Goal: Task Accomplishment & Management: Use online tool/utility

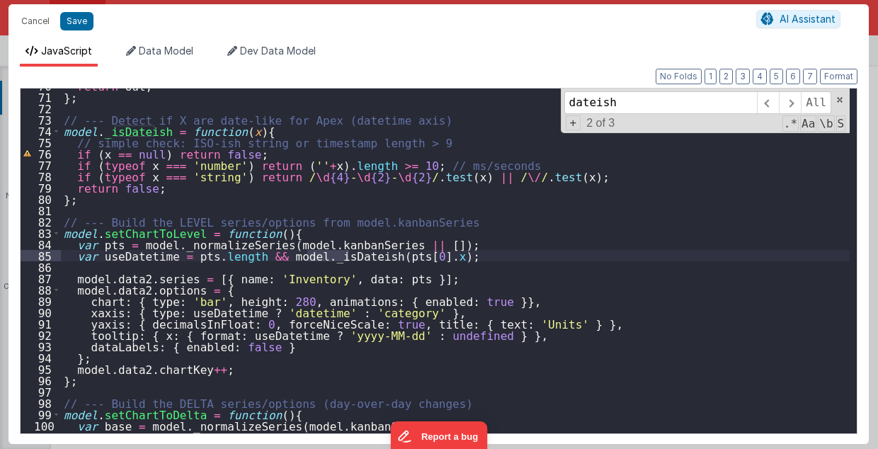
scroll to position [137, 0]
click at [555, 244] on div "return out ; } ; // --- Detect if X are date-like for Apex (datetime axis) mode…" at bounding box center [455, 264] width 789 height 368
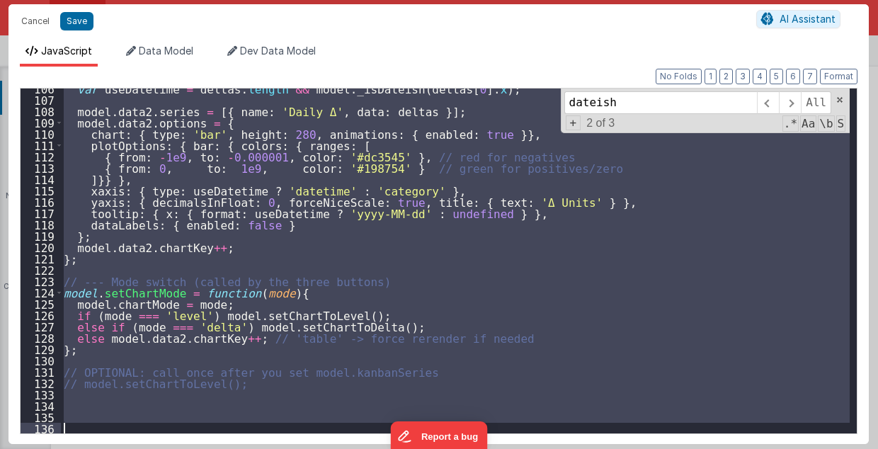
scroll to position [1195, 0]
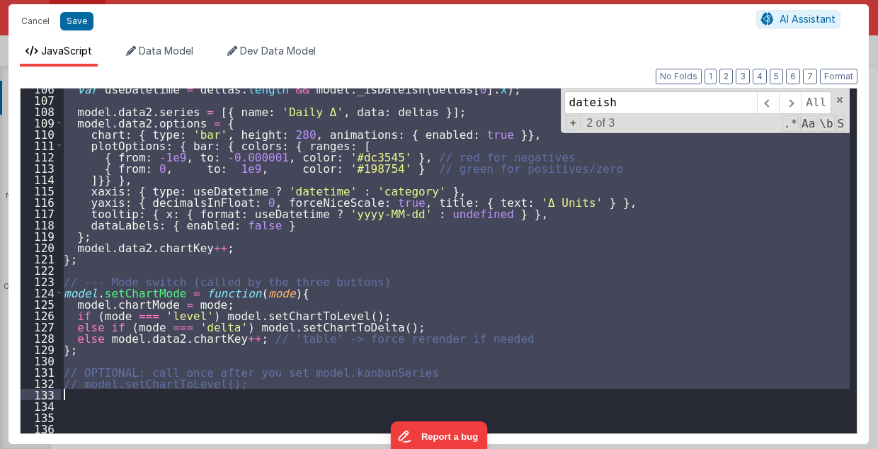
drag, startPoint x: 62, startPoint y: 307, endPoint x: 286, endPoint y: 392, distance: 240.0
click at [286, 392] on div "var useDatetime = deltas . length && model . _isDateish ( deltas [ 0 ] . x ) ; …" at bounding box center [455, 267] width 789 height 368
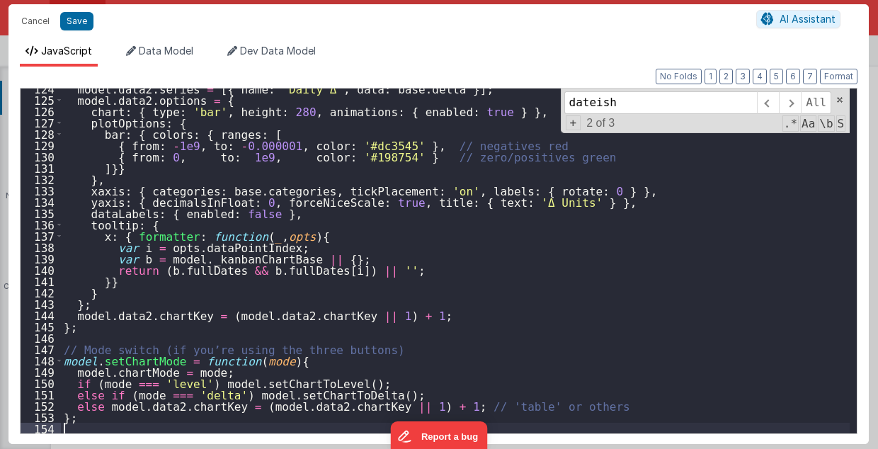
scroll to position [1399, 0]
click at [794, 105] on span at bounding box center [790, 102] width 22 height 23
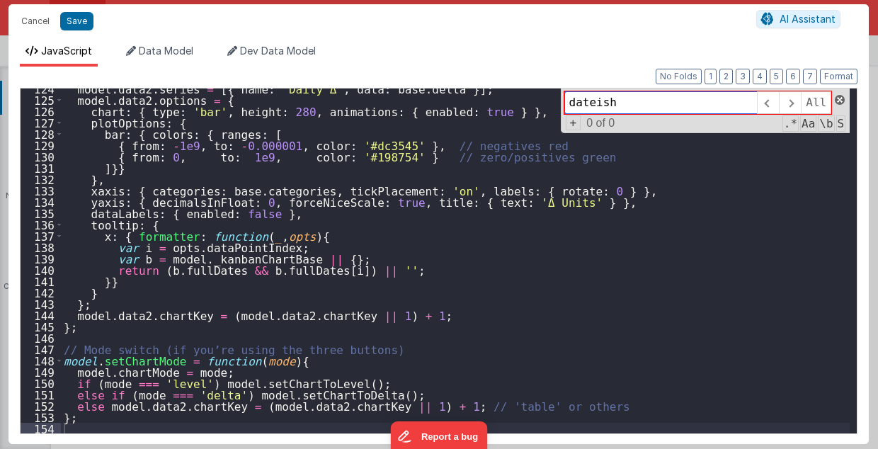
click at [838, 99] on span at bounding box center [840, 100] width 10 height 10
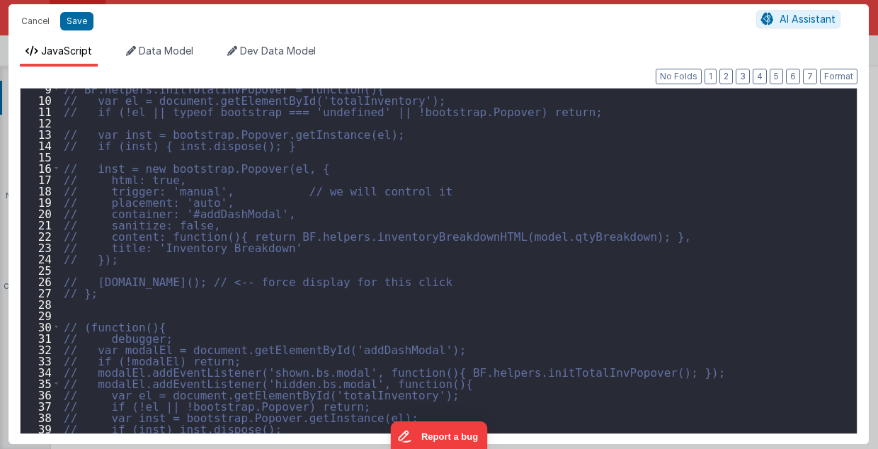
scroll to position [0, 0]
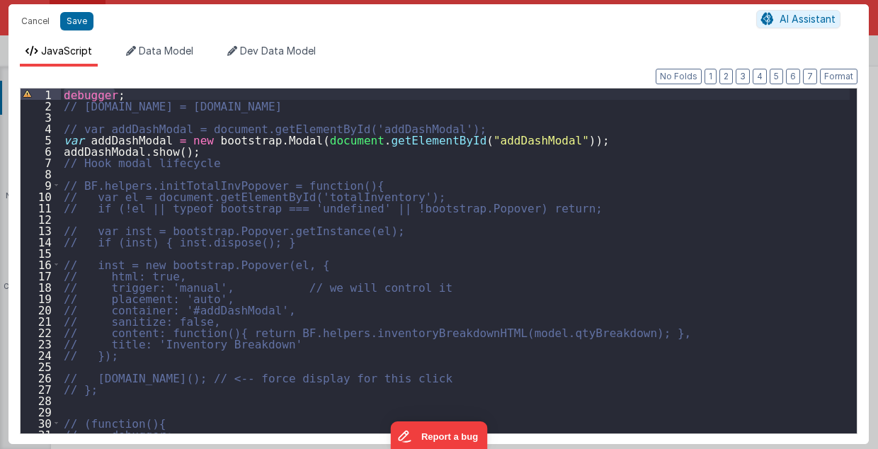
drag, startPoint x: 64, startPoint y: 93, endPoint x: 125, endPoint y: 93, distance: 60.2
click at [125, 93] on div "debugger ; // [DOMAIN_NAME] = [DOMAIN_NAME] // var addDashModal = document.getE…" at bounding box center [455, 273] width 789 height 368
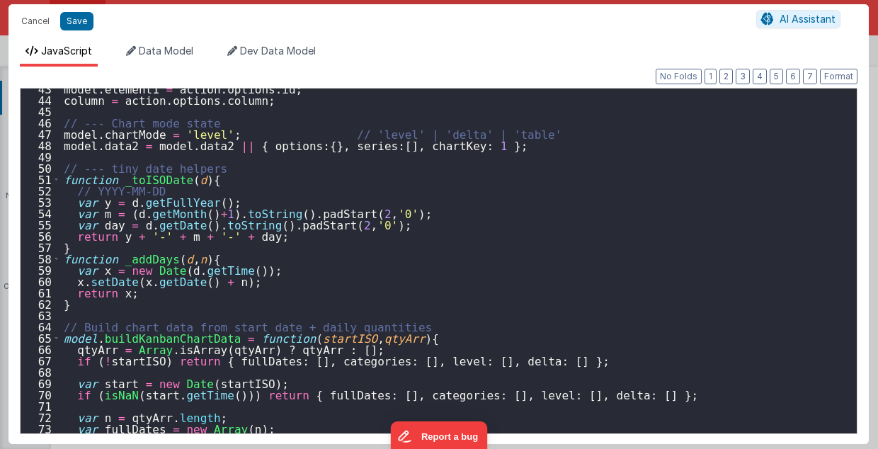
scroll to position [510, 0]
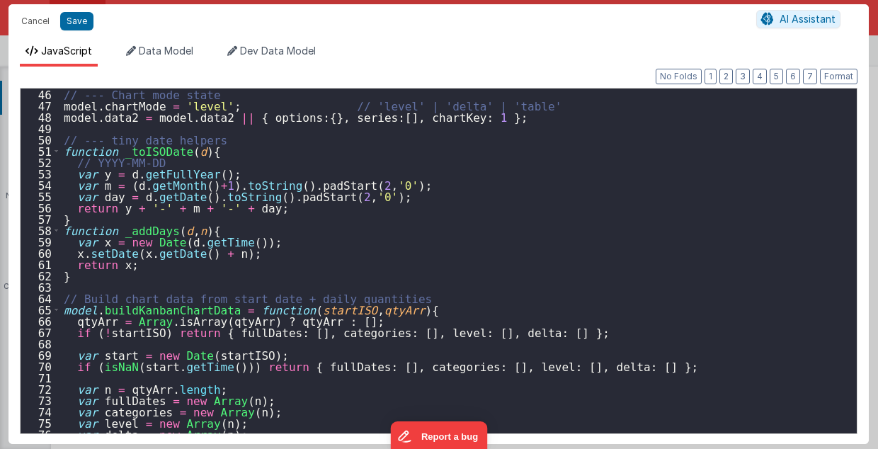
click at [388, 309] on div "// --- Chart mode state model . chartMode = 'level' ; // 'level' | 'delta' | 't…" at bounding box center [455, 273] width 789 height 368
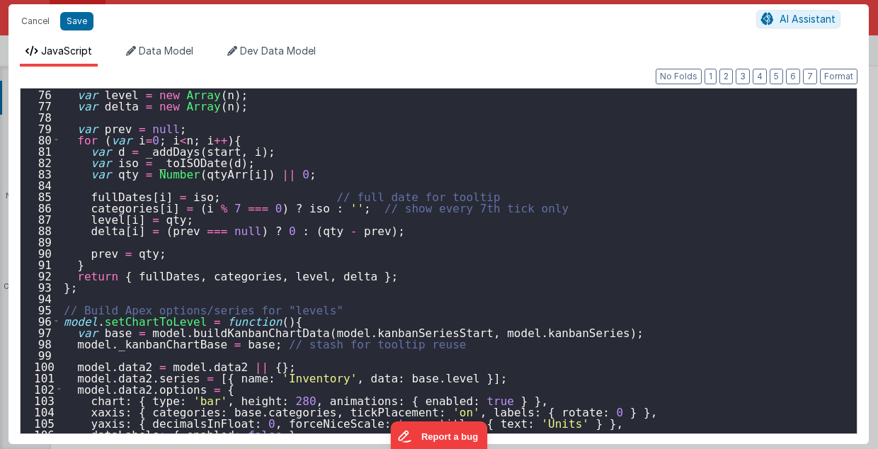
scroll to position [963, 0]
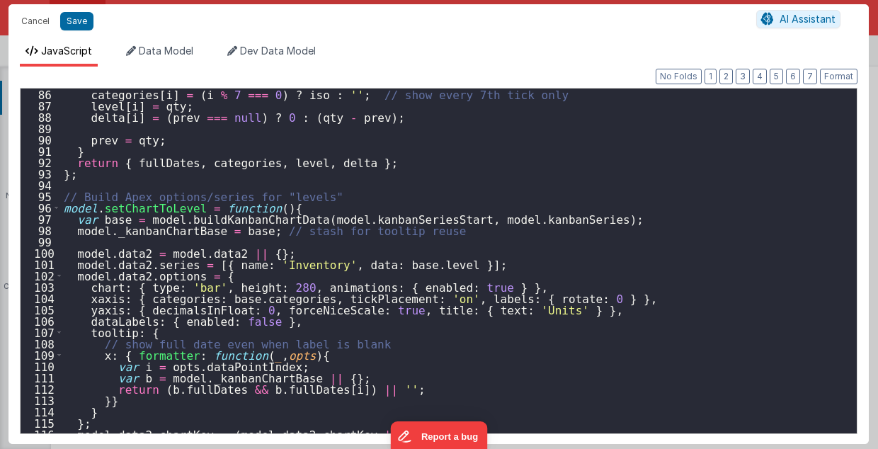
click at [299, 207] on div "categories [ i ] = ( i % 7 === 0 ) ? iso : '' ; // show every 7th tick only lev…" at bounding box center [455, 273] width 789 height 368
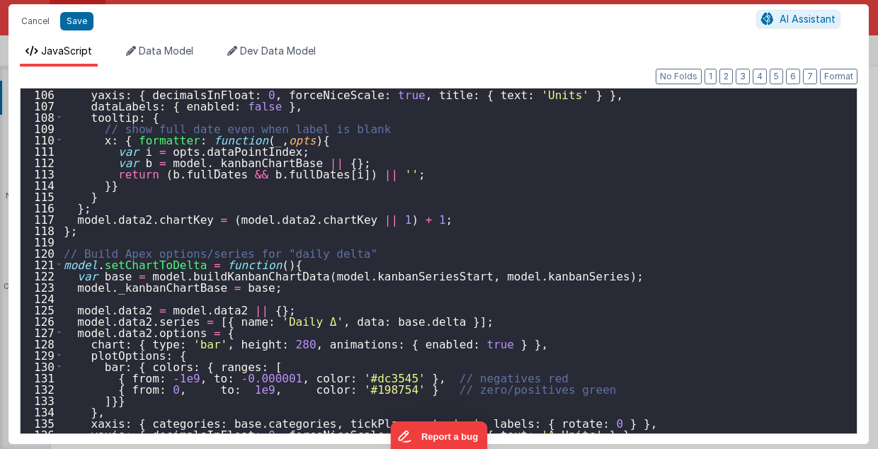
scroll to position [1189, 0]
click at [283, 263] on div "yaxis : { decimalsInFloat : 0 , forceNiceScale : true , title : { text : 'Units…" at bounding box center [455, 273] width 789 height 368
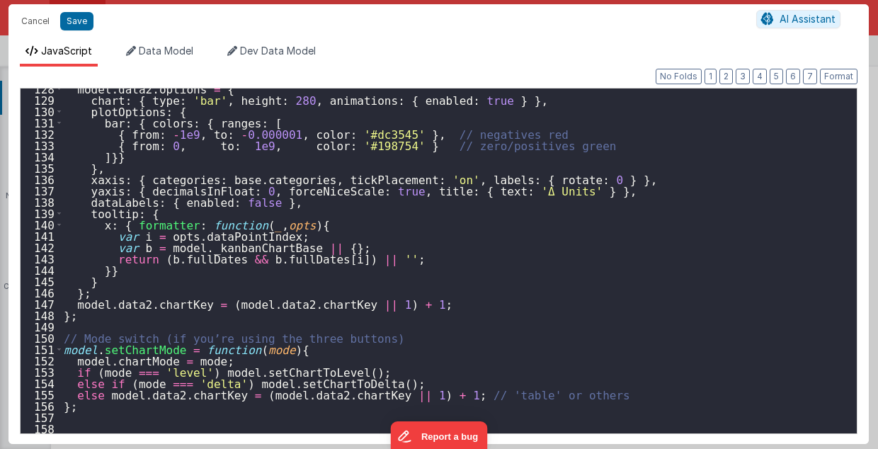
scroll to position [1467, 0]
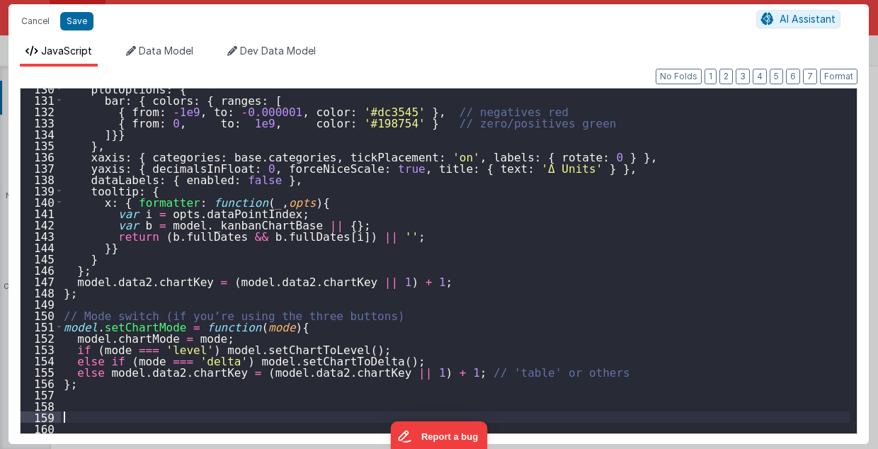
click at [91, 417] on div "plotOptions : { bar : { colors : { ranges : [ { from : - 1e9 , to : - 0.000001 …" at bounding box center [455, 267] width 789 height 368
click at [78, 23] on button "Save" at bounding box center [76, 21] width 33 height 18
type textarea "2.98 Lsa8 ? - >2.87 Lsa9 - try Dom performance CSS classes 2.95 - fast kbshow A…"
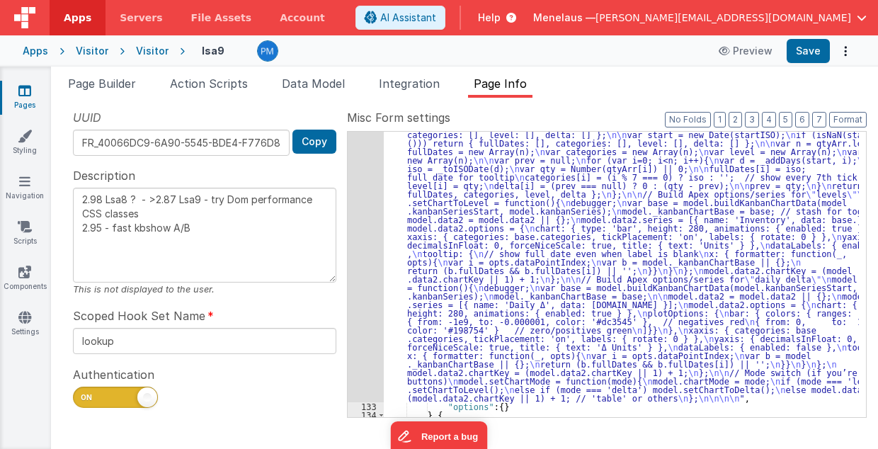
scroll to position [251, 0]
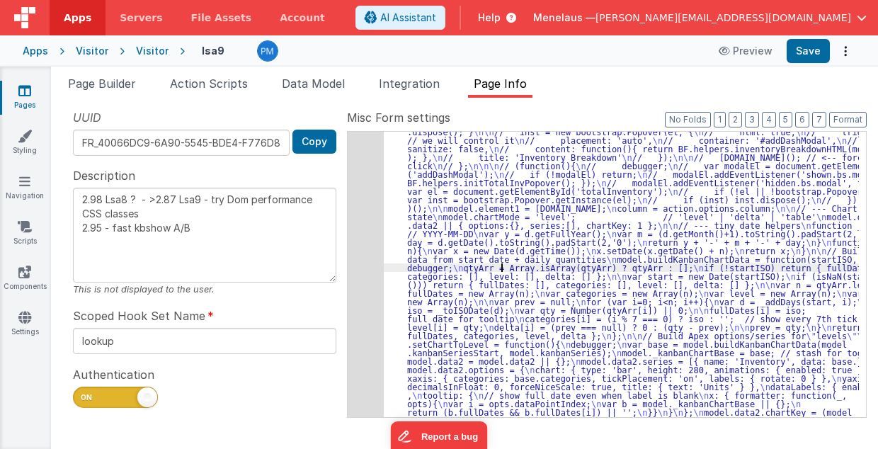
click at [375, 270] on div "132" at bounding box center [366, 314] width 36 height 459
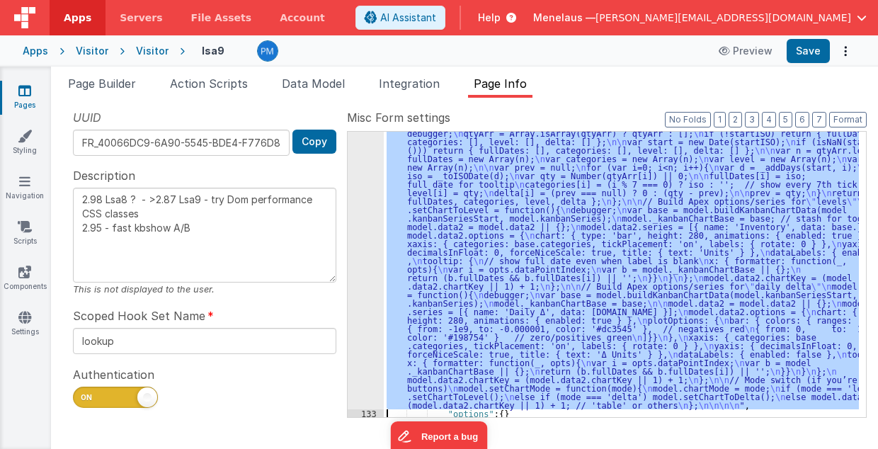
click at [366, 270] on div "132" at bounding box center [366, 179] width 36 height 459
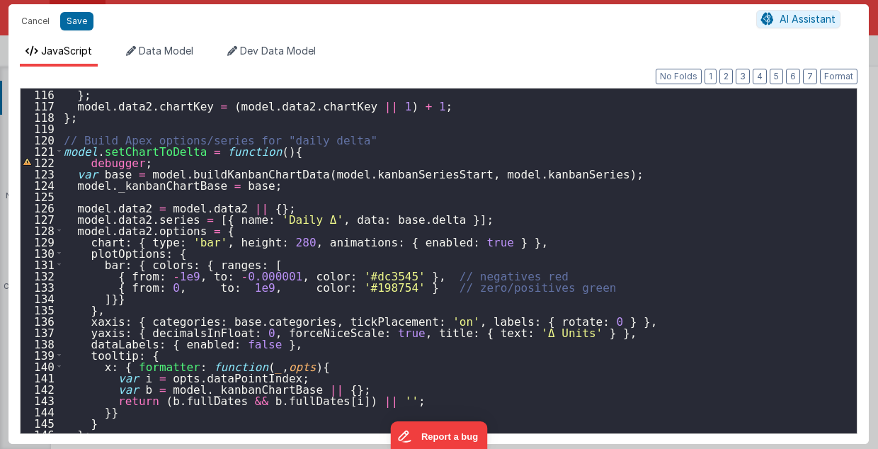
scroll to position [1467, 0]
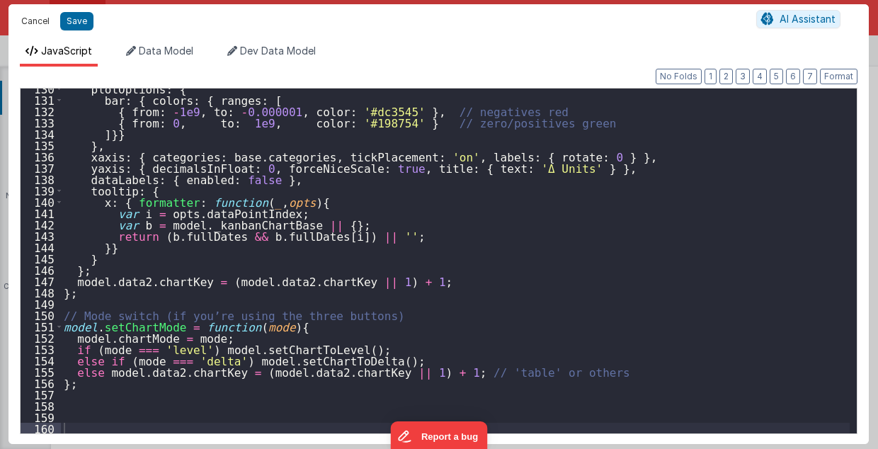
drag, startPoint x: 35, startPoint y: 18, endPoint x: 518, endPoint y: 296, distance: 557.6
click at [35, 18] on button "Cancel" at bounding box center [35, 21] width 42 height 20
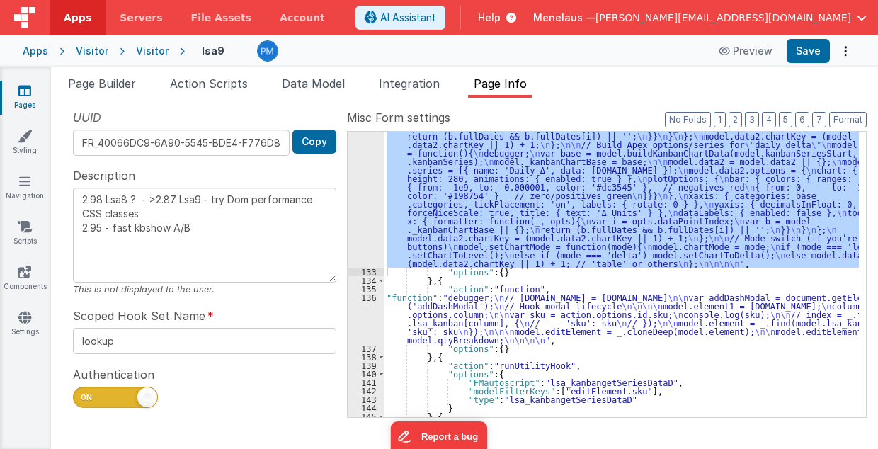
scroll to position [555, 0]
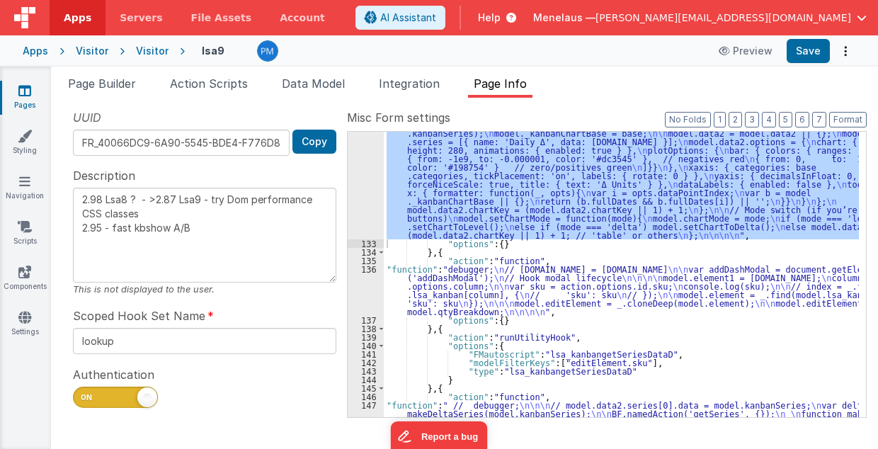
click at [559, 290] on div ""function" : "debugger; \n // [DOMAIN_NAME] = [DOMAIN_NAME] \n\n // var addDash…" at bounding box center [622, 179] width 476 height 796
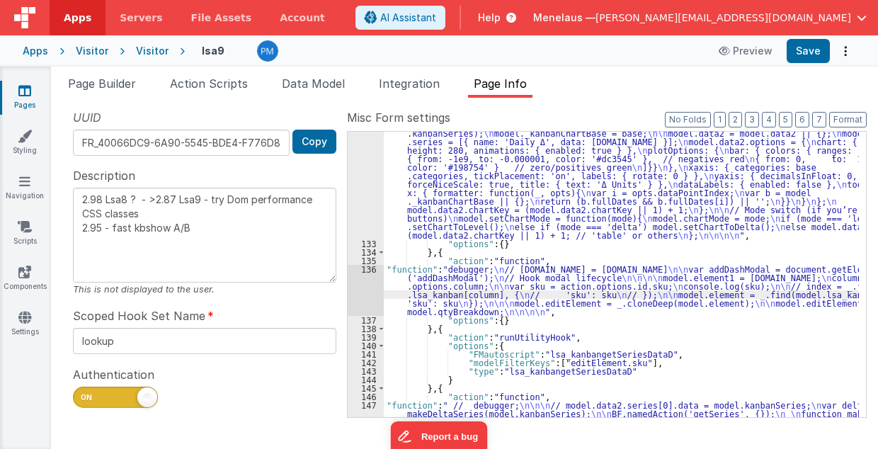
click at [371, 290] on div "136" at bounding box center [366, 290] width 36 height 51
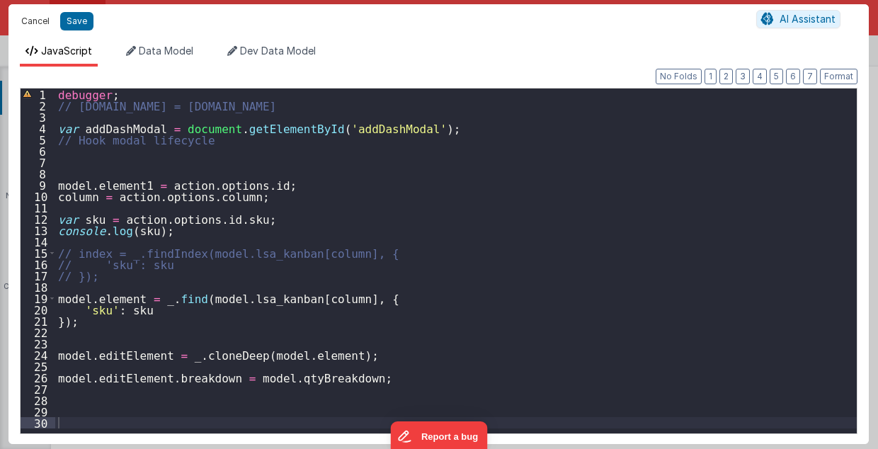
click at [31, 21] on button "Cancel" at bounding box center [35, 21] width 42 height 20
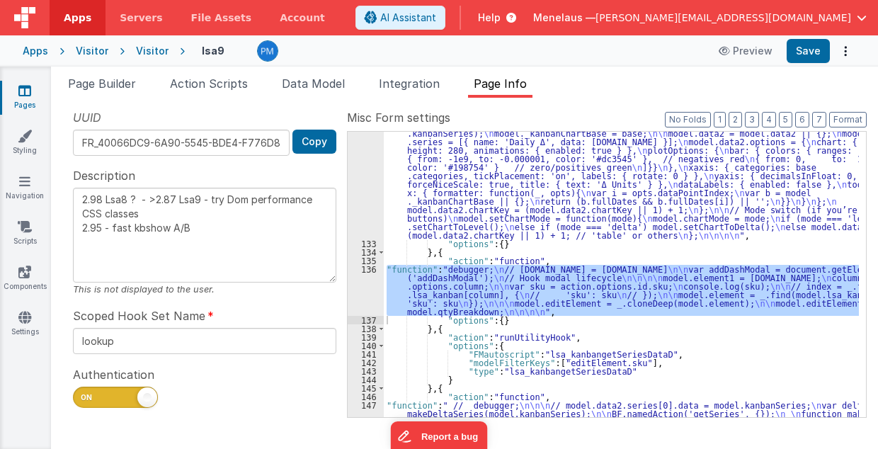
click at [523, 280] on div ""function" : "debugger; \n // [DOMAIN_NAME] = [DOMAIN_NAME] \n\n // var addDash…" at bounding box center [621, 274] width 475 height 285
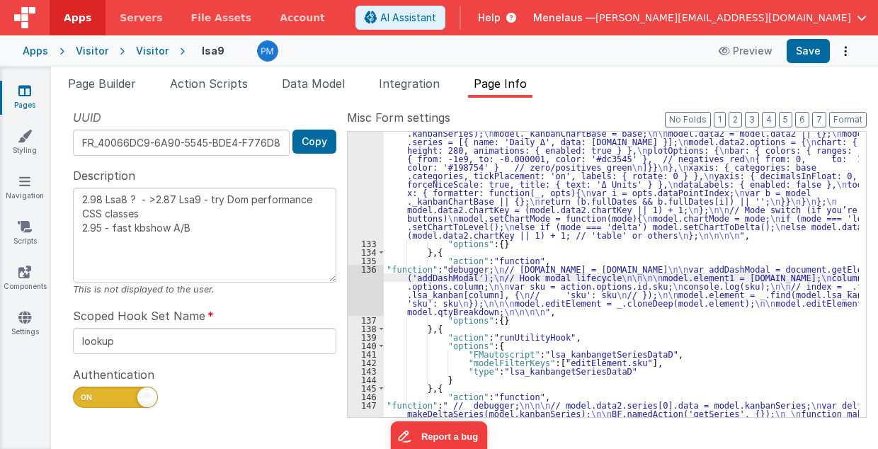
click at [367, 287] on div "136" at bounding box center [366, 290] width 36 height 51
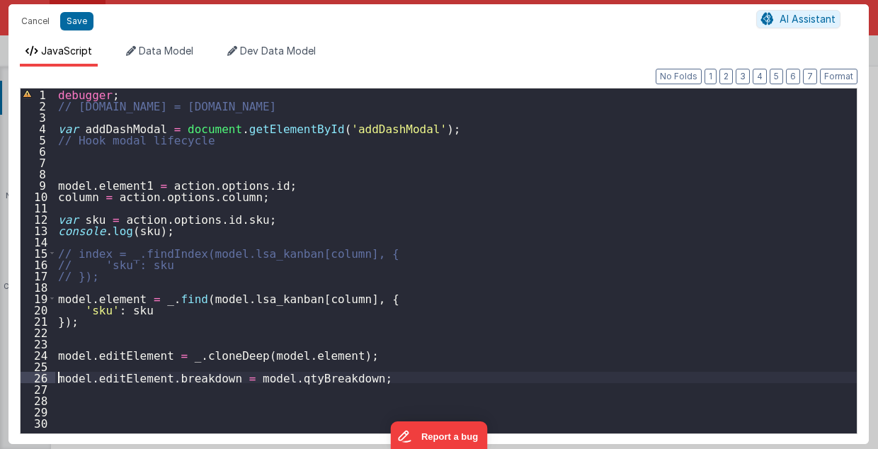
click at [57, 375] on div "debugger ; // [DOMAIN_NAME] = [DOMAIN_NAME] var addDashModal = document . getEl…" at bounding box center [456, 273] width 802 height 368
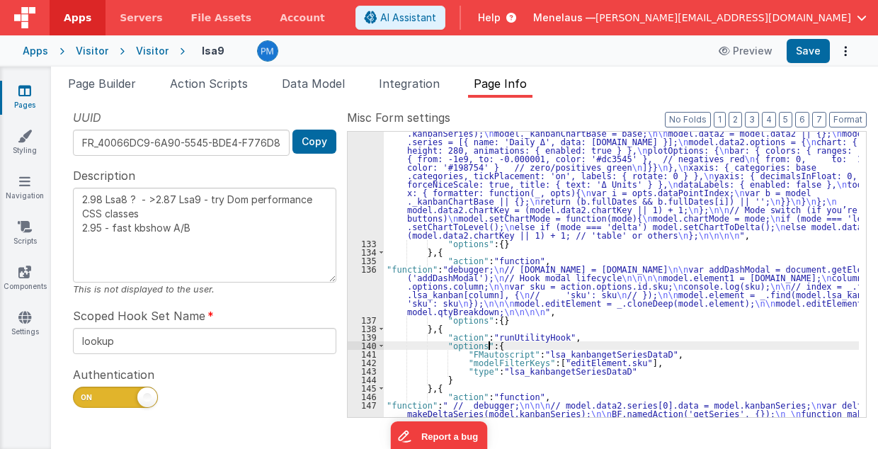
click at [827, 341] on div ""function" : "debugger; \n // [DOMAIN_NAME] = [DOMAIN_NAME] \n\n // var addDash…" at bounding box center [622, 179] width 476 height 796
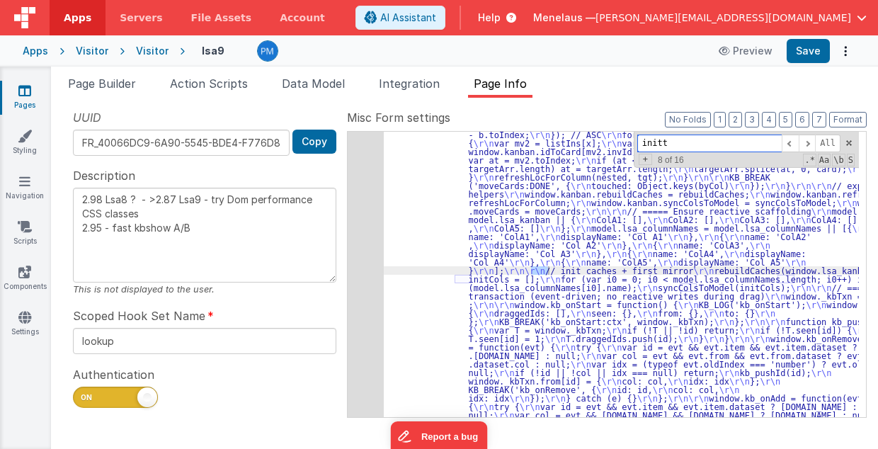
scroll to position [2720, 0]
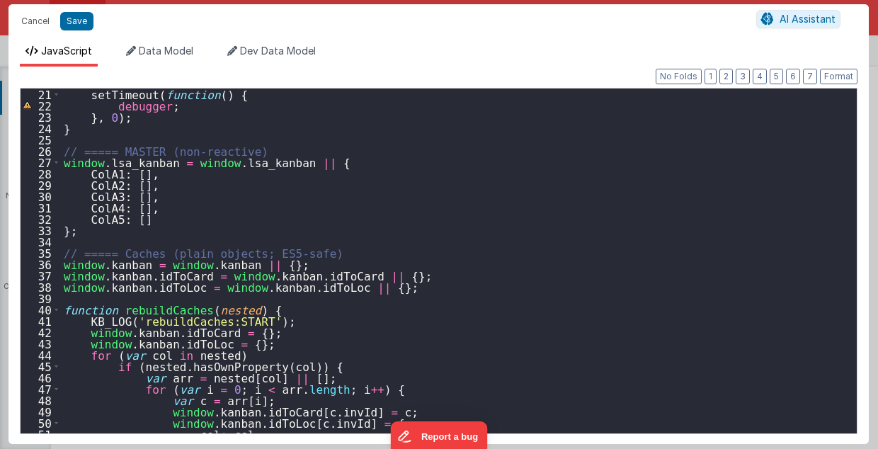
scroll to position [396, 0]
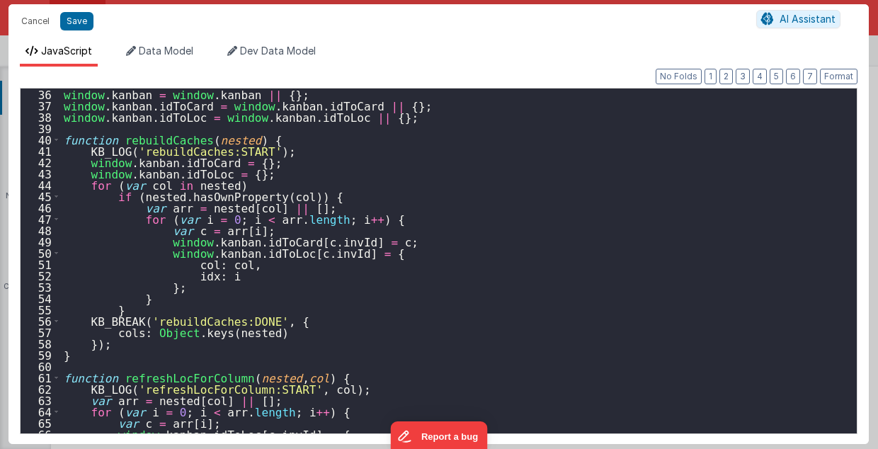
type input "initTotal"
click at [438, 240] on div "window . kanban = window . kanban || { } ; window . [GEOGRAPHIC_DATA] . idToCar…" at bounding box center [455, 273] width 789 height 368
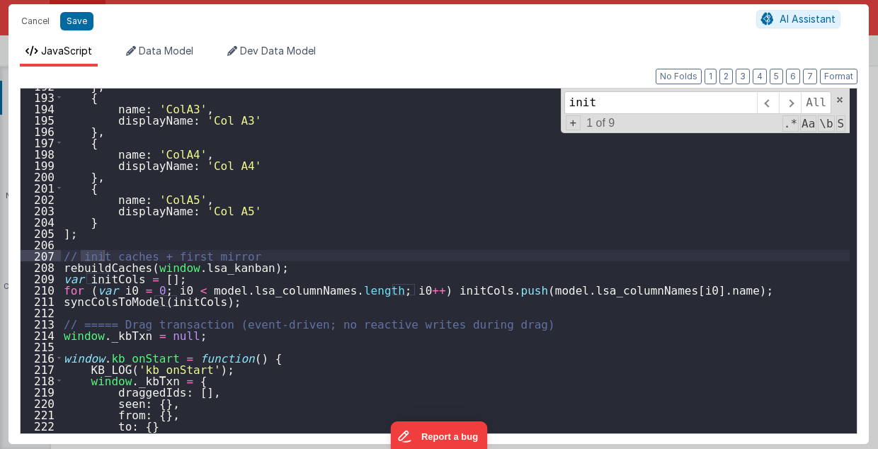
scroll to position [2172, 0]
click at [790, 101] on span at bounding box center [790, 102] width 22 height 23
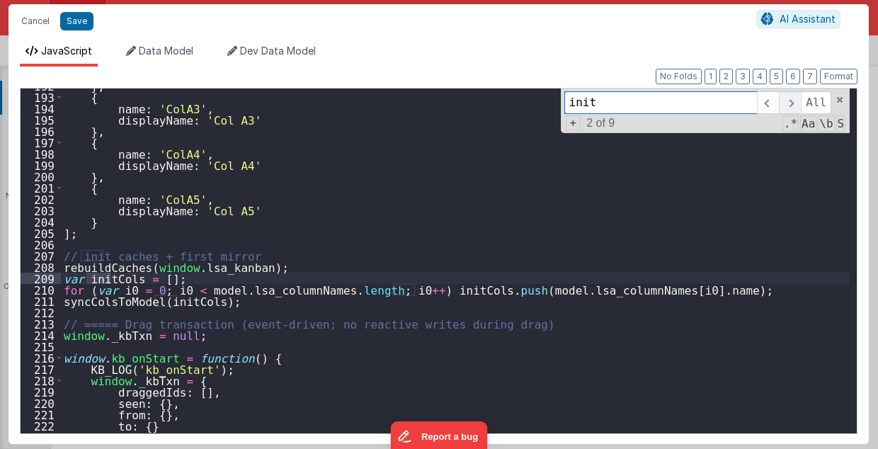
click at [790, 101] on span at bounding box center [790, 102] width 22 height 23
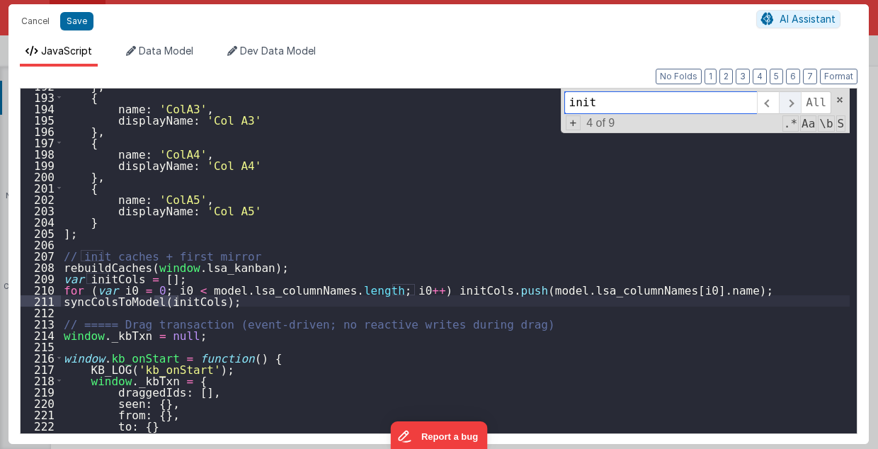
click at [790, 101] on span at bounding box center [790, 102] width 22 height 23
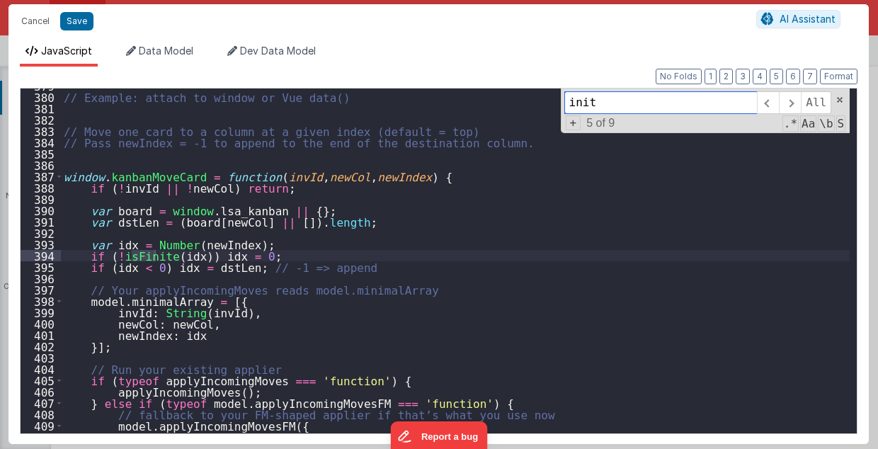
scroll to position [4319, 0]
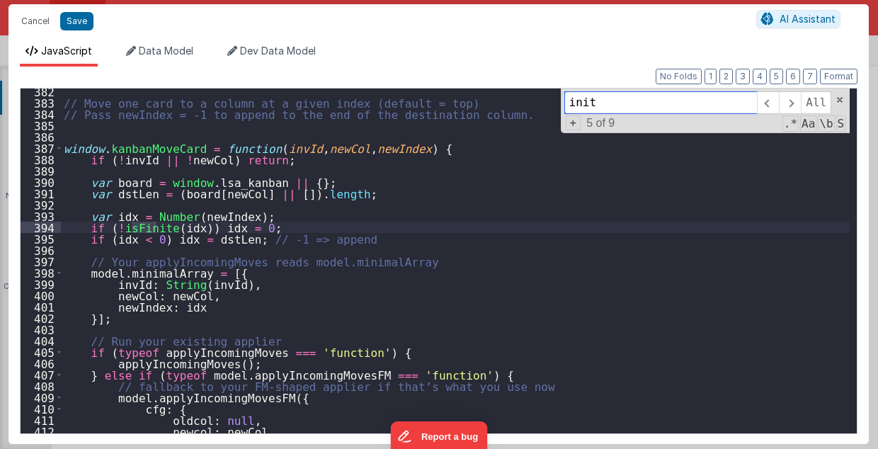
click at [678, 110] on input "init" at bounding box center [660, 102] width 193 height 23
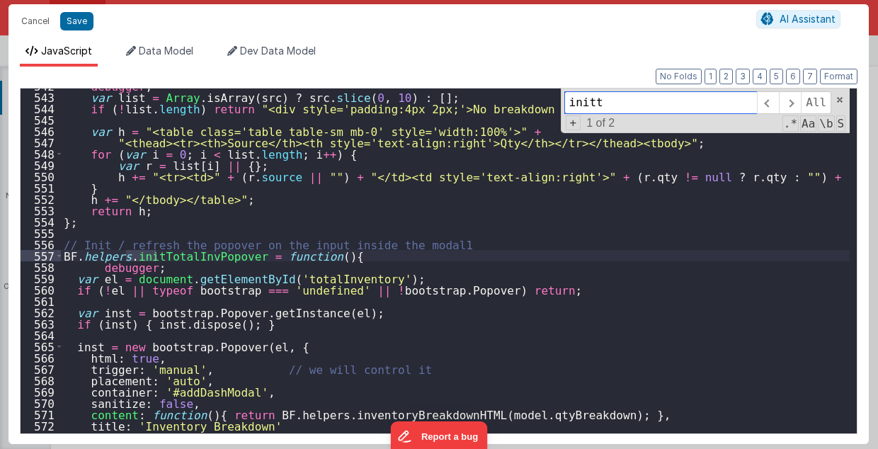
scroll to position [6137, 0]
type input "initt"
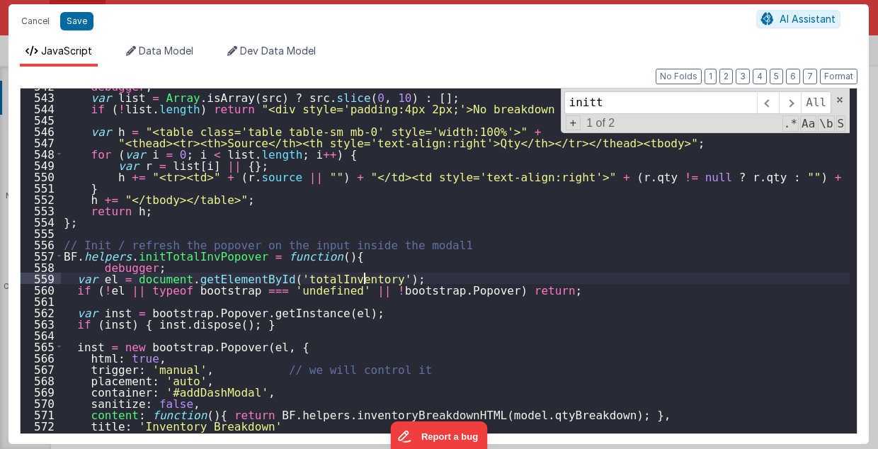
click at [581, 282] on div "debugger ; var list = Array . isArray ( src ) ? src . slice ( 0 , 10 ) : [ ] ; …" at bounding box center [455, 264] width 789 height 368
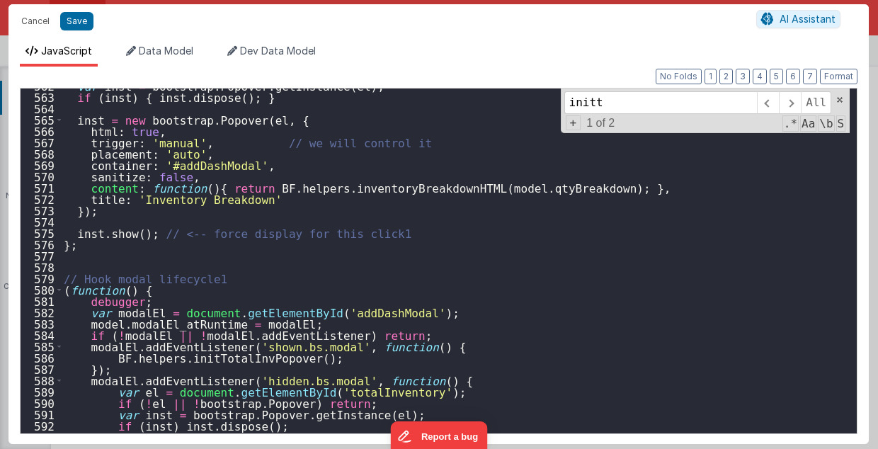
scroll to position [6406, 0]
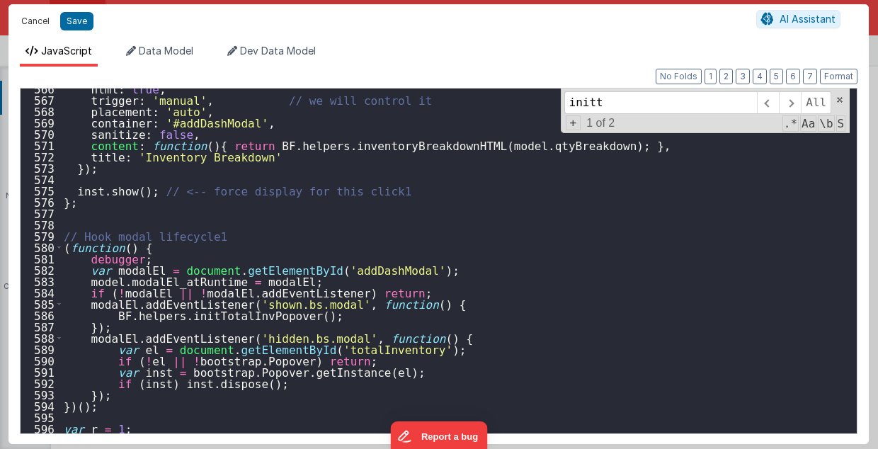
drag, startPoint x: 33, startPoint y: 24, endPoint x: 519, endPoint y: 264, distance: 542.4
click at [33, 23] on button "Cancel" at bounding box center [35, 21] width 42 height 20
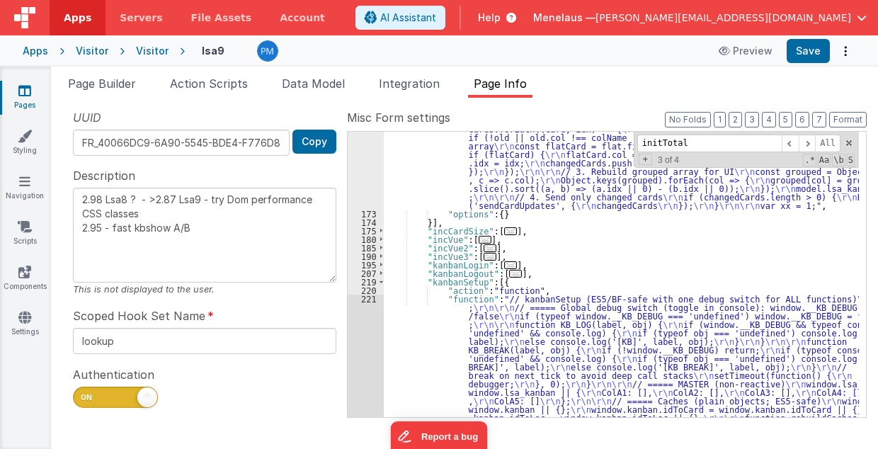
scroll to position [1021, 0]
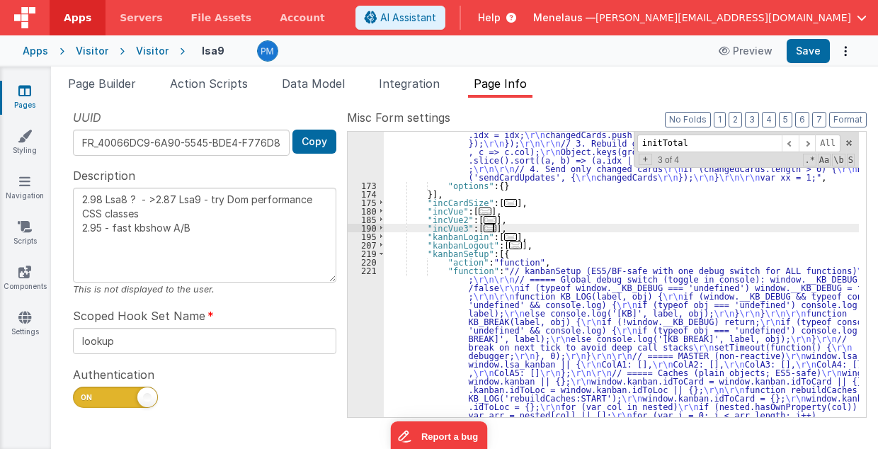
click at [809, 139] on span at bounding box center [807, 144] width 17 height 18
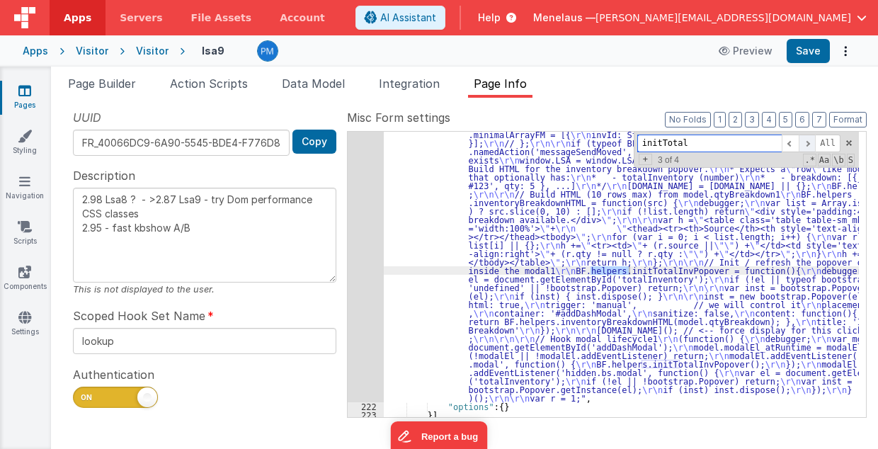
scroll to position [2720, 0]
click at [809, 139] on span at bounding box center [807, 144] width 17 height 18
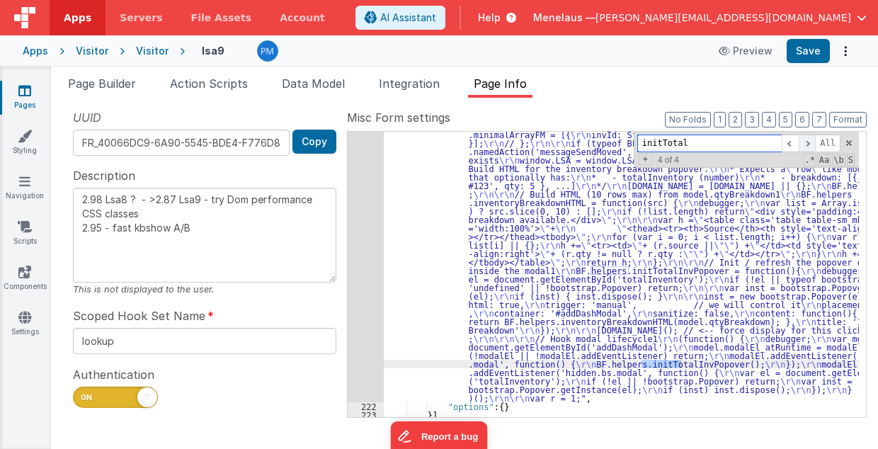
click at [809, 139] on span at bounding box center [807, 144] width 17 height 18
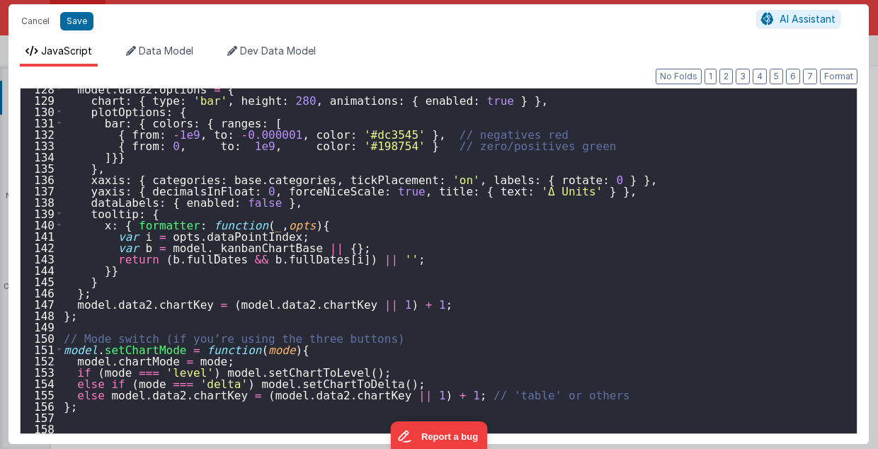
scroll to position [1444, 0]
click at [574, 255] on div "model . data2 . options = { chart : { type : 'bar' , height : 280 , animations …" at bounding box center [455, 267] width 789 height 368
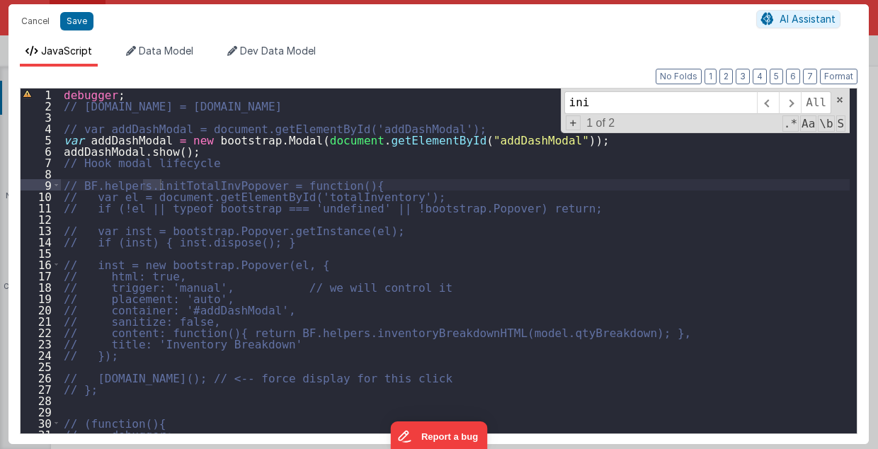
scroll to position [0, 0]
type input "initt"
click at [800, 101] on span at bounding box center [790, 102] width 22 height 23
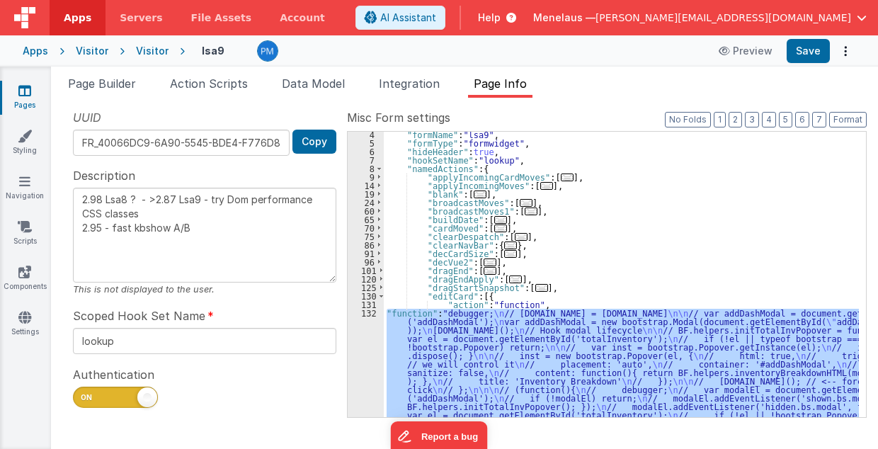
scroll to position [27, 0]
click at [476, 309] on div ""formName" : "lsa9" , "formType" : "formwidget" , "hideHeader" : true , "hookSe…" at bounding box center [621, 274] width 475 height 285
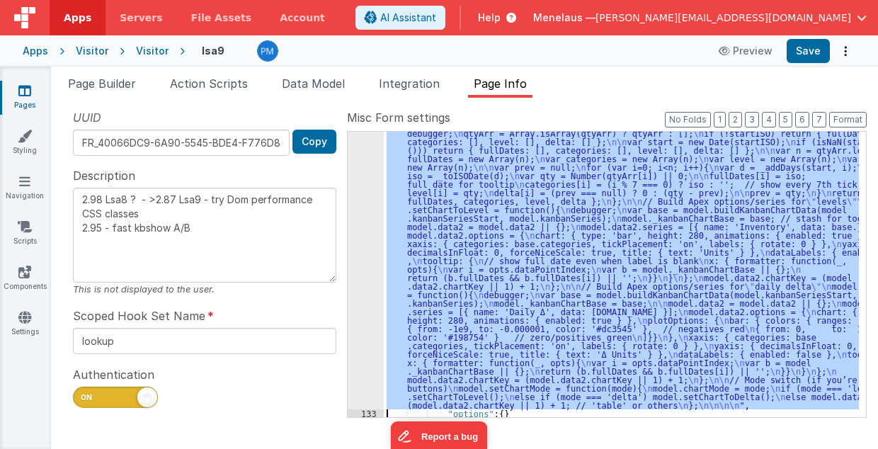
click at [372, 301] on div "132" at bounding box center [366, 179] width 36 height 459
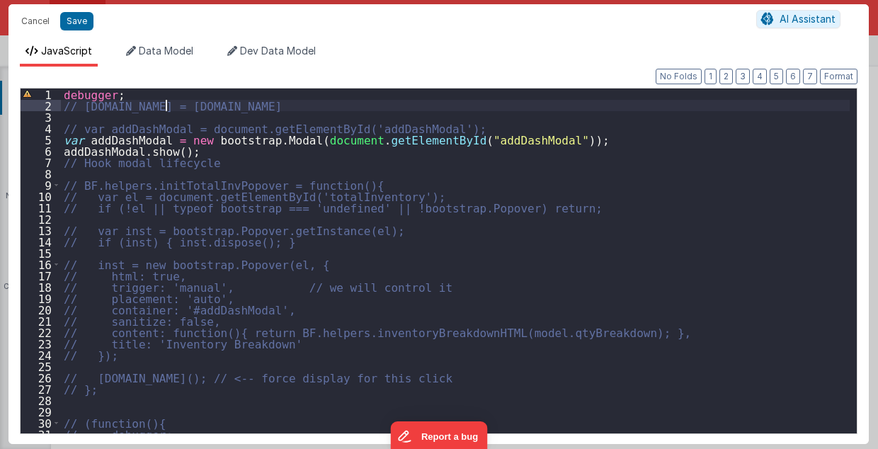
click at [166, 99] on div "debugger ; // [DOMAIN_NAME] = [DOMAIN_NAME] // var addDashModal = document.getE…" at bounding box center [455, 273] width 789 height 368
drag, startPoint x: 180, startPoint y: 95, endPoint x: 201, endPoint y: 87, distance: 22.6
click at [181, 95] on div "debugger ; // [DOMAIN_NAME] = [DOMAIN_NAME] // var addDashModal = document.getE…" at bounding box center [455, 273] width 789 height 368
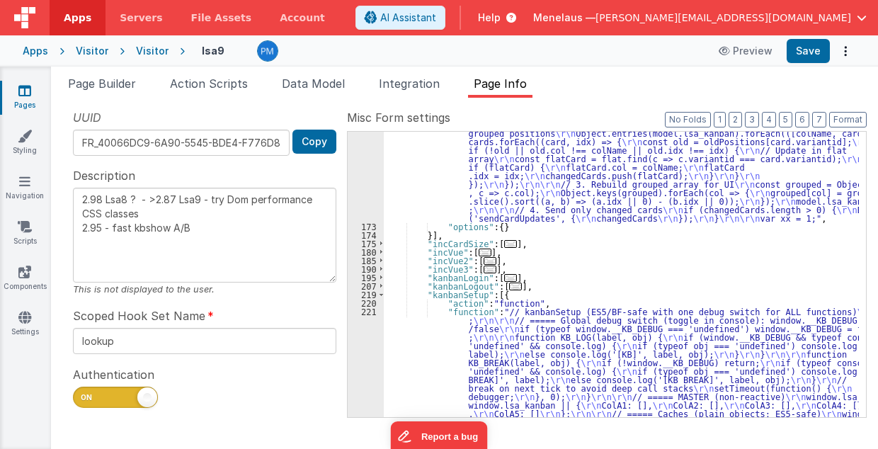
scroll to position [1037, 0]
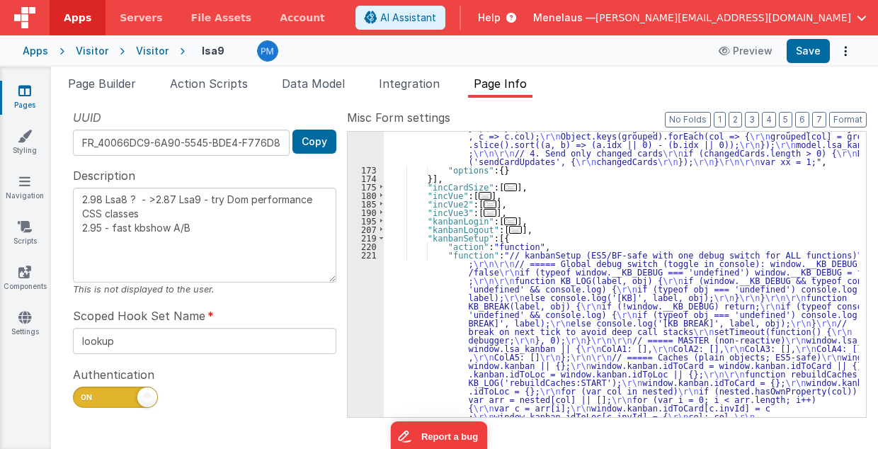
click at [658, 64] on div "Apps Visitor Visitor lsa9 Preview Save" at bounding box center [439, 50] width 878 height 31
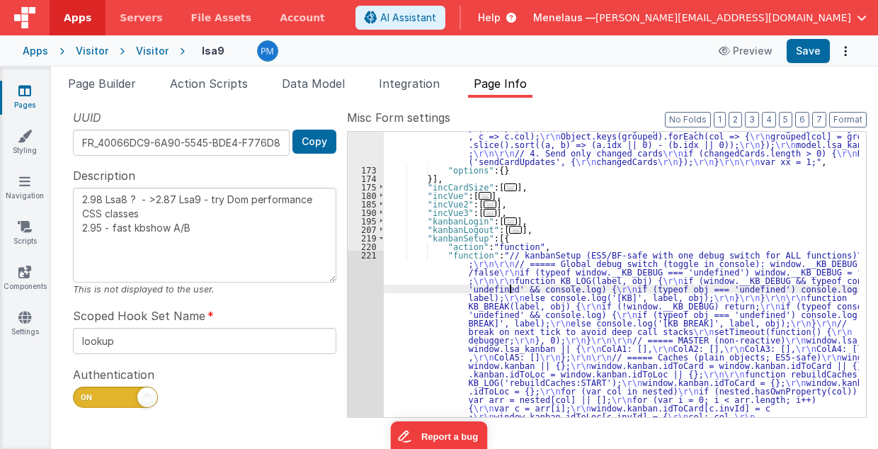
scroll to position [2713, 0]
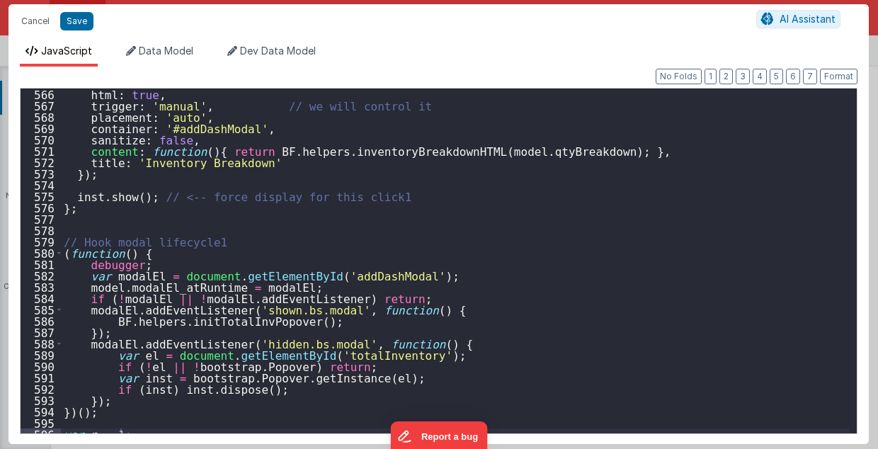
scroll to position [6406, 0]
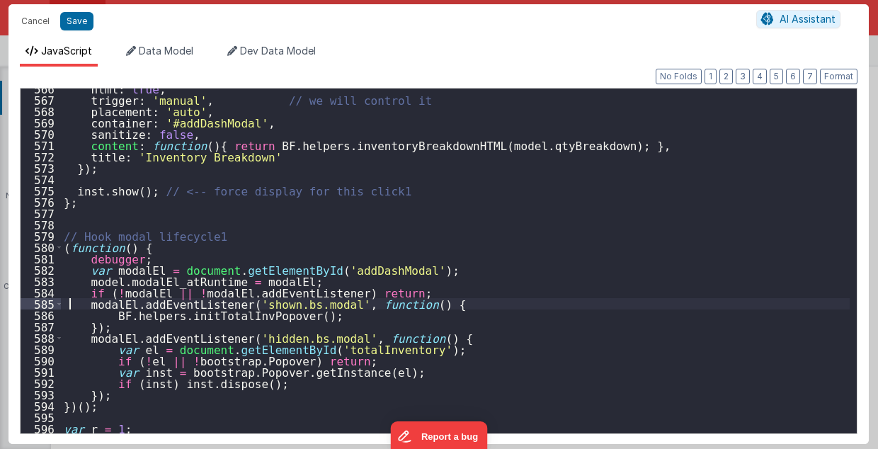
click at [71, 303] on div "html : true , trigger : 'manual' , // we will control it placement : 'auto' , c…" at bounding box center [455, 267] width 789 height 368
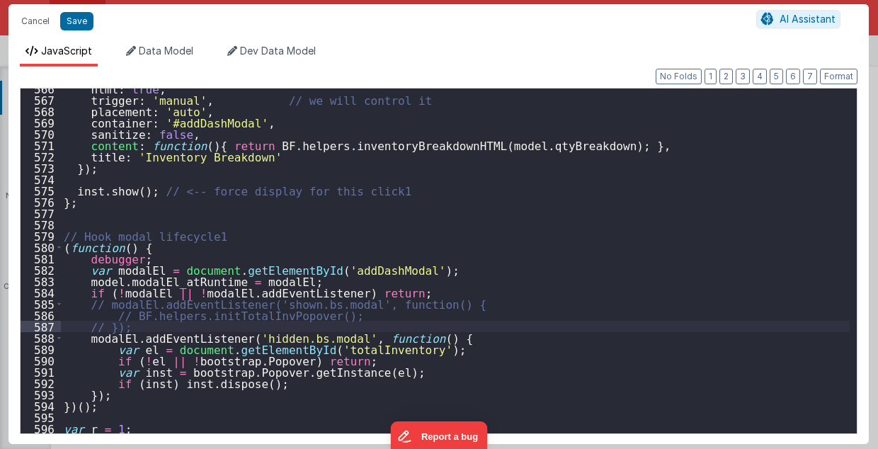
click at [74, 339] on div "html : true , trigger : 'manual' , // we will control it placement : 'auto' , c…" at bounding box center [455, 267] width 789 height 368
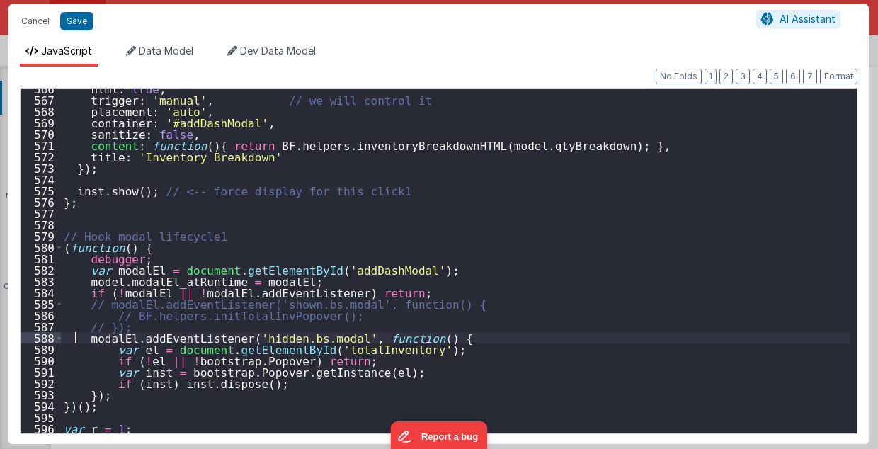
click at [79, 396] on div "html : true , trigger : 'manual' , // we will control it placement : 'auto' , c…" at bounding box center [455, 267] width 789 height 368
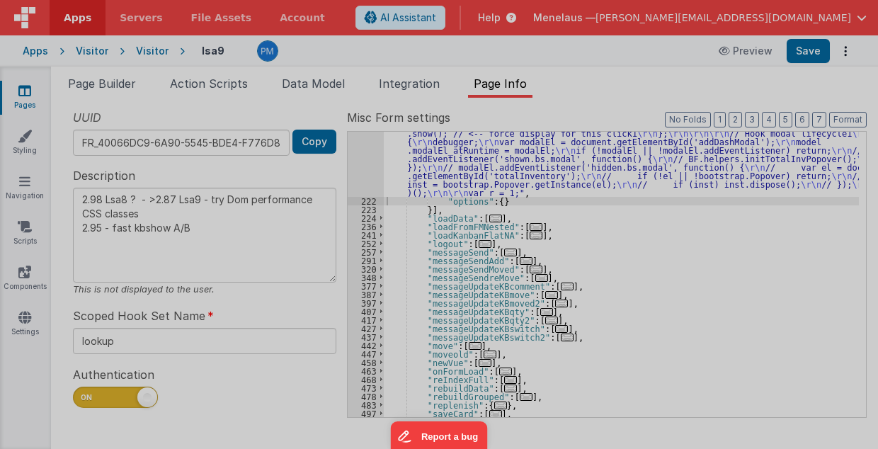
type textarea "2.98 Lsa8 ? - >2.87 Lsa9 - try Dom performance CSS classes 2.95 - fast kbshow A…"
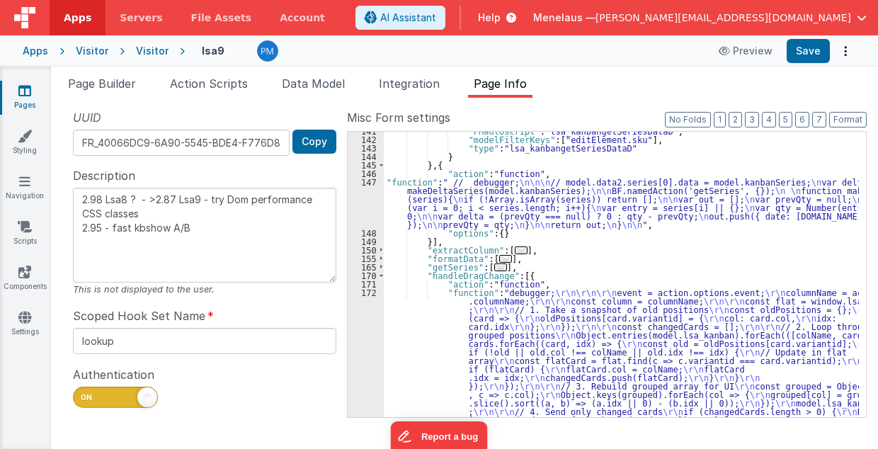
scroll to position [777, 0]
click at [377, 274] on span at bounding box center [381, 275] width 8 height 8
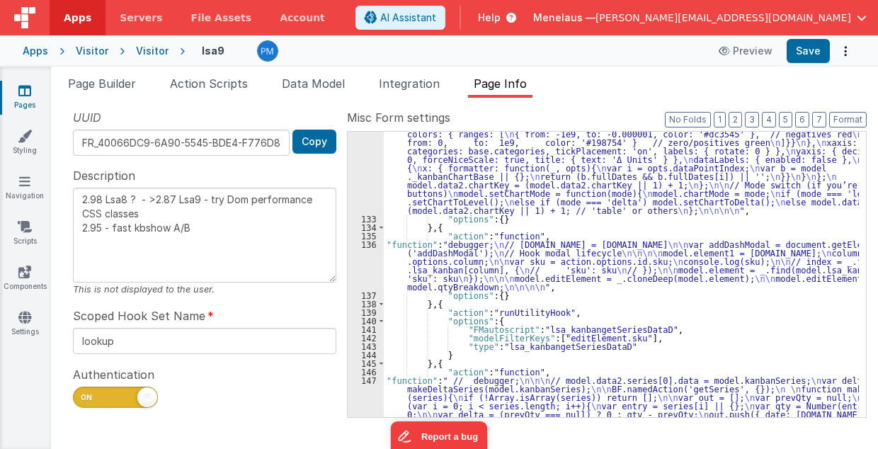
scroll to position [579, 0]
click at [534, 182] on div ""function" : "// EditCard p1 \n debugger; \n // [DOMAIN_NAME] = [DOMAIN_NAME] \…" at bounding box center [622, 154] width 476 height 796
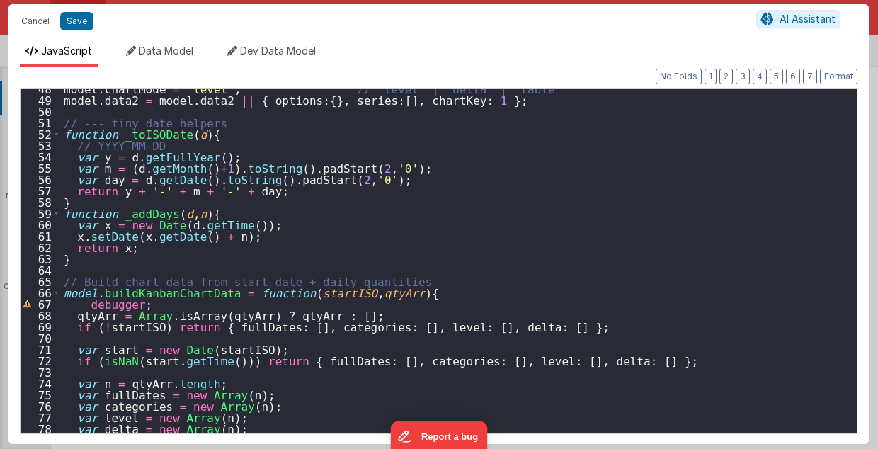
scroll to position [538, 0]
drag, startPoint x: 78, startPoint y: 304, endPoint x: 134, endPoint y: 303, distance: 55.9
click at [134, 303] on div "model . chartMode = 'level' ; // 'level' | 'delta' | 'table' model . data2 = mo…" at bounding box center [455, 267] width 789 height 368
click at [389, 248] on div "model . chartMode = 'level' ; // 'level' | 'delta' | 'table' model . data2 = mo…" at bounding box center [455, 267] width 789 height 368
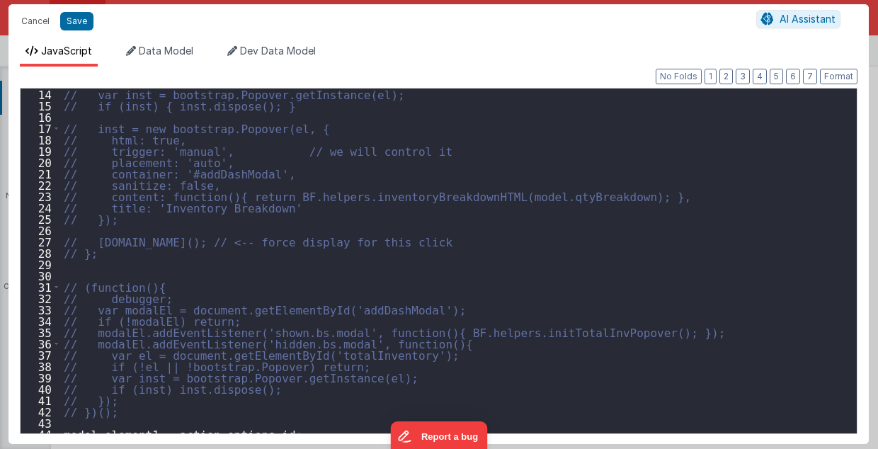
scroll to position [0, 0]
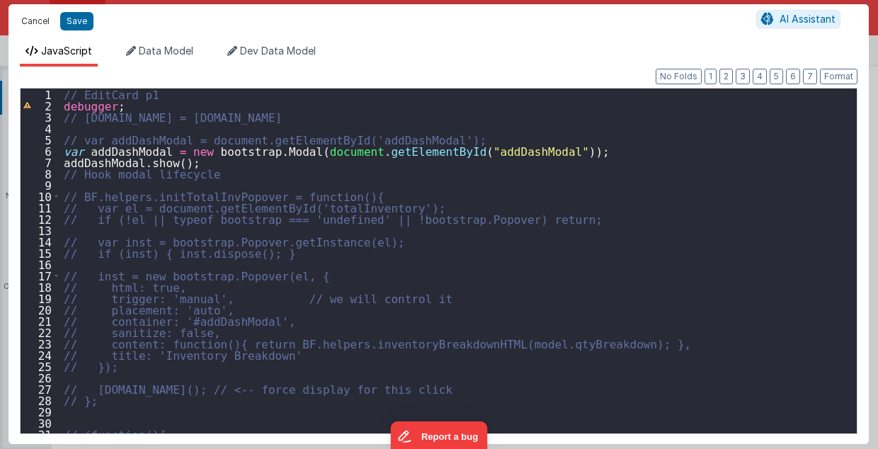
click at [40, 20] on button "Cancel" at bounding box center [35, 21] width 42 height 20
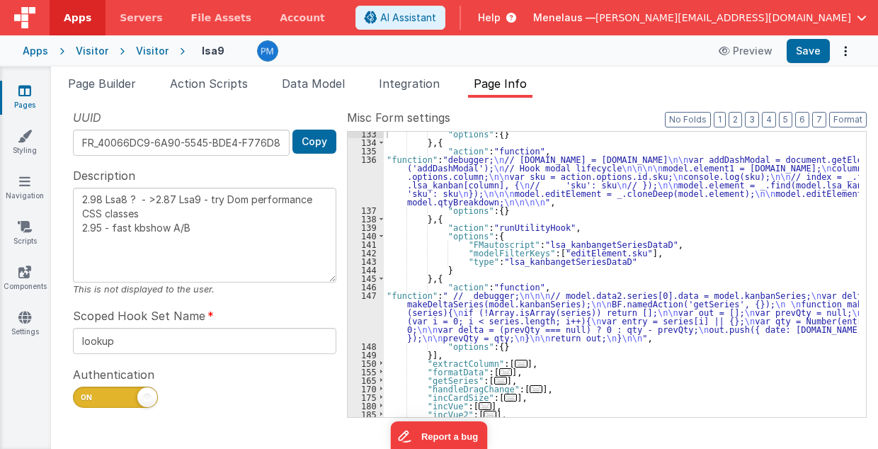
scroll to position [664, 0]
click at [509, 188] on div ""options" : { } } , { "action" : "function" , "function" : "debugger; \n // [DO…" at bounding box center [622, 281] width 476 height 303
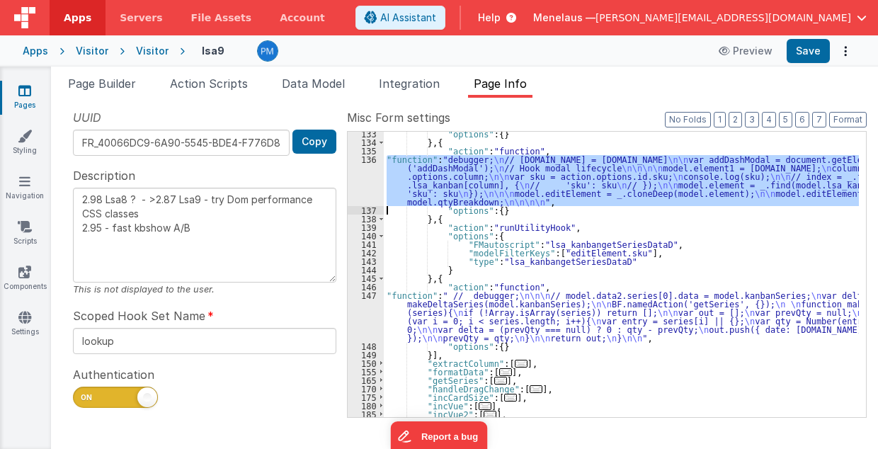
click at [360, 181] on div "136" at bounding box center [366, 180] width 36 height 51
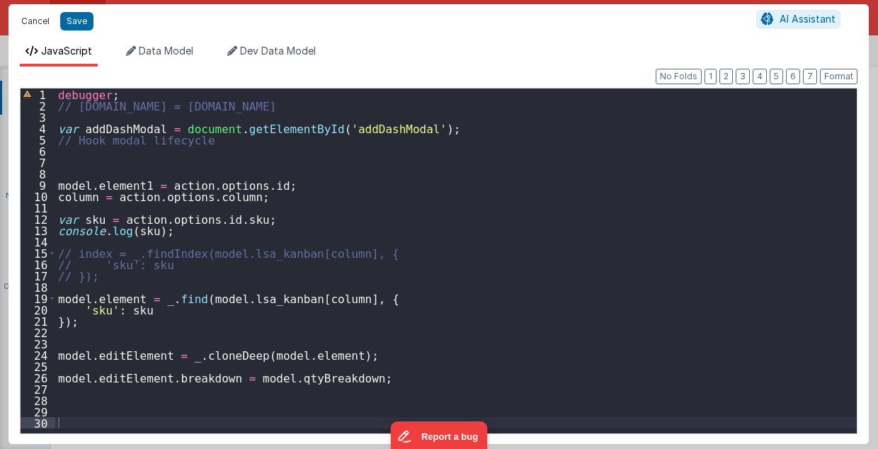
drag, startPoint x: 41, startPoint y: 20, endPoint x: 393, endPoint y: 278, distance: 436.6
click at [41, 20] on button "Cancel" at bounding box center [35, 21] width 42 height 20
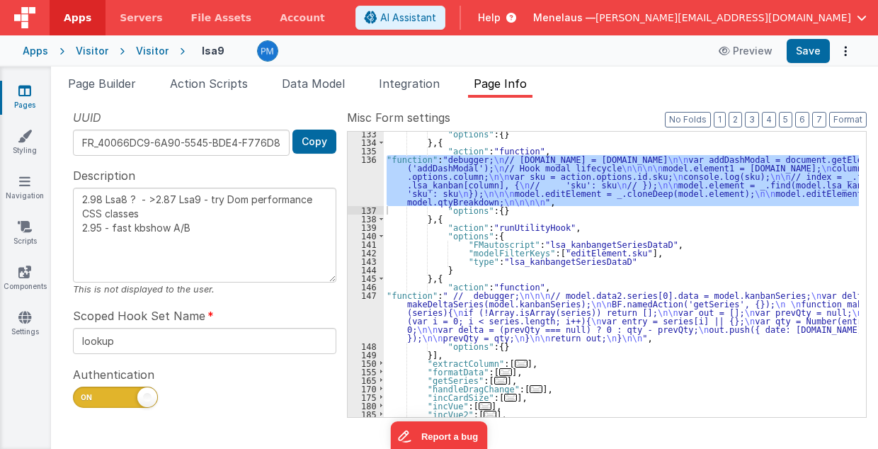
click at [490, 319] on div ""options" : { } } , { "action" : "function" , "function" : "debugger; \n // [DO…" at bounding box center [622, 281] width 476 height 303
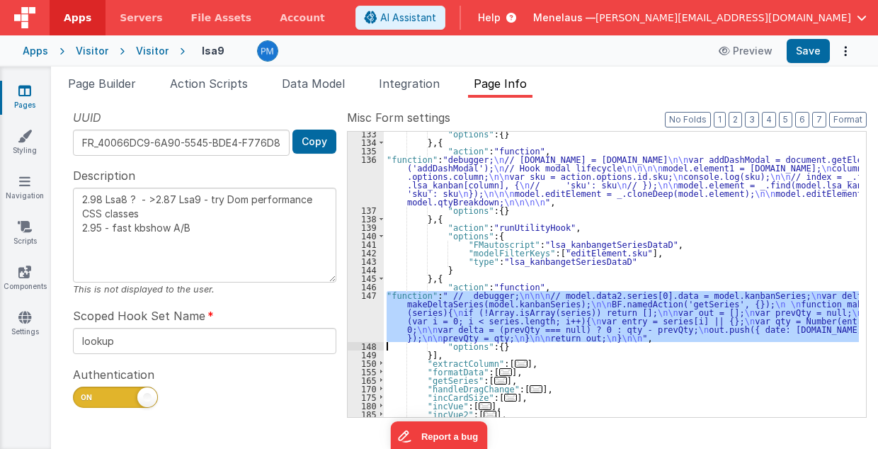
click at [360, 320] on div "147" at bounding box center [366, 316] width 36 height 51
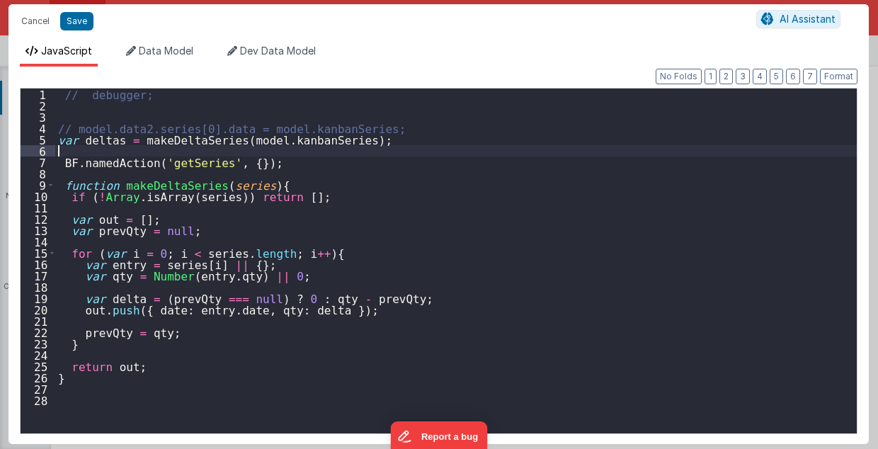
click at [65, 151] on div "// debugger; // model.data2.series[0].data = model.kanbanSeries; var deltas = m…" at bounding box center [456, 273] width 802 height 368
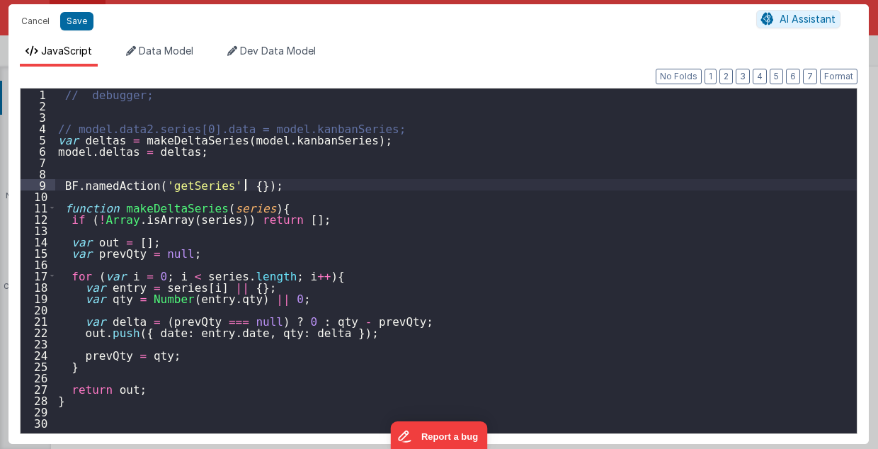
click at [279, 186] on div "// debugger; // model.data2.series[0].data = model.kanbanSeries; var deltas = m…" at bounding box center [456, 273] width 802 height 368
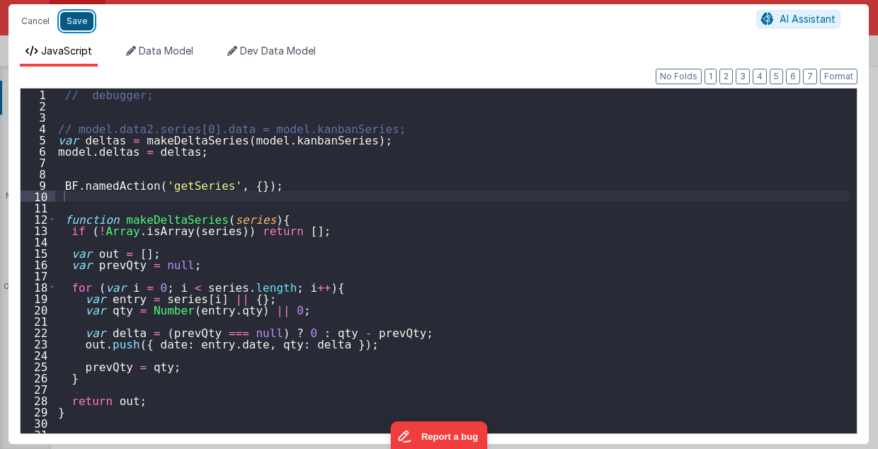
click at [74, 20] on button "Save" at bounding box center [76, 21] width 33 height 18
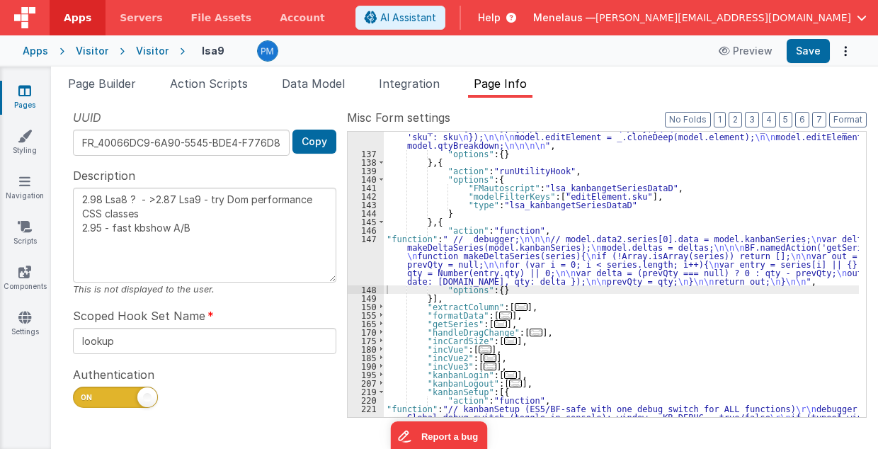
scroll to position [721, 0]
click at [494, 322] on span "..." at bounding box center [500, 324] width 13 height 8
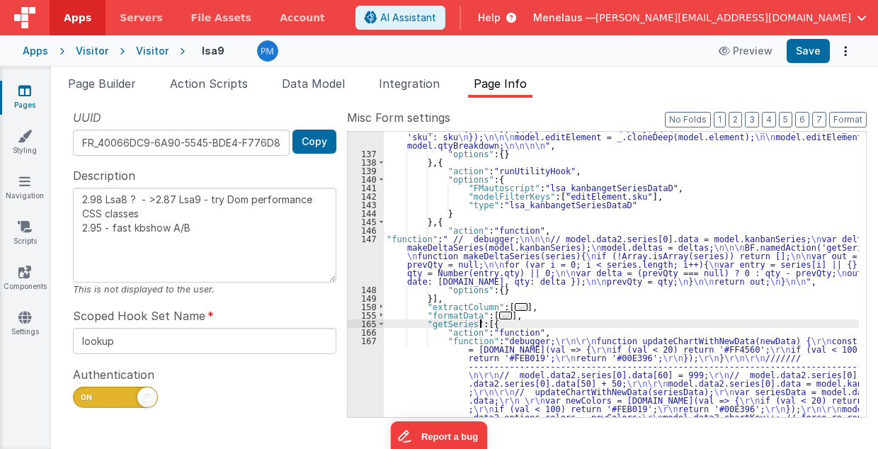
click at [516, 347] on div ""function" : "debugger; \n // [DOMAIN_NAME] = [DOMAIN_NAME] \n\n var addDashMod…" at bounding box center [622, 343] width 476 height 490
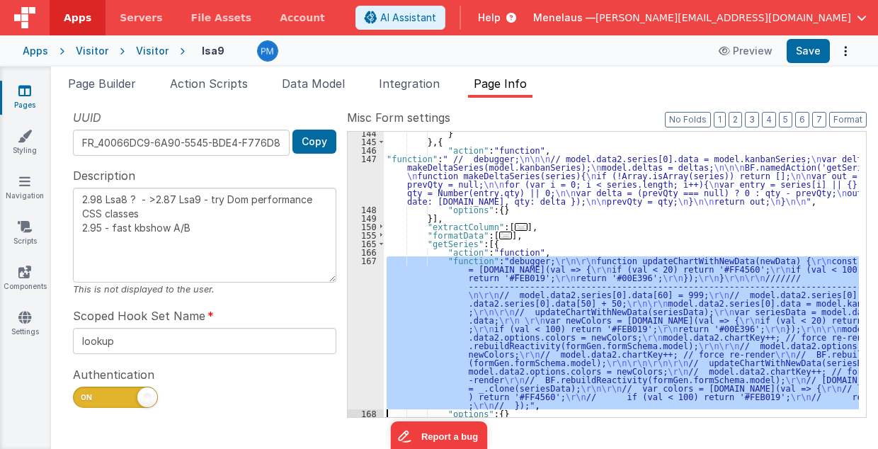
scroll to position [801, 0]
click at [371, 355] on div "167" at bounding box center [366, 332] width 36 height 153
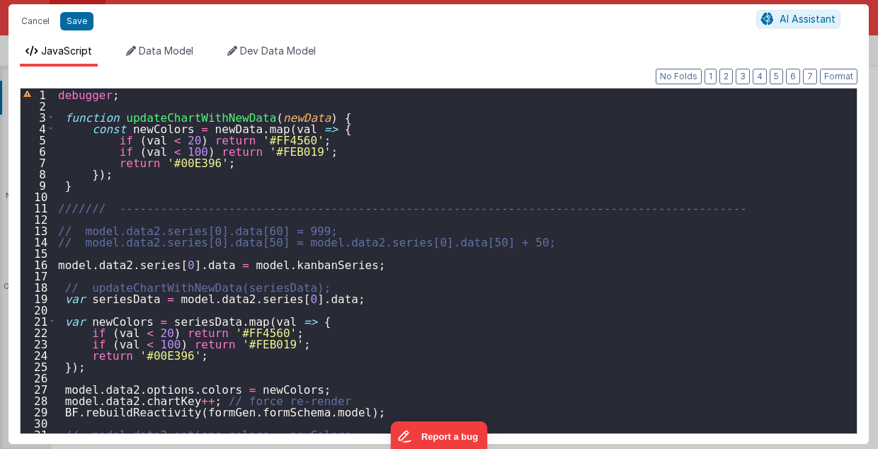
scroll to position [0, 0]
click at [28, 20] on button "Cancel" at bounding box center [35, 21] width 42 height 20
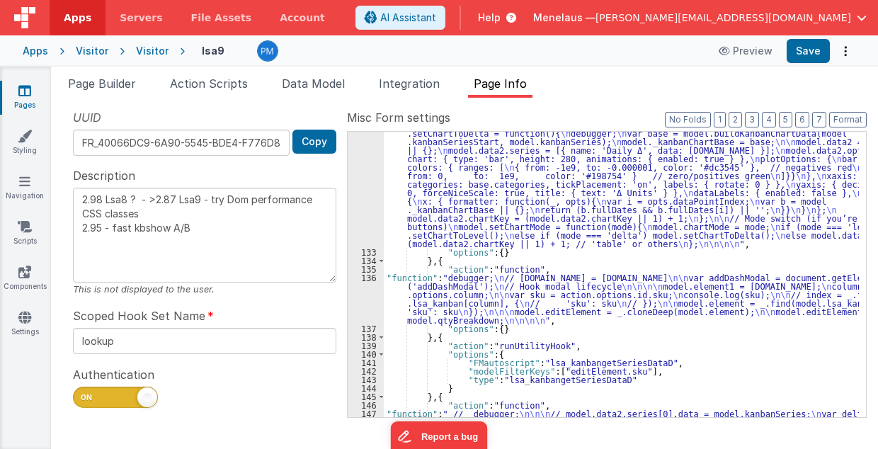
scroll to position [405, 0]
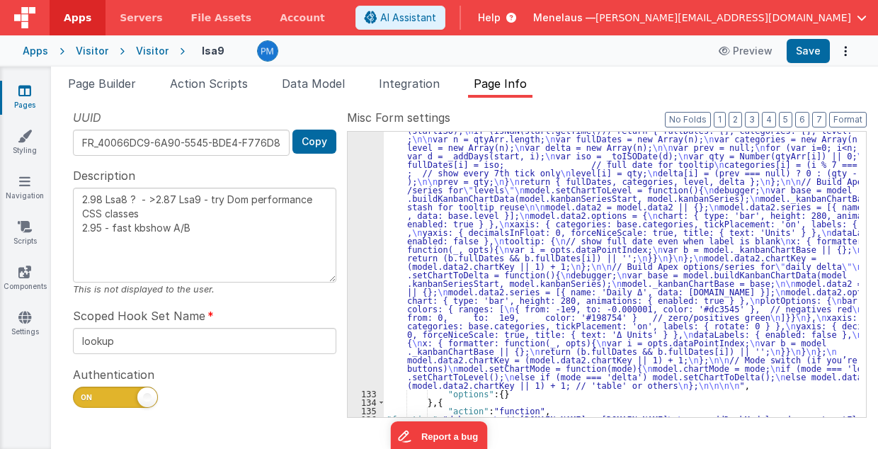
click at [530, 190] on div ""function" : "// EditCard p1 \n debugger; \n // [DOMAIN_NAME] = [DOMAIN_NAME] \…" at bounding box center [622, 329] width 476 height 796
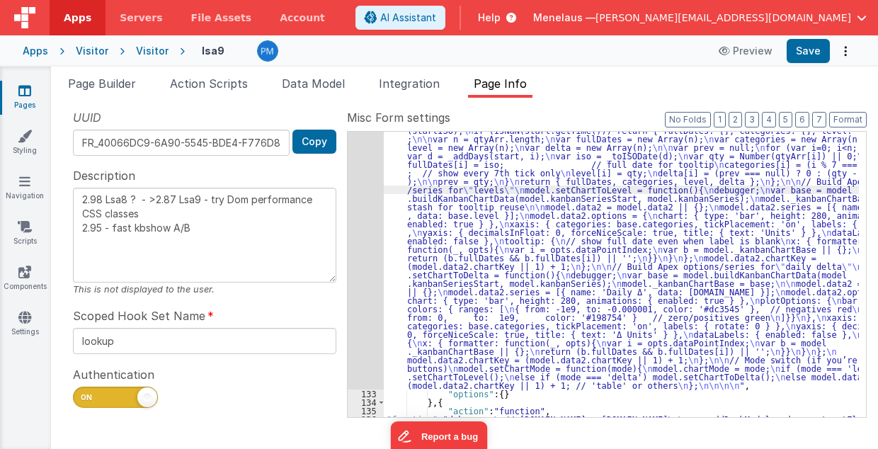
click at [358, 219] on div "132" at bounding box center [366, 160] width 36 height 459
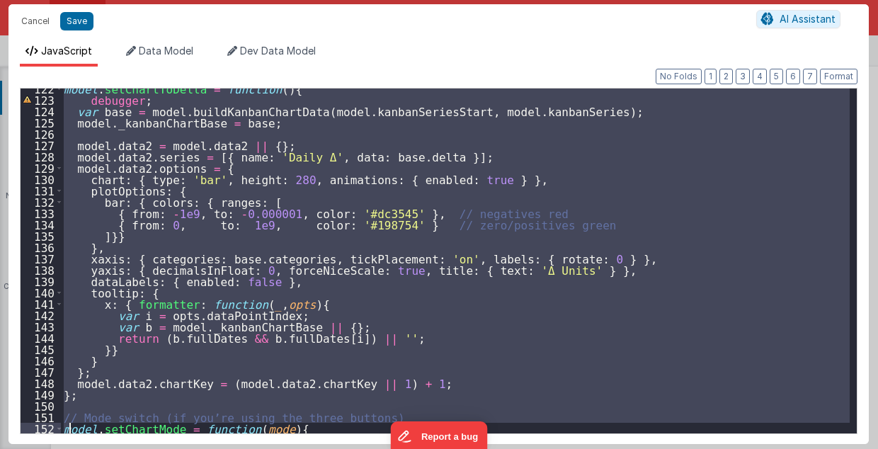
scroll to position [1478, 0]
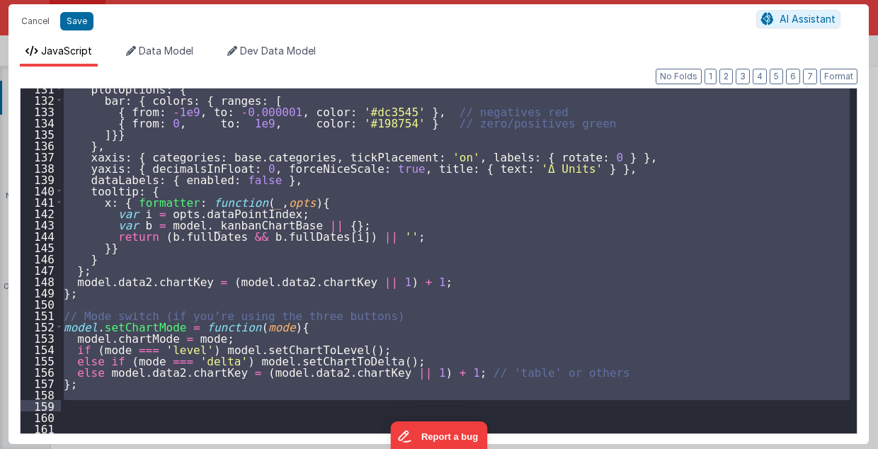
drag, startPoint x: 62, startPoint y: 132, endPoint x: 95, endPoint y: 404, distance: 273.8
click at [95, 404] on div "plotOptions : { bar : { colors : { ranges : [ { from : - 1e9 , to : - 0.000001 …" at bounding box center [455, 267] width 789 height 368
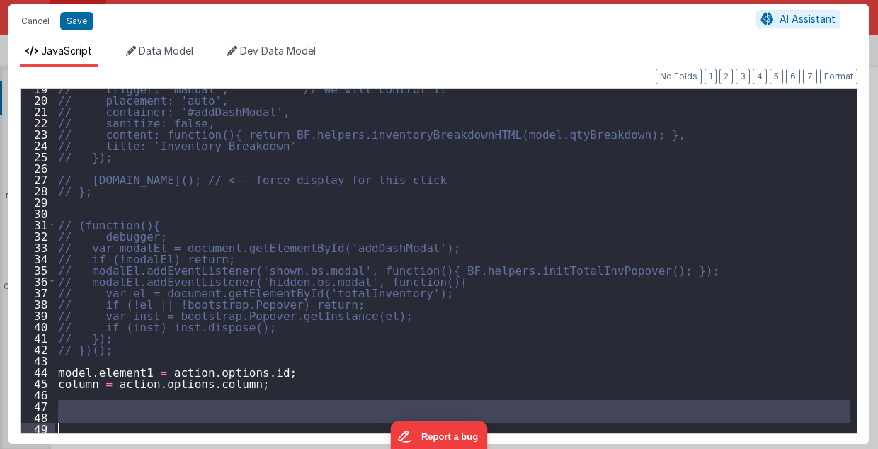
scroll to position [210, 0]
type textarea "2.98 Lsa8 ? - >2.87 Lsa9 - try Dom performance CSS classes 2.95 - fast kbshow A…"
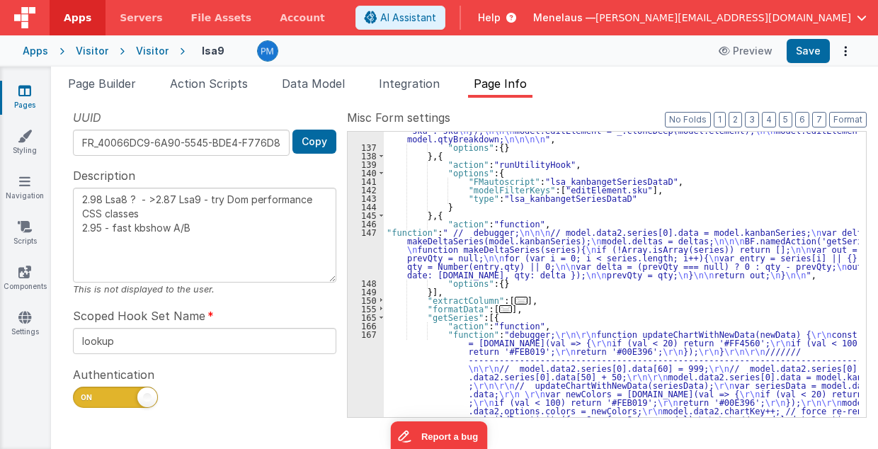
click at [510, 394] on div ""function" : "debugger; \n // [DOMAIN_NAME] = [DOMAIN_NAME] \n\n var addDashMod…" at bounding box center [622, 337] width 476 height 490
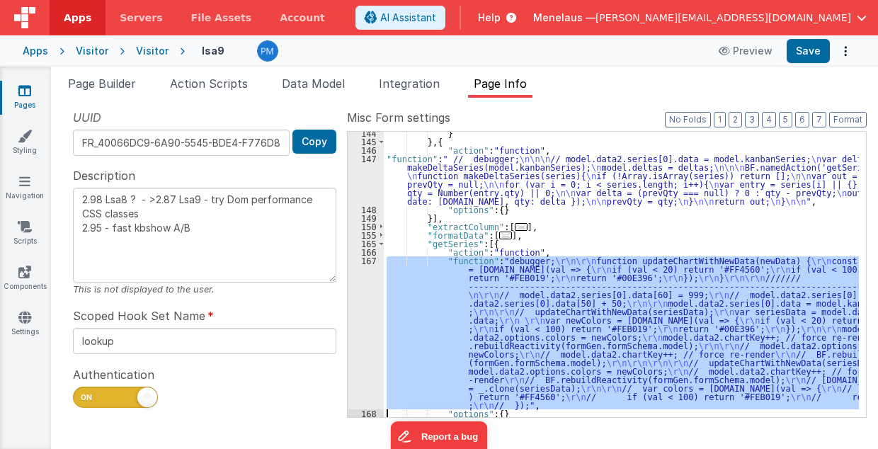
scroll to position [479, 0]
click at [365, 381] on div "167" at bounding box center [366, 332] width 36 height 153
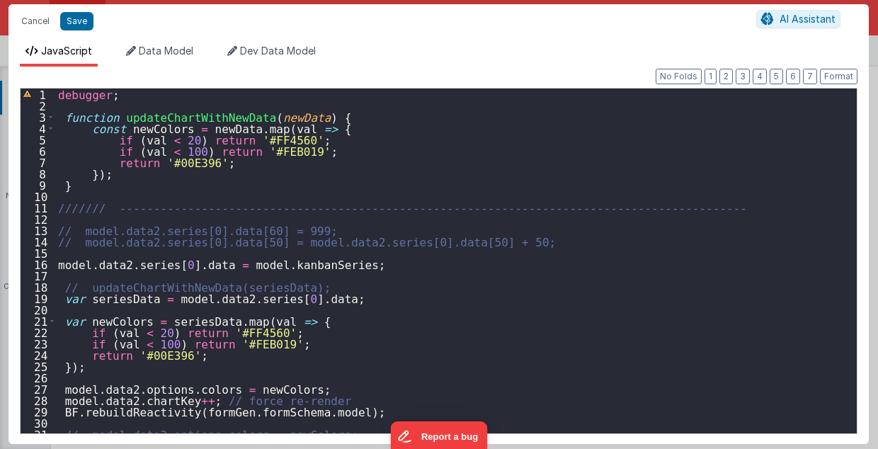
click at [123, 198] on div "debugger ; function updateChartWithNewData ( newData ) { const newColors = newD…" at bounding box center [452, 273] width 795 height 368
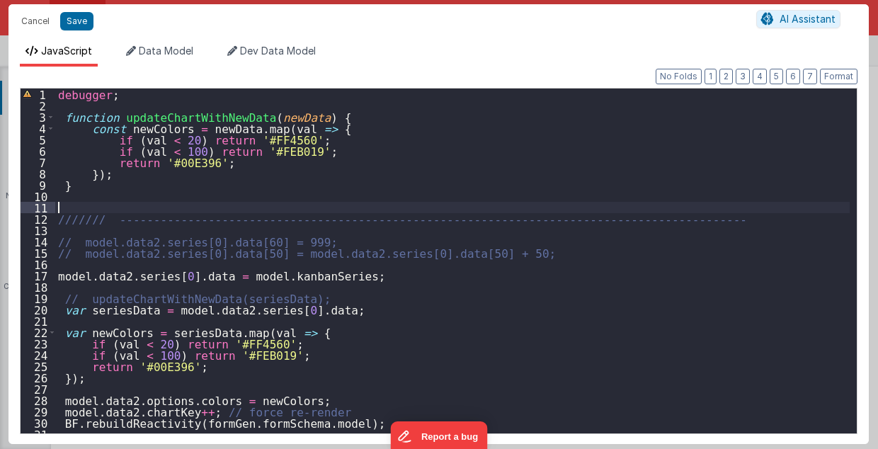
paste textarea
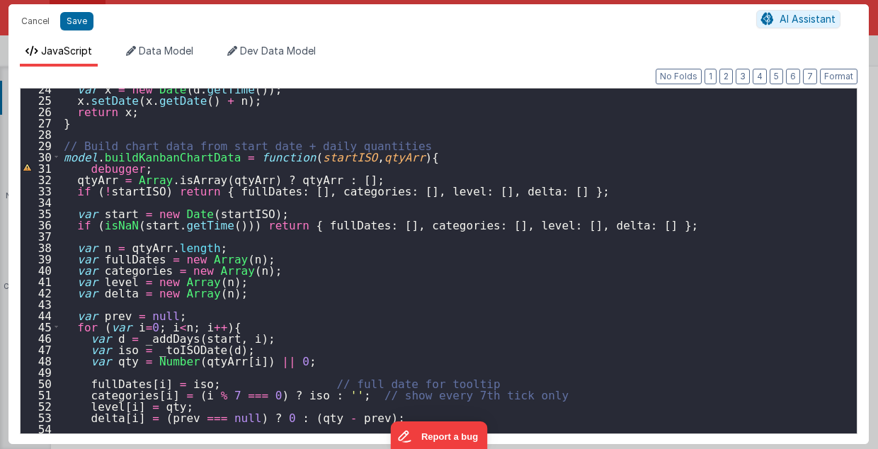
scroll to position [266, 0]
drag, startPoint x: 98, startPoint y: 156, endPoint x: 211, endPoint y: 154, distance: 113.3
click at [211, 154] on div "var x = new Date ( d . getTime ( )) ; x . setDate ( x . getDate ( ) + n ) ; ret…" at bounding box center [455, 267] width 789 height 368
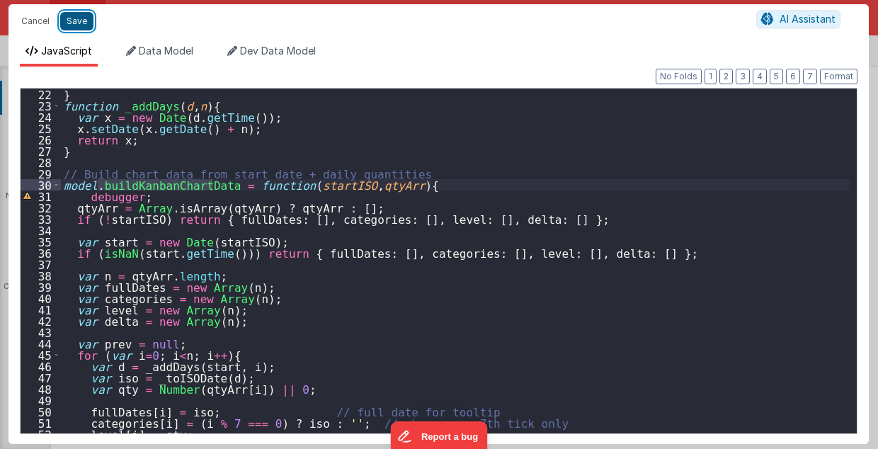
click at [74, 22] on button "Save" at bounding box center [76, 21] width 33 height 18
type textarea "2.98 Lsa8 ? - >2.87 Lsa9 - try Dom performance CSS classes 2.95 - fast kbshow A…"
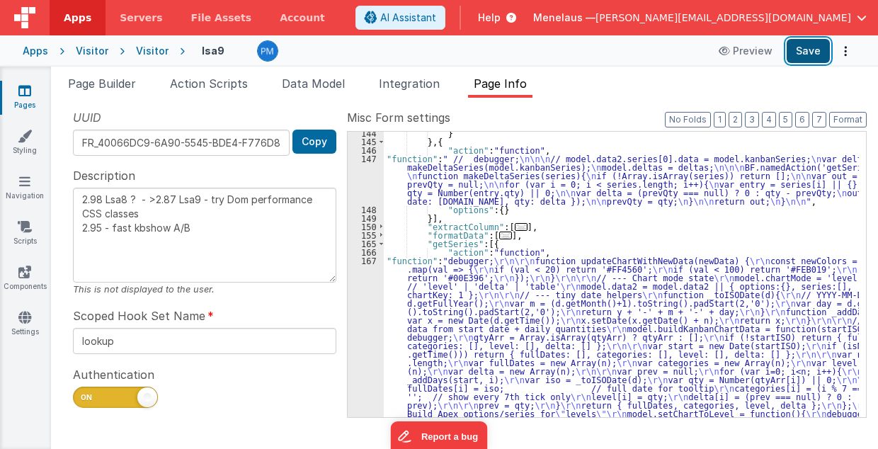
click at [800, 47] on button "Save" at bounding box center [808, 51] width 43 height 24
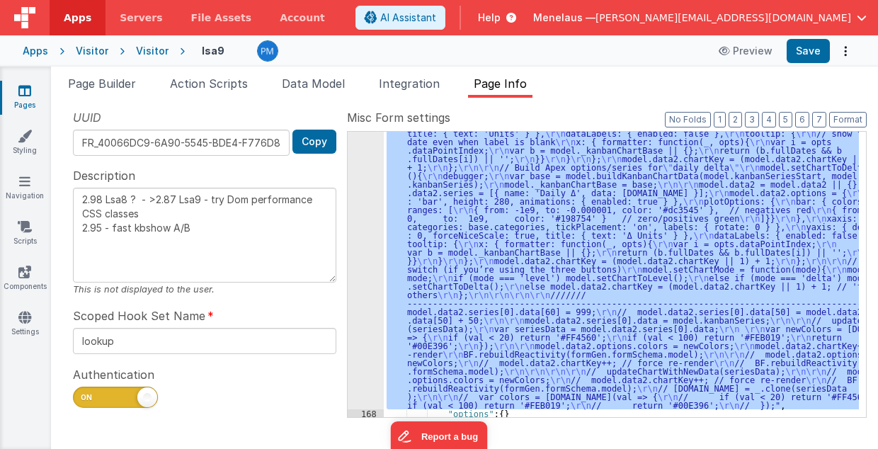
click at [370, 341] on div "167" at bounding box center [366, 167] width 36 height 484
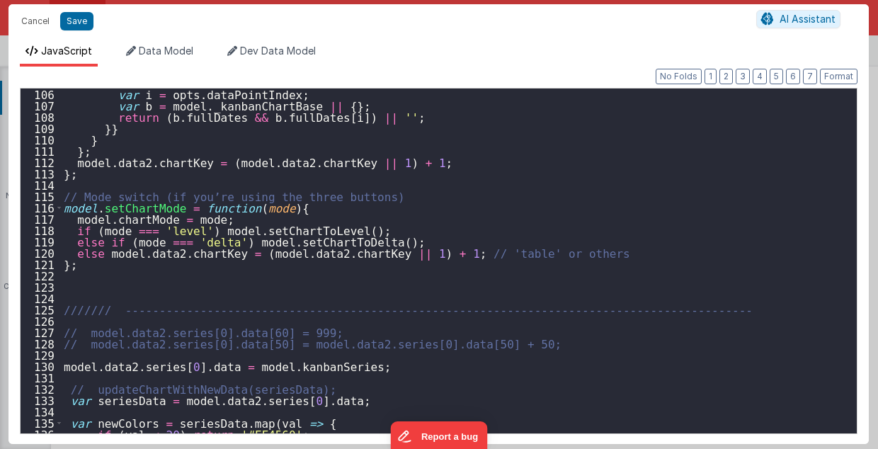
scroll to position [1388, 0]
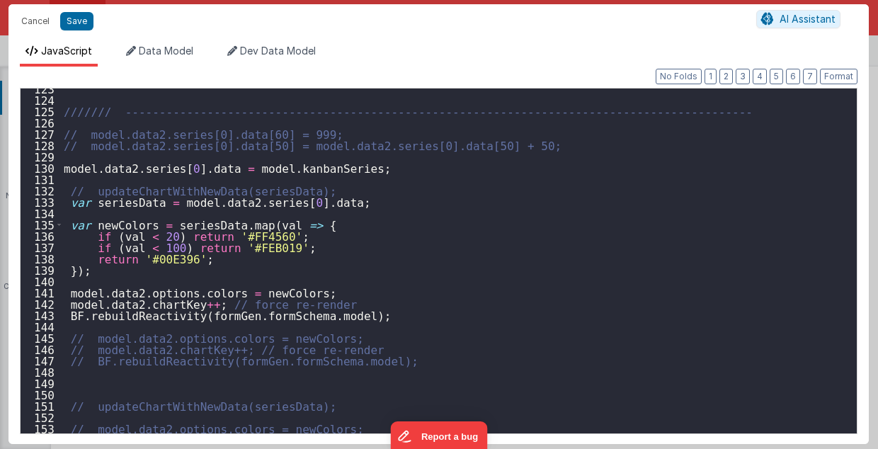
click at [91, 155] on div "/////// -----------------------------------------------------------------------…" at bounding box center [455, 267] width 789 height 368
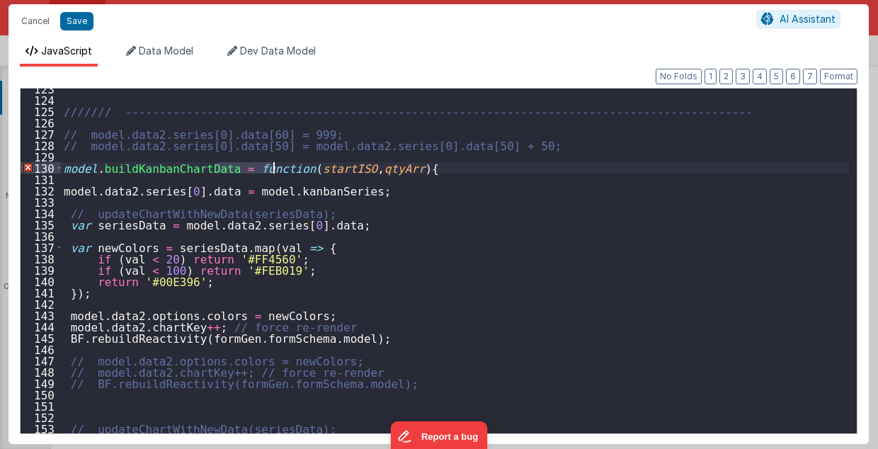
drag, startPoint x: 215, startPoint y: 164, endPoint x: 272, endPoint y: 170, distance: 56.9
click at [272, 170] on div "/////// -----------------------------------------------------------------------…" at bounding box center [455, 267] width 789 height 368
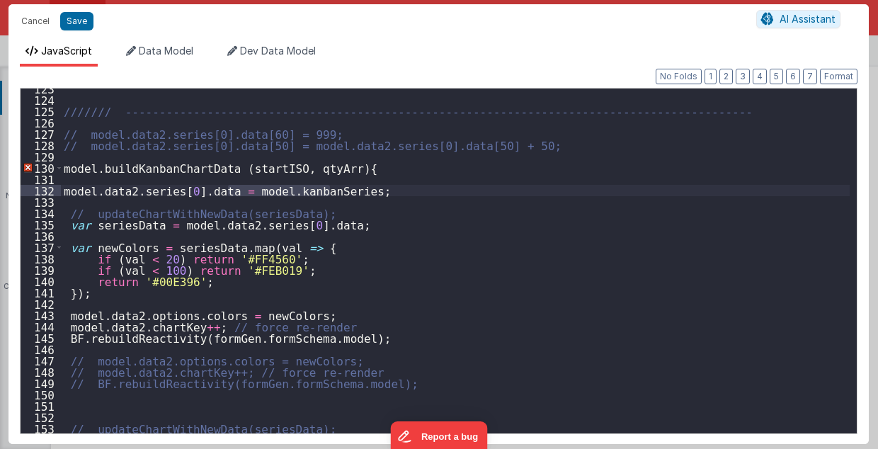
drag, startPoint x: 229, startPoint y: 190, endPoint x: 330, endPoint y: 188, distance: 101.3
click at [330, 188] on div "/////// -----------------------------------------------------------------------…" at bounding box center [455, 267] width 789 height 368
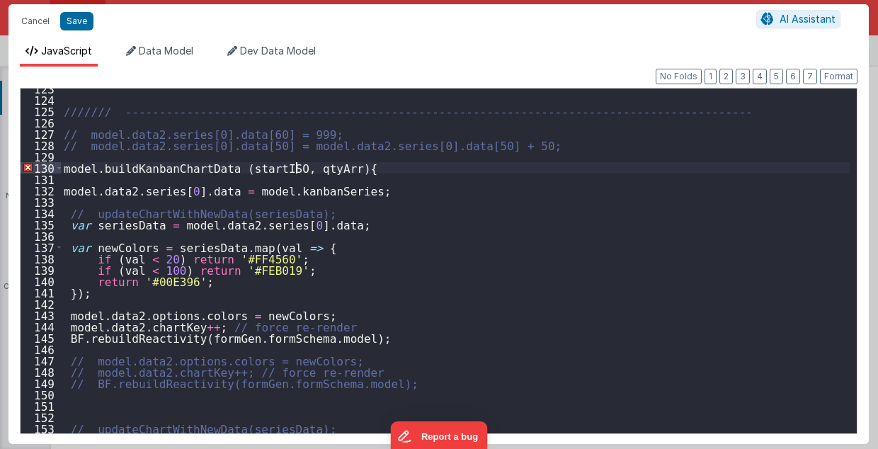
click at [296, 167] on div "/////// -----------------------------------------------------------------------…" at bounding box center [455, 267] width 789 height 368
click at [241, 165] on div "/////// -----------------------------------------------------------------------…" at bounding box center [455, 267] width 789 height 368
paste textarea
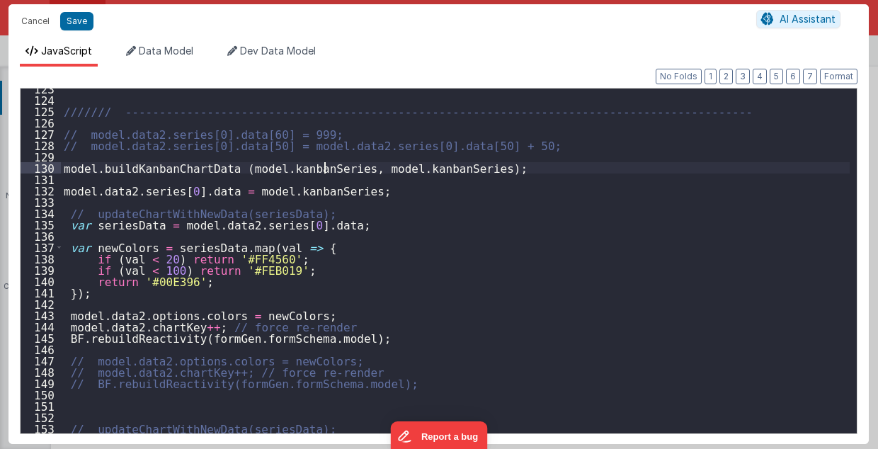
click at [323, 164] on div "/////// -----------------------------------------------------------------------…" at bounding box center [455, 267] width 789 height 368
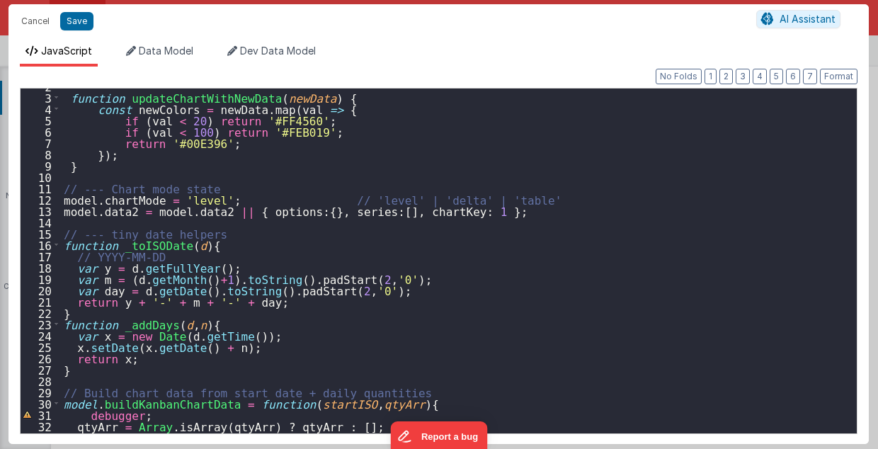
scroll to position [0, 0]
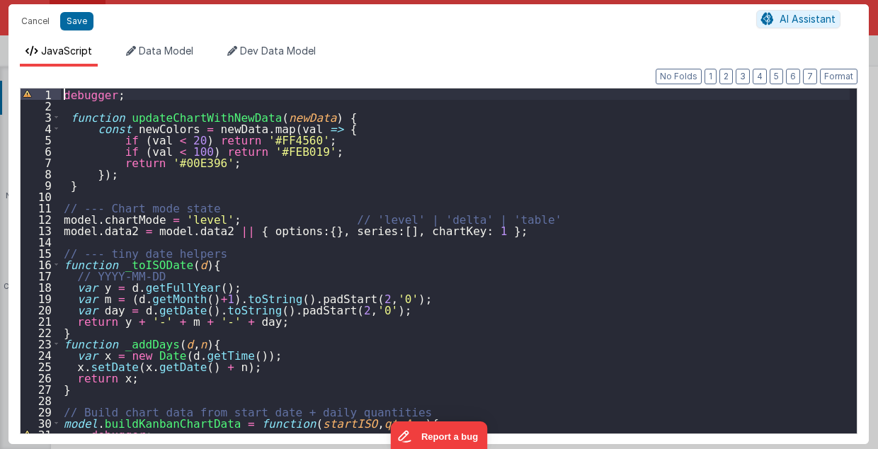
click at [63, 92] on div "debugger ; function updateChartWithNewData ( newData ) { const newColors = newD…" at bounding box center [455, 273] width 789 height 368
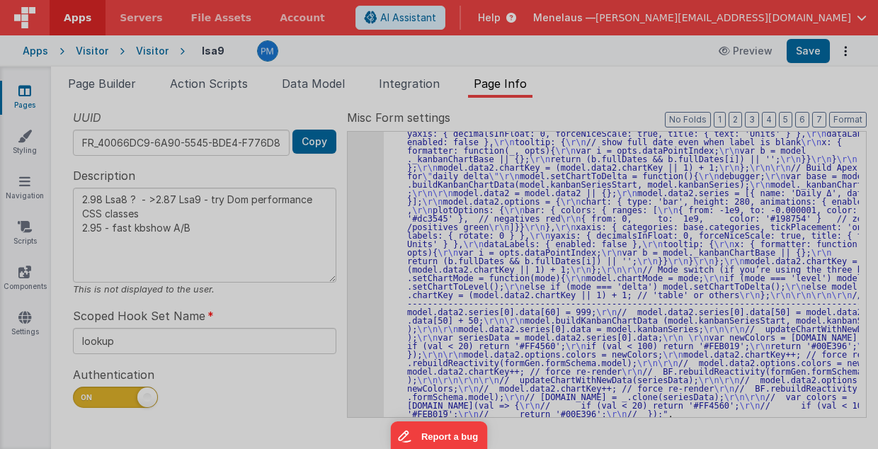
type textarea "2.98 Lsa8 ? - >2.87 Lsa9 - try Dom performance CSS classes 2.95 - fast kbshow A…"
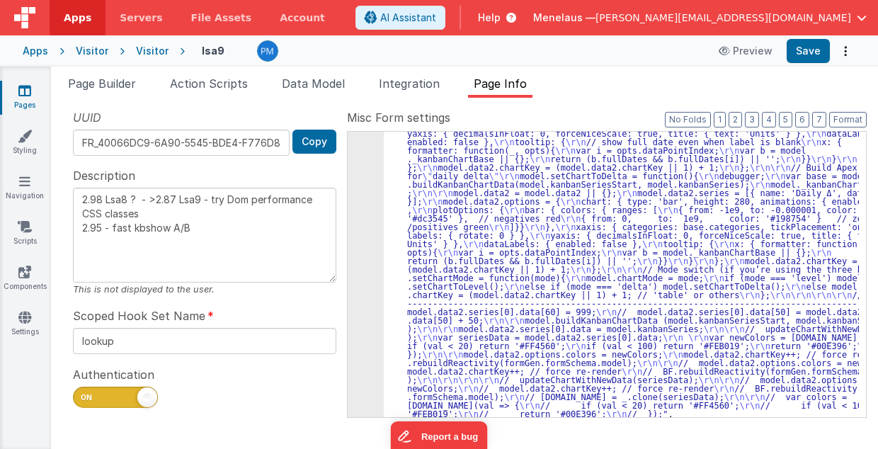
click at [594, 224] on div ""function" : "// GetSeries \r\n debugger; \r\n\r\n function updateChartWithNewD…" at bounding box center [622, 318] width 476 height 787
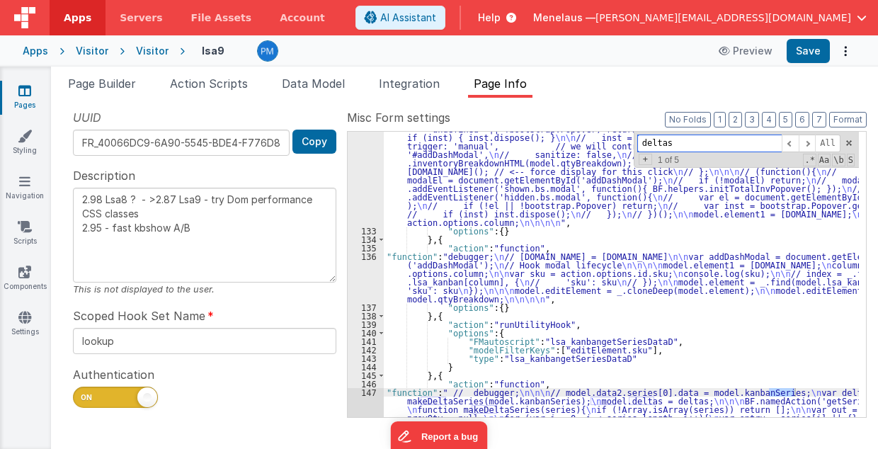
scroll to position [302, 0]
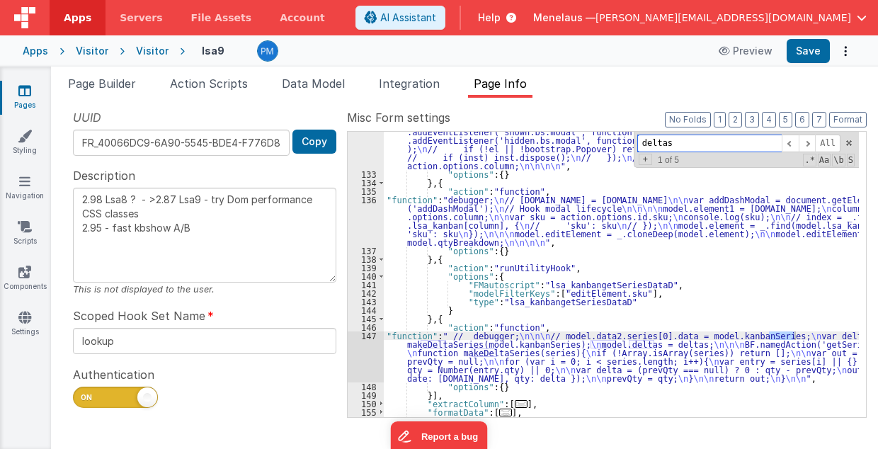
click at [646, 144] on input "deltas" at bounding box center [709, 144] width 144 height 18
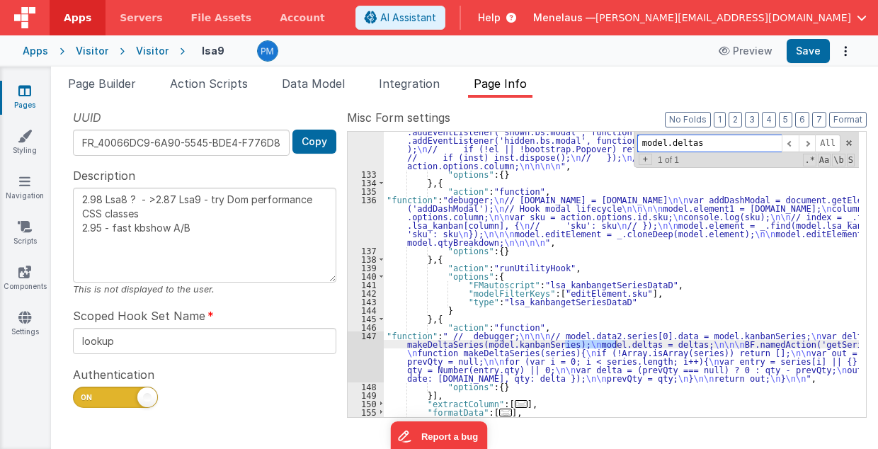
type input "model.deltas"
click at [428, 358] on div ""function" : "// EditCard p1 \n debugger; \n // [DOMAIN_NAME] = [DOMAIN_NAME] \…" at bounding box center [622, 249] width 476 height 430
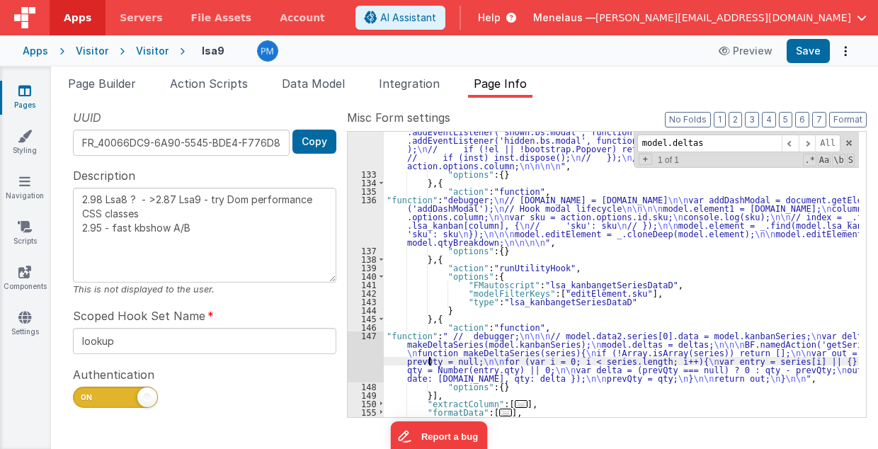
click at [359, 357] on div "147" at bounding box center [366, 356] width 36 height 51
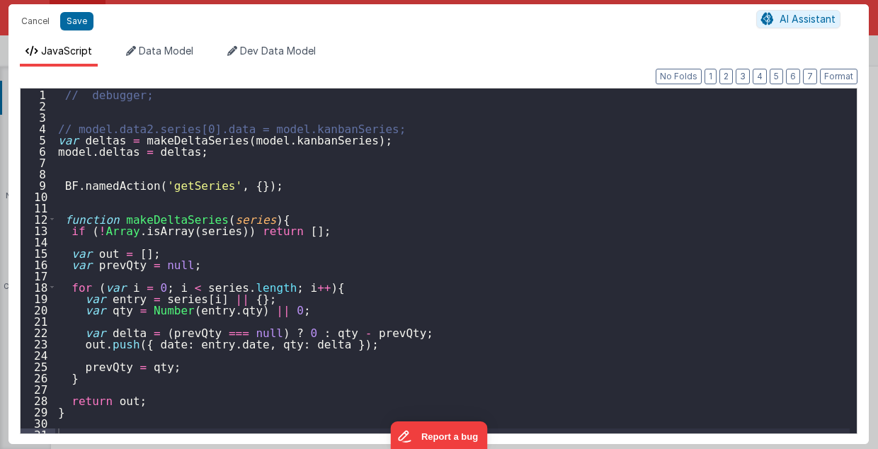
scroll to position [6, 0]
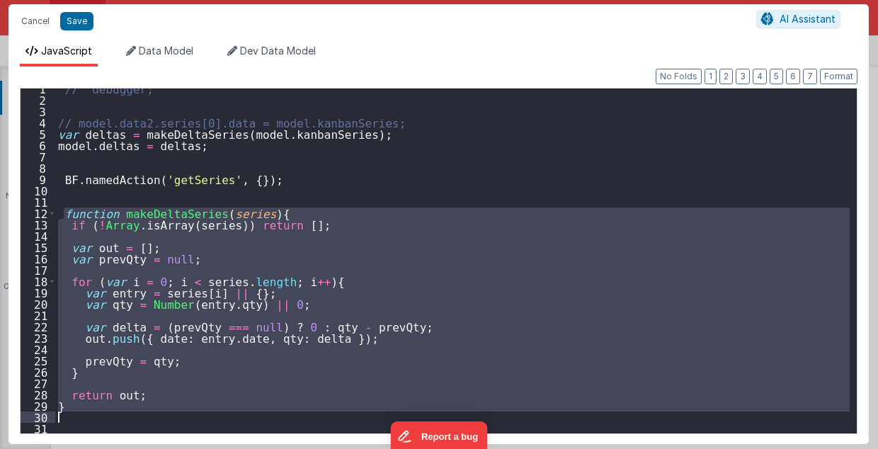
drag, startPoint x: 64, startPoint y: 211, endPoint x: 118, endPoint y: 412, distance: 208.2
click at [118, 412] on div "// debugger; // model.data2.series[0].data = model.kanbanSeries; var deltas = m…" at bounding box center [452, 267] width 795 height 368
click at [171, 408] on div "// debugger; // model.data2.series[0].data = model.kanbanSeries; var deltas = m…" at bounding box center [452, 261] width 794 height 345
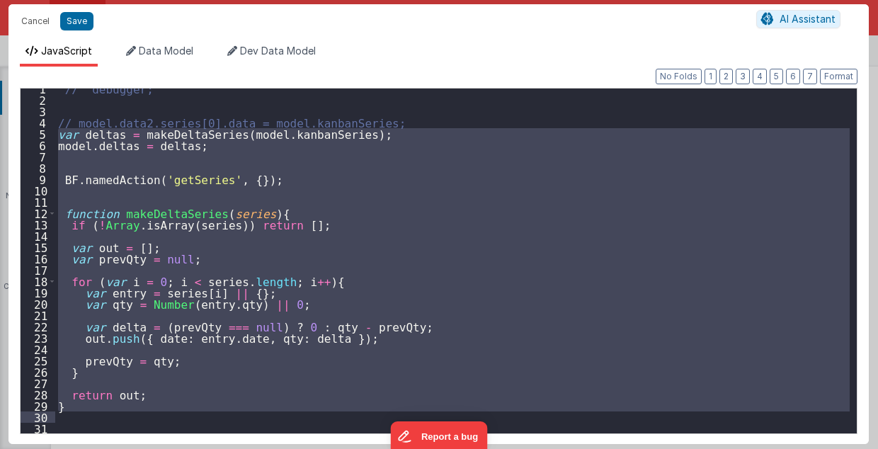
drag, startPoint x: 59, startPoint y: 132, endPoint x: 157, endPoint y: 412, distance: 296.2
click at [157, 412] on div "// debugger; // model.data2.series[0].data = model.kanbanSeries; var deltas = m…" at bounding box center [452, 267] width 795 height 368
click at [33, 17] on button "Cancel" at bounding box center [35, 21] width 42 height 20
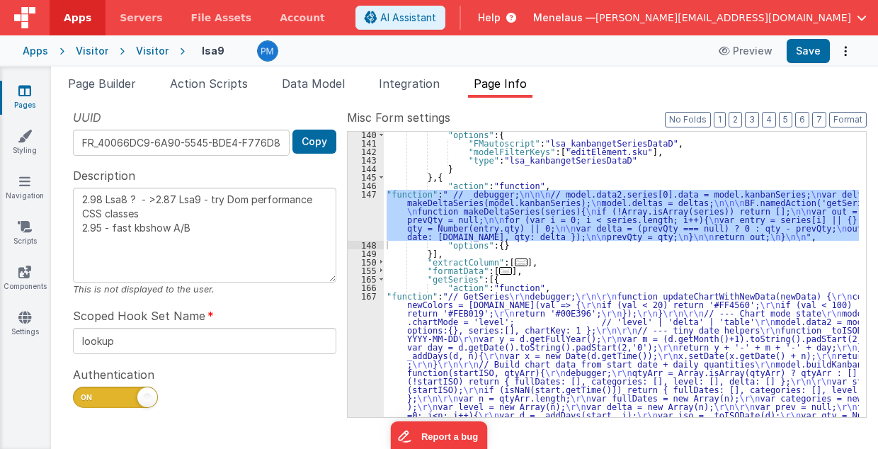
scroll to position [472, 0]
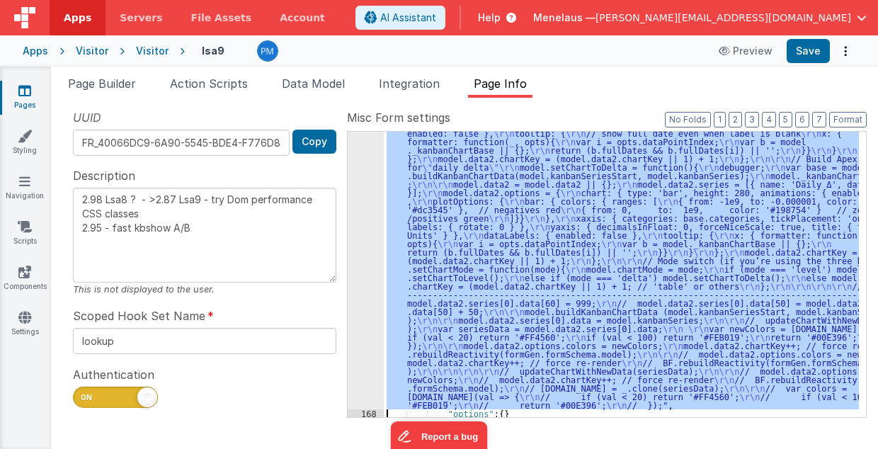
scroll to position [818, 0]
click at [363, 333] on div "167" at bounding box center [366, 162] width 36 height 493
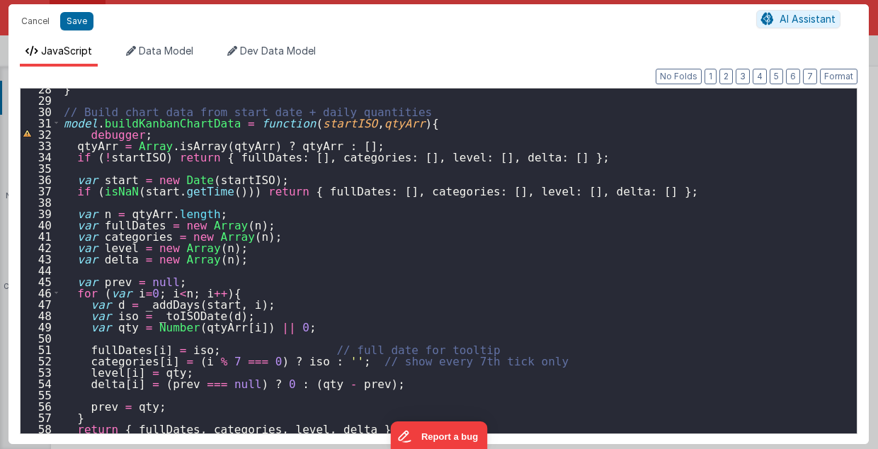
scroll to position [312, 0]
click at [759, 236] on div "} // Build chart data from start date + daily quantities model . buildKanbanCha…" at bounding box center [455, 267] width 789 height 368
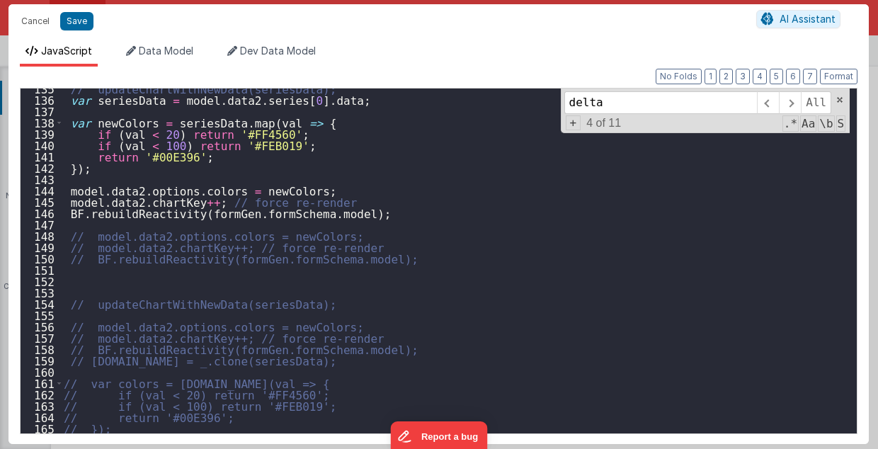
scroll to position [1524, 0]
type input "delta"
click at [260, 426] on div "// updateChartWithNewData(seriesData); var seriesData = model . data2 . series …" at bounding box center [455, 267] width 789 height 368
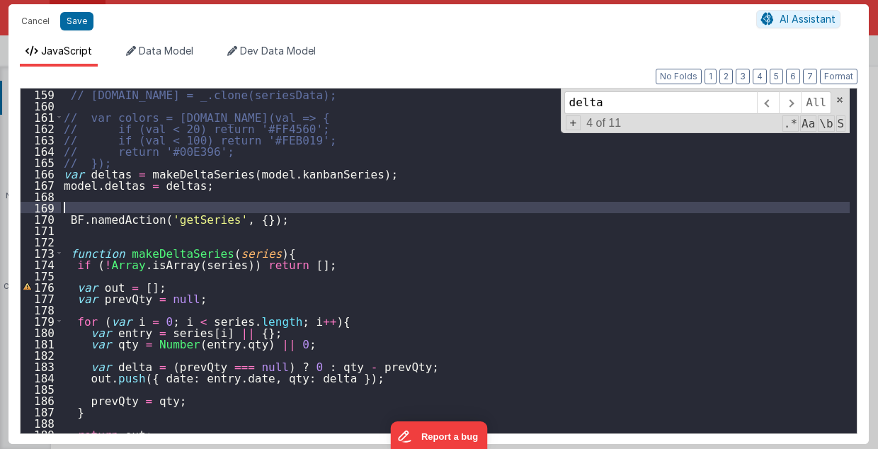
scroll to position [1790, 0]
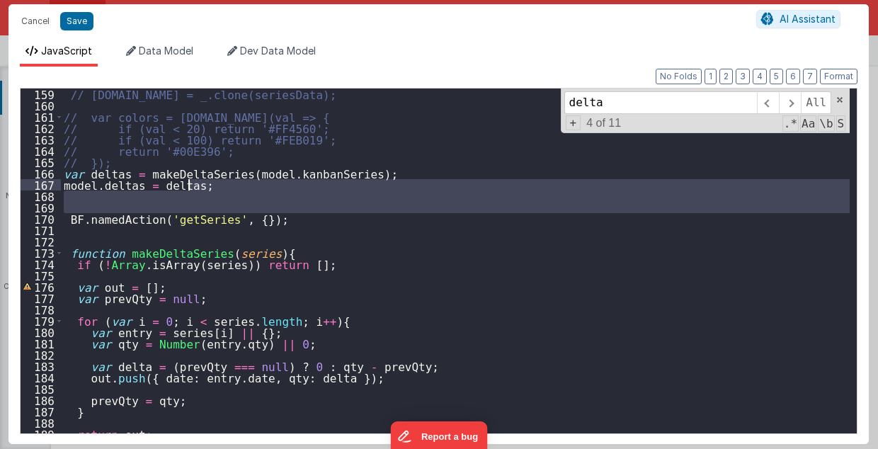
drag, startPoint x: 61, startPoint y: 187, endPoint x: 275, endPoint y: 183, distance: 213.9
click at [275, 183] on div "// [DOMAIN_NAME] = _.clone(seriesData); // var colors = [DOMAIN_NAME](val => { …" at bounding box center [455, 273] width 789 height 368
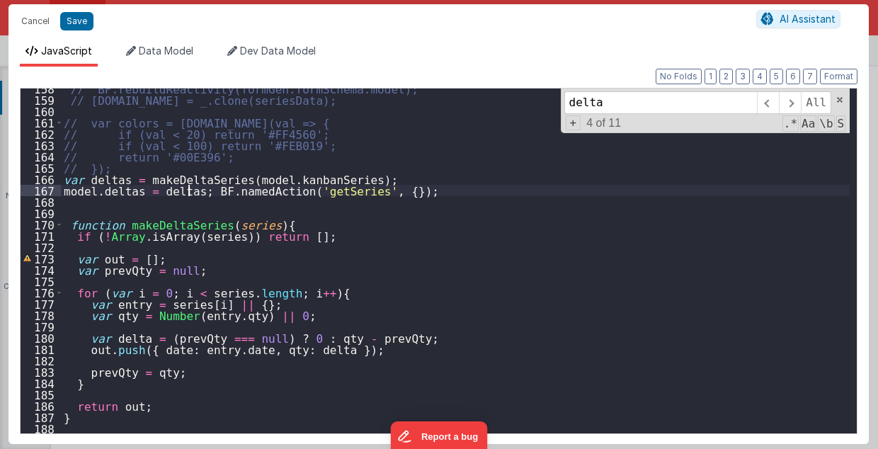
scroll to position [1784, 0]
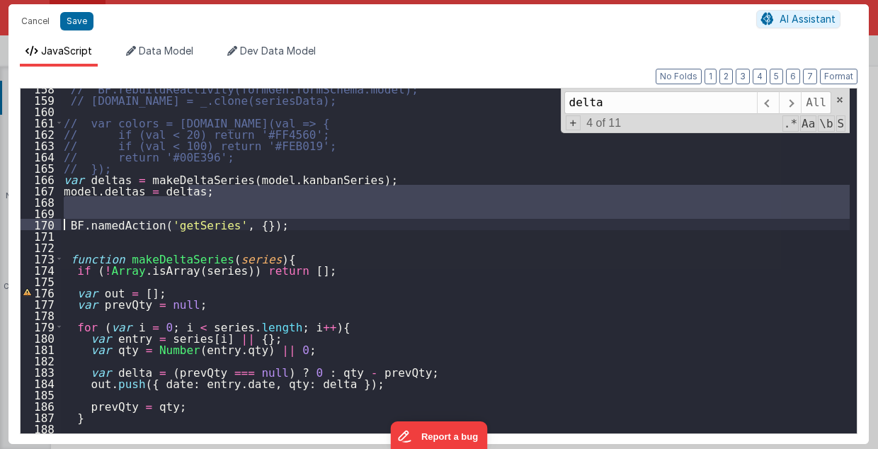
click at [61, 222] on div "// BF.rebuildReactivity(formGen.formSchema.model); // [DOMAIN_NAME] = _.clone(s…" at bounding box center [455, 261] width 789 height 345
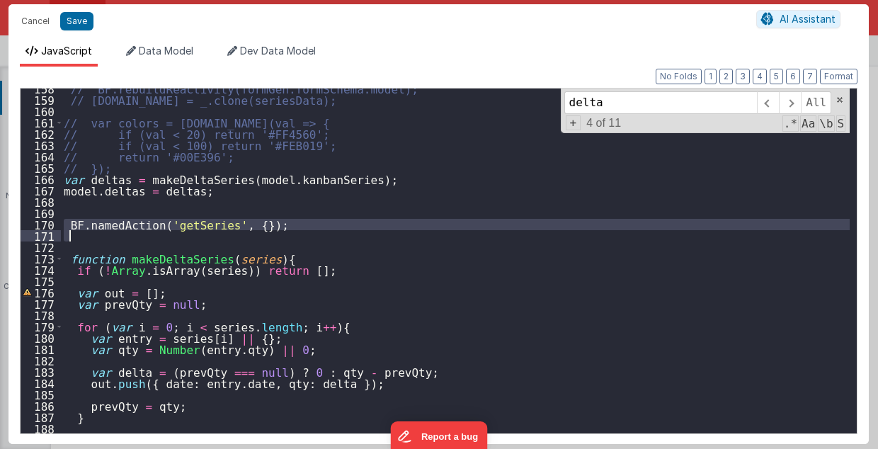
drag, startPoint x: 62, startPoint y: 222, endPoint x: 297, endPoint y: 229, distance: 234.5
click at [297, 229] on div "// BF.rebuildReactivity(formGen.formSchema.model); // [DOMAIN_NAME] = _.clone(s…" at bounding box center [455, 267] width 789 height 368
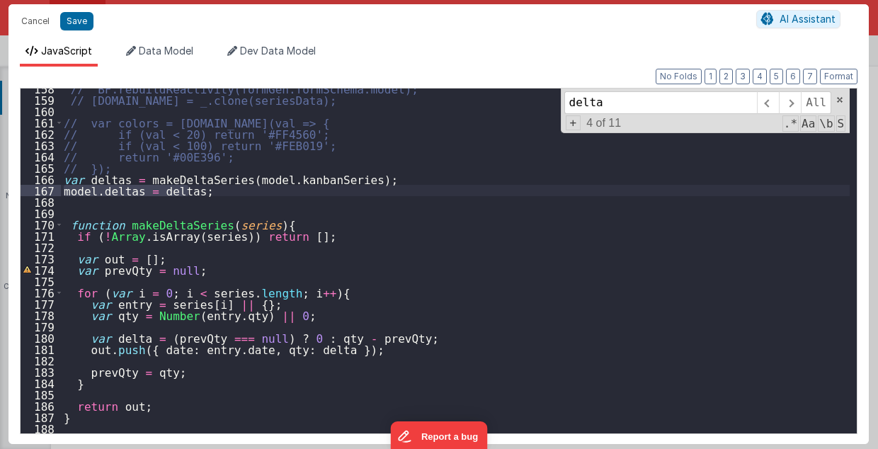
drag, startPoint x: 64, startPoint y: 188, endPoint x: 198, endPoint y: 191, distance: 134.6
click at [198, 191] on div "// BF.rebuildReactivity(formGen.formSchema.model); // [DOMAIN_NAME] = _.clone(s…" at bounding box center [455, 267] width 789 height 368
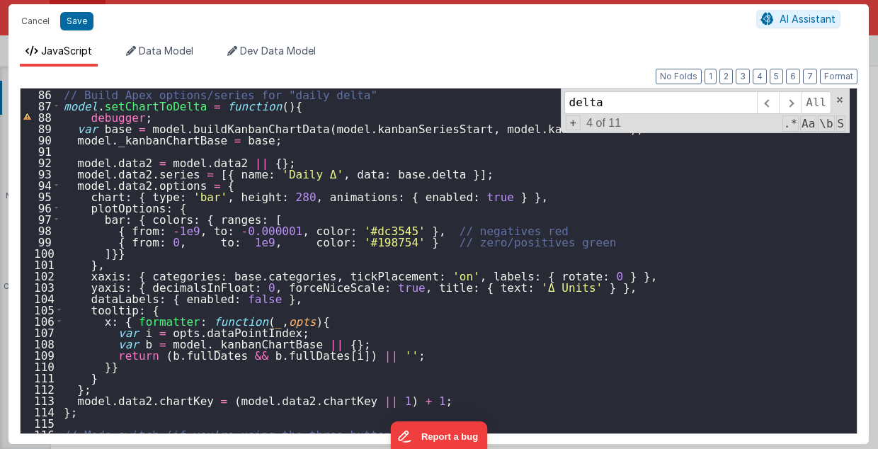
scroll to position [935, 0]
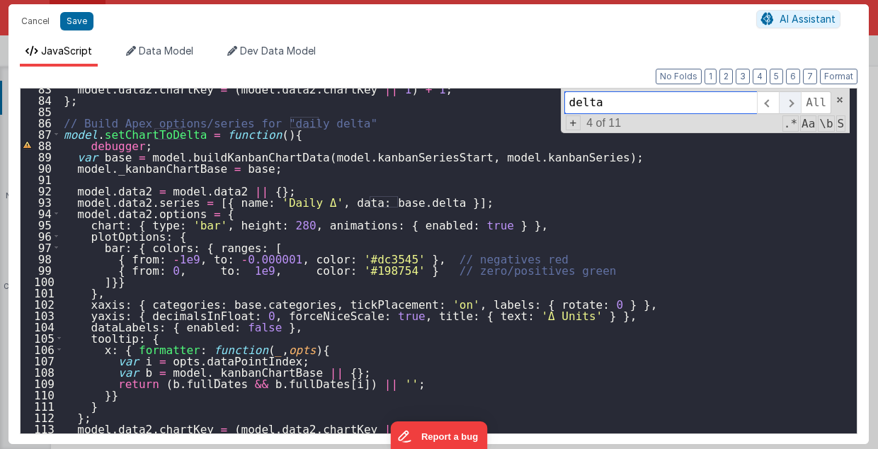
click at [794, 98] on span at bounding box center [790, 102] width 22 height 23
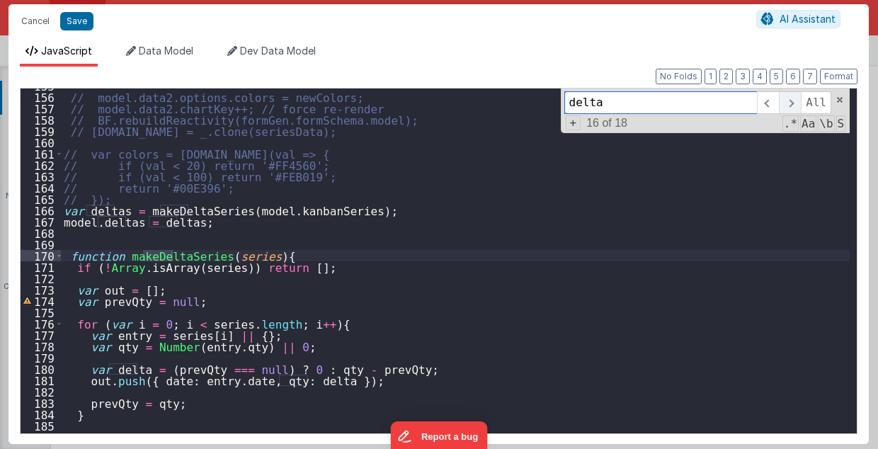
scroll to position [1753, 0]
click at [794, 98] on span at bounding box center [790, 102] width 22 height 23
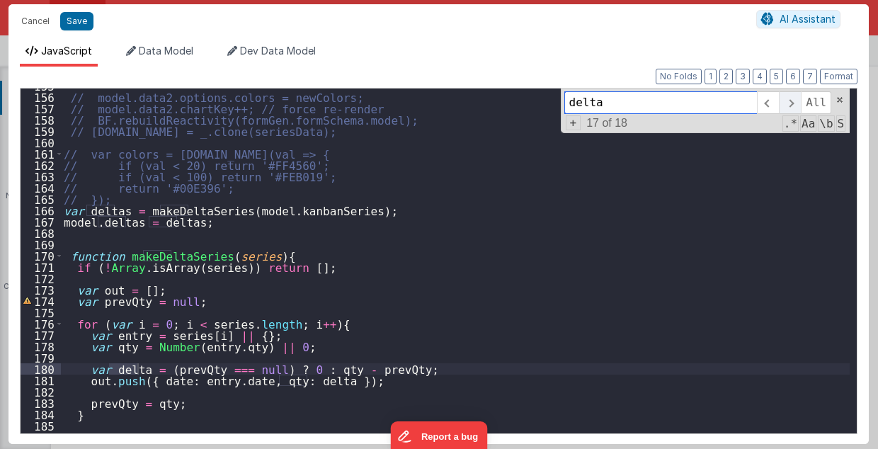
click at [794, 98] on span at bounding box center [790, 102] width 22 height 23
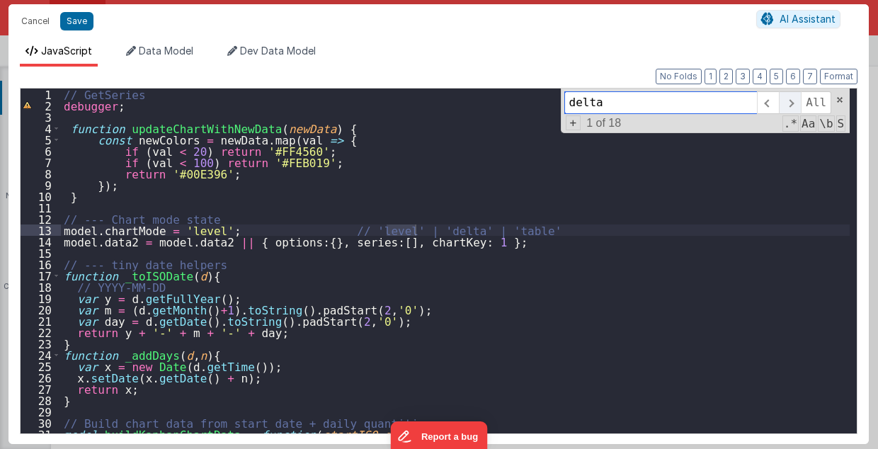
click at [794, 98] on span at bounding box center [790, 102] width 22 height 23
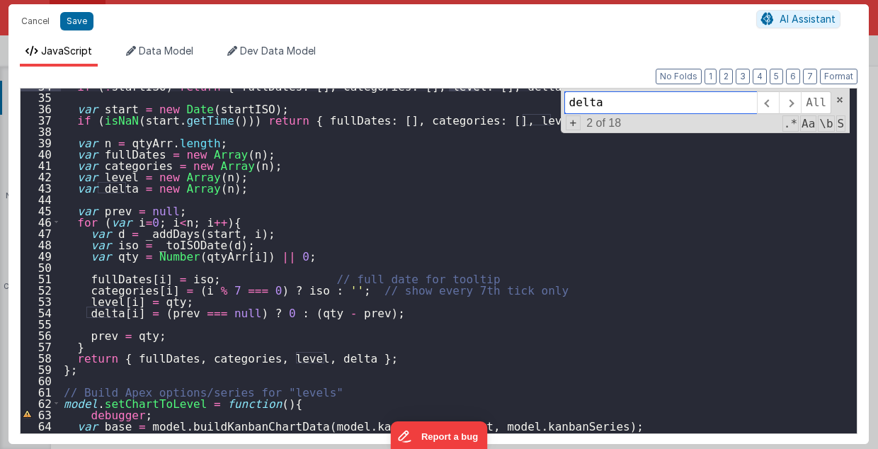
scroll to position [382, 0]
click at [351, 343] on div "if ( ! startISO ) return { fullDates : [ ] , categories : [ ] , level : [ ] , d…" at bounding box center [455, 264] width 789 height 368
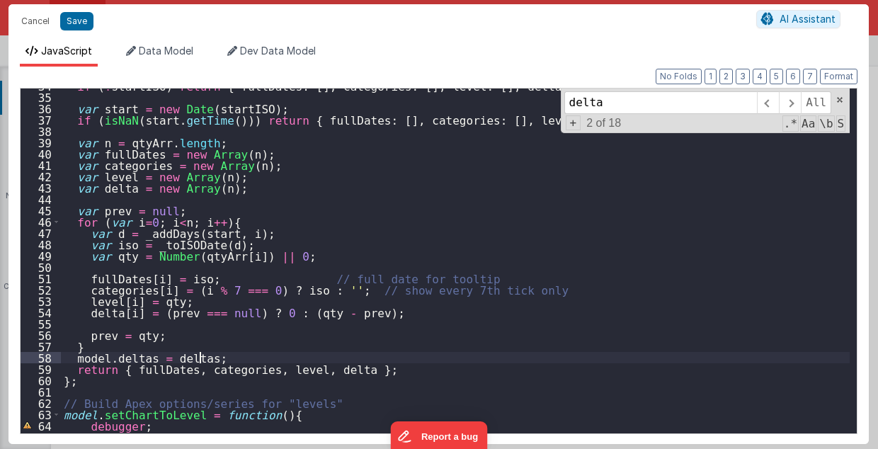
click at [194, 358] on div "if ( ! startISO ) return { fullDates : [ ] , categories : [ ] , level : [ ] , d…" at bounding box center [455, 264] width 789 height 368
click at [143, 358] on div "if ( ! startISO ) return { fullDates : [ ] , categories : [ ] , level : [ ] , d…" at bounding box center [455, 264] width 789 height 368
type textarea "2.98 Lsa8 ? - >2.87 Lsa9 - try Dom performance CSS classes 2.95 - fast kbshow A…"
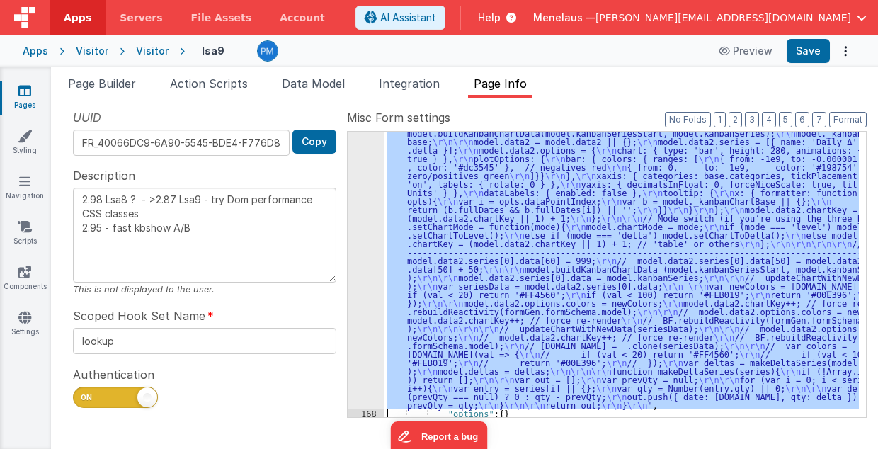
click at [365, 333] on div "167" at bounding box center [366, 141] width 36 height 535
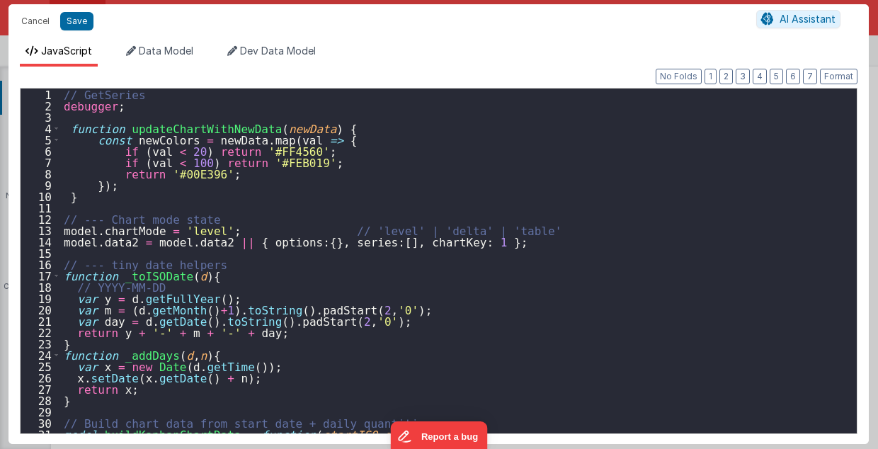
scroll to position [861, 0]
click at [361, 328] on div "// GetSeries debugger ; function updateChartWithNewData ( newData ) { const new…" at bounding box center [455, 273] width 789 height 368
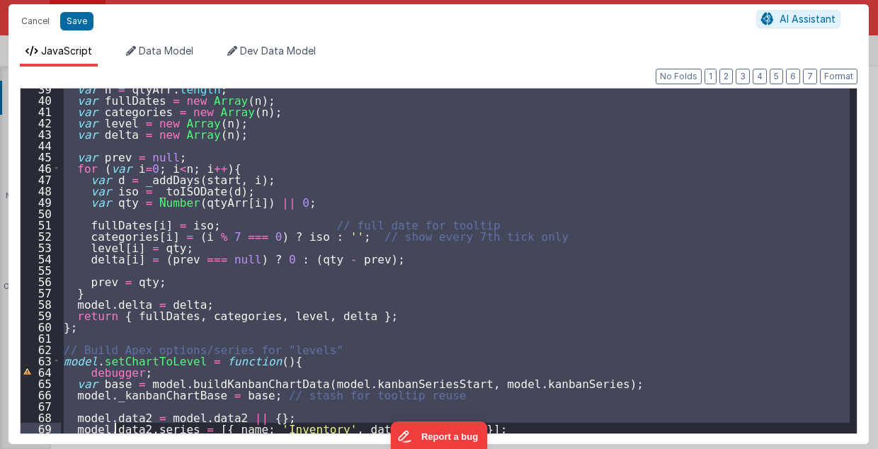
scroll to position [493, 0]
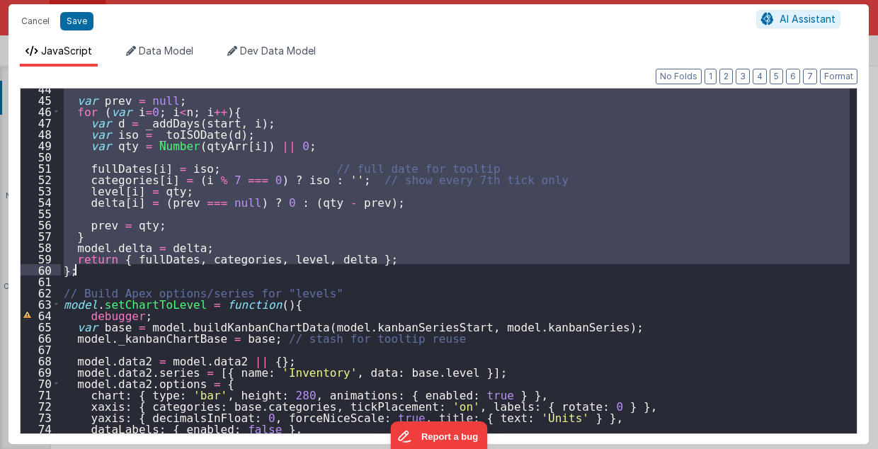
drag, startPoint x: 62, startPoint y: 123, endPoint x: 123, endPoint y: 271, distance: 160.0
click at [123, 271] on div "var prev = null ; for ( var i = 0 ; i < n ; i ++ ) { var d = _addDays ( start ,…" at bounding box center [455, 267] width 789 height 368
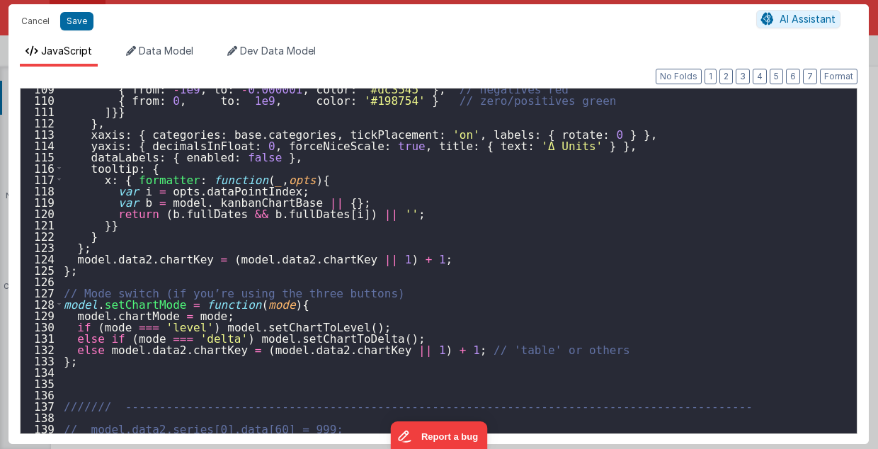
scroll to position [1229, 0]
click at [118, 273] on div "{ from : - 1e9 , to : - 0.000001 , color : '#dc3545' } , // negatives red { fro…" at bounding box center [455, 267] width 789 height 368
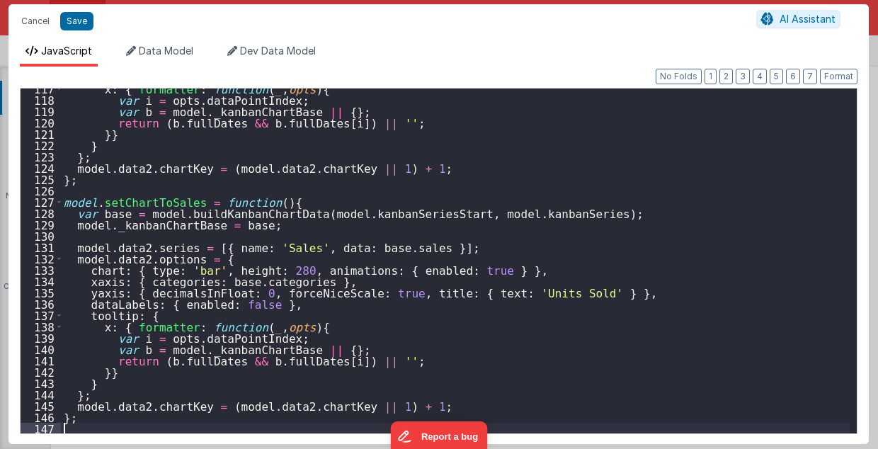
scroll to position [1320, 0]
click at [77, 21] on button "Save" at bounding box center [76, 21] width 33 height 18
type textarea "2.98 Lsa8 ? - >2.87 Lsa9 - try Dom performance CSS classes 2.95 - fast kbshow A…"
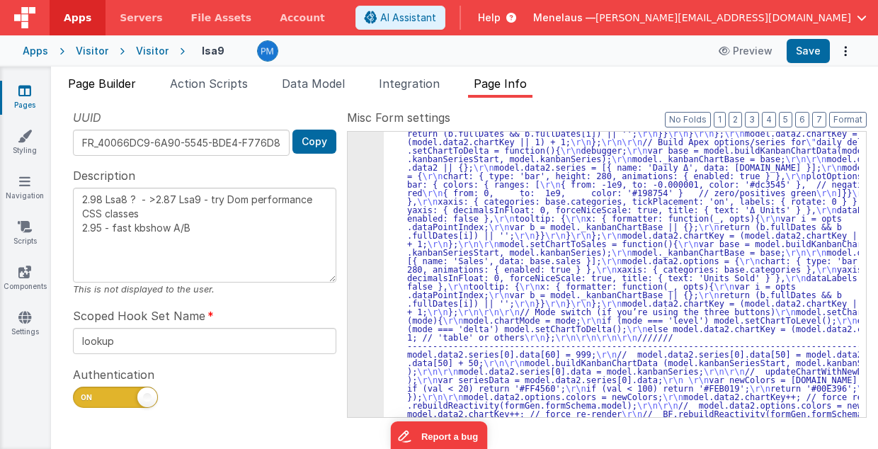
click at [119, 79] on span "Page Builder" at bounding box center [102, 83] width 68 height 14
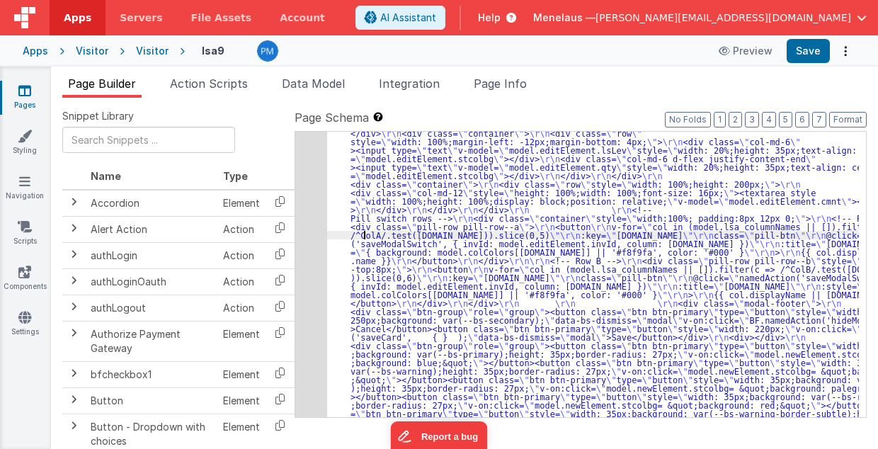
click at [315, 236] on div "5" at bounding box center [311, 154] width 32 height 595
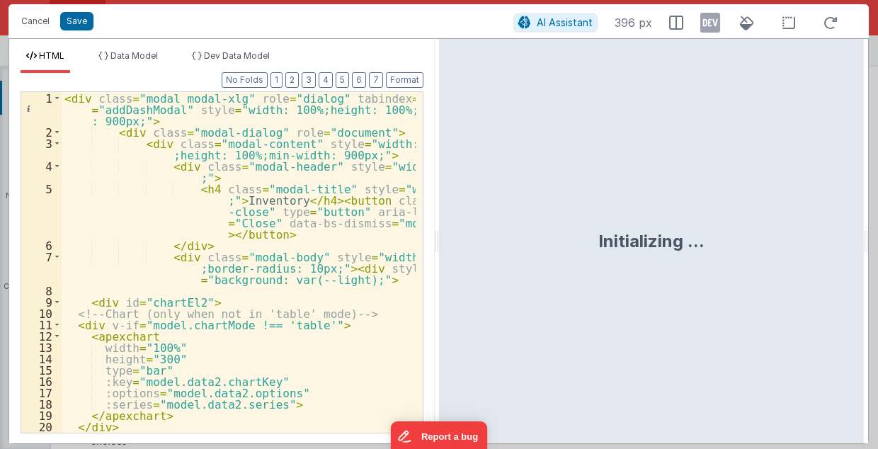
click at [399, 269] on div "< div class = "modal modal-xlg" role = "dialog" tabindex = "-1" id = "addDashMo…" at bounding box center [239, 285] width 355 height 387
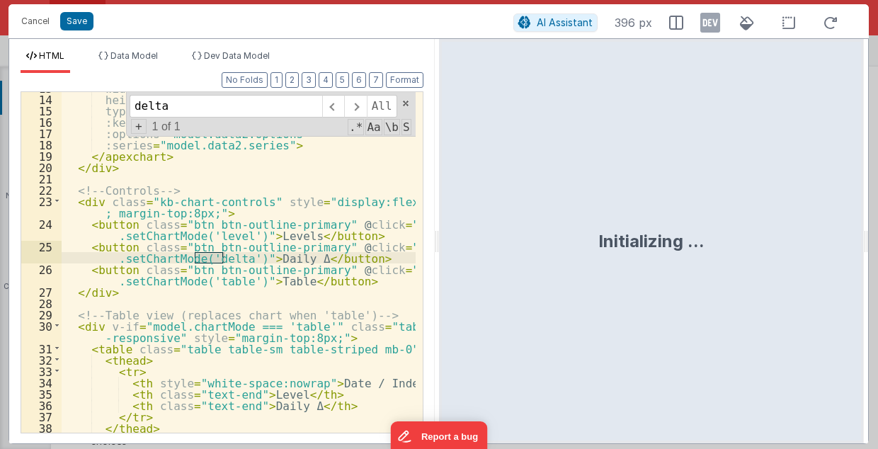
scroll to position [259, 0]
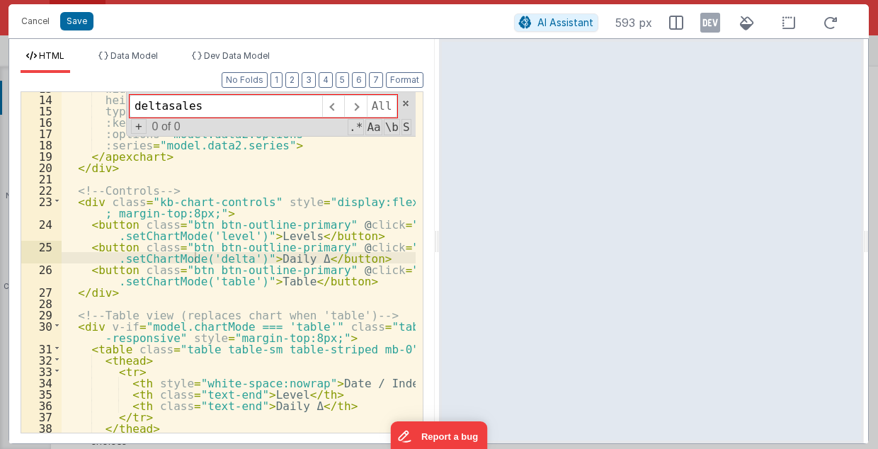
type input "deltasales"
click at [208, 258] on div "width = "100%" height = "300" type = "bar" :key = "model.data2.chartKey" :optio…" at bounding box center [239, 264] width 355 height 365
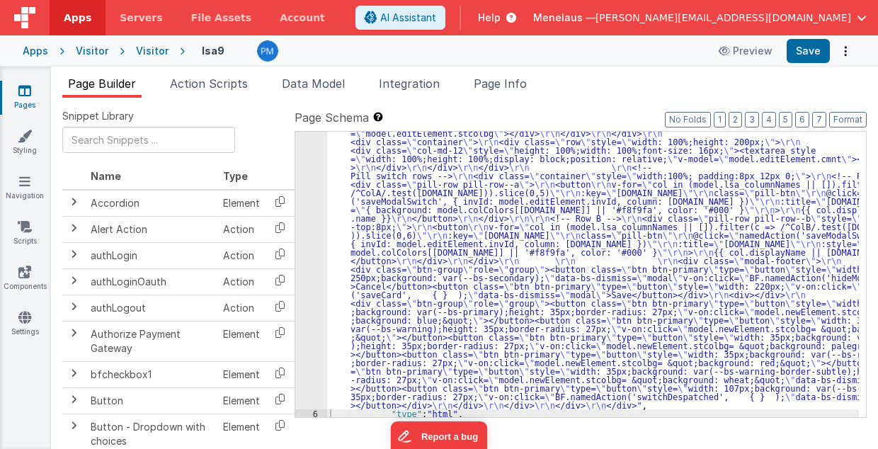
click at [435, 261] on div ""html" : "<div class= \" modal modal-xlg \" role= \" dialog \" tabindex= \" -1 …" at bounding box center [593, 258] width 532 height 889
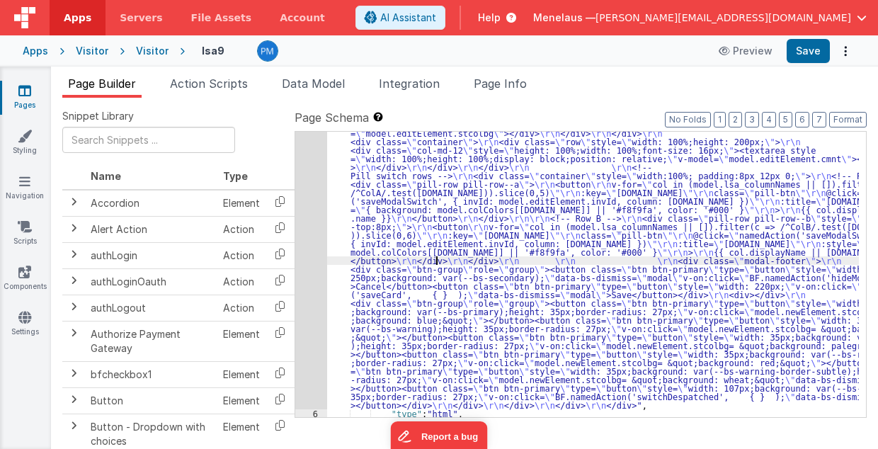
click at [304, 255] on div "5" at bounding box center [311, 111] width 32 height 595
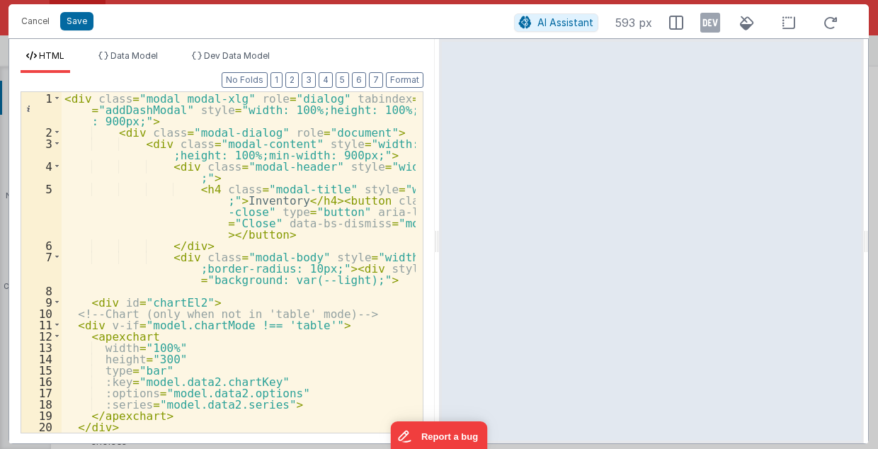
click at [303, 334] on div "< div class = "modal modal-xlg" role = "dialog" tabindex = "-1" id = "addDashMo…" at bounding box center [239, 285] width 355 height 387
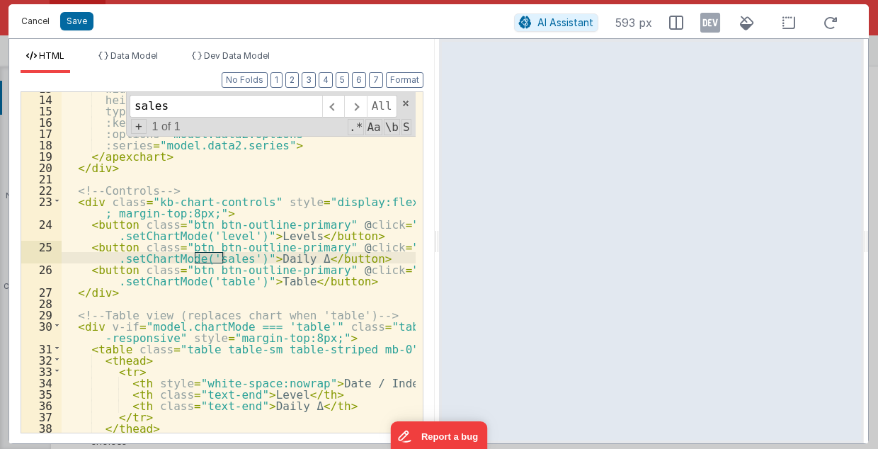
type input "sales"
click at [34, 21] on button "Cancel" at bounding box center [35, 21] width 42 height 20
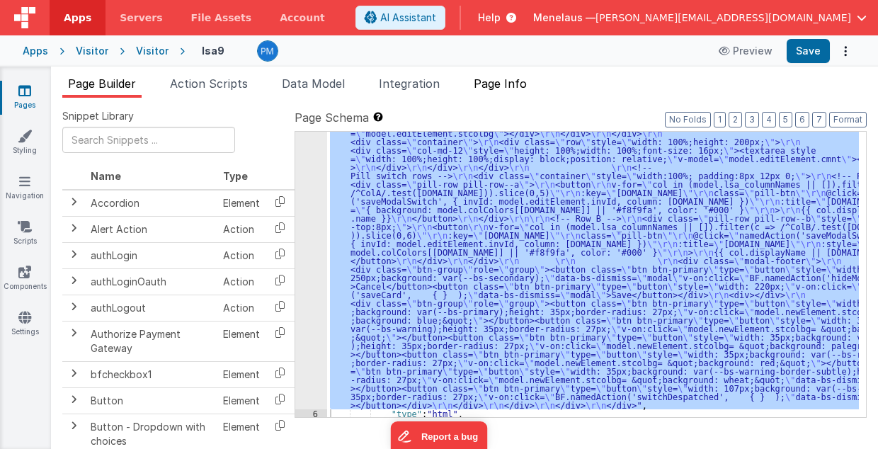
click at [503, 88] on span "Page Info" at bounding box center [500, 83] width 53 height 14
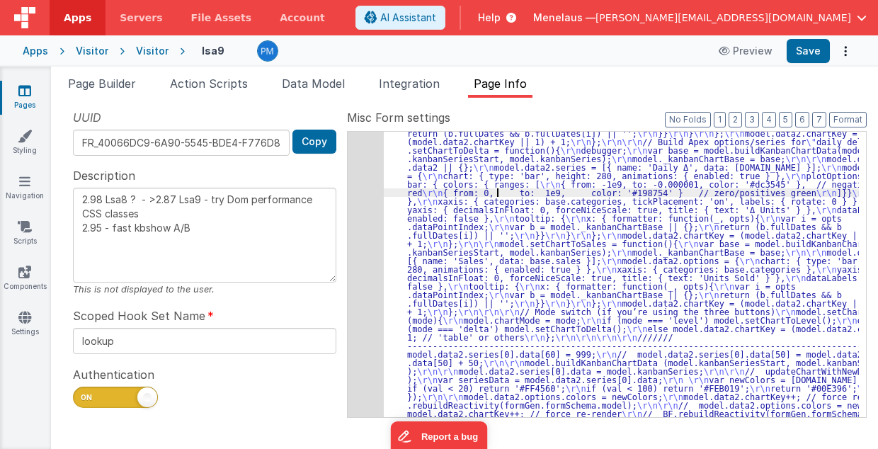
click at [354, 205] on div "167" at bounding box center [366, 188] width 36 height 629
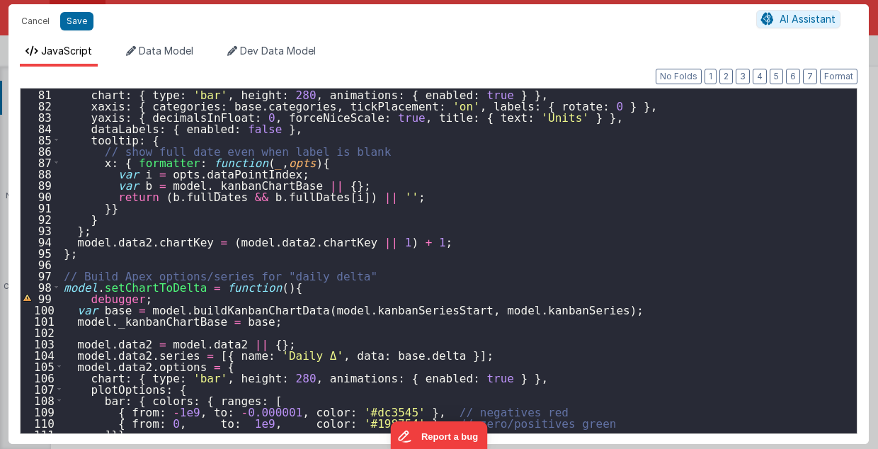
scroll to position [793, 0]
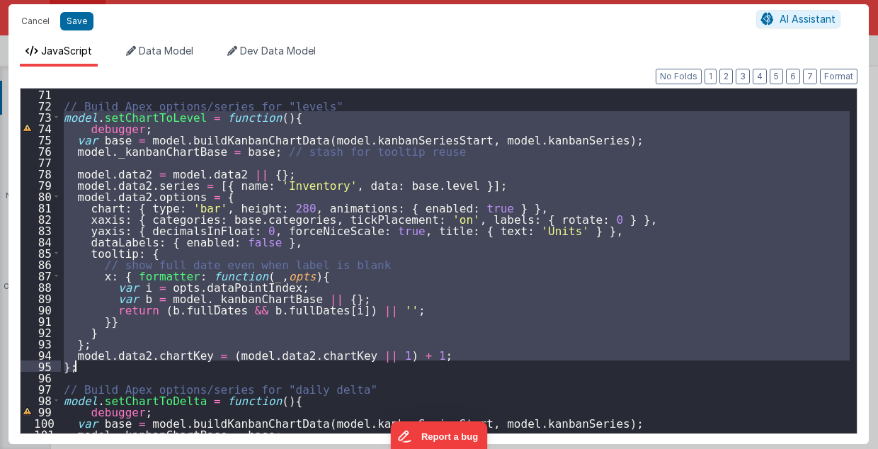
drag, startPoint x: 64, startPoint y: 116, endPoint x: 83, endPoint y: 361, distance: 245.7
click at [83, 361] on div "// Build Apex options/series for "levels" model . setChartToLevel = function ( …" at bounding box center [455, 273] width 789 height 368
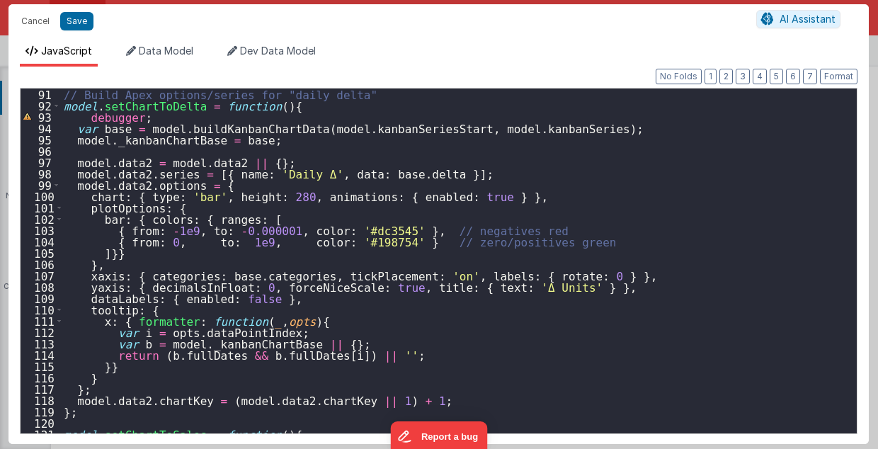
scroll to position [1020, 0]
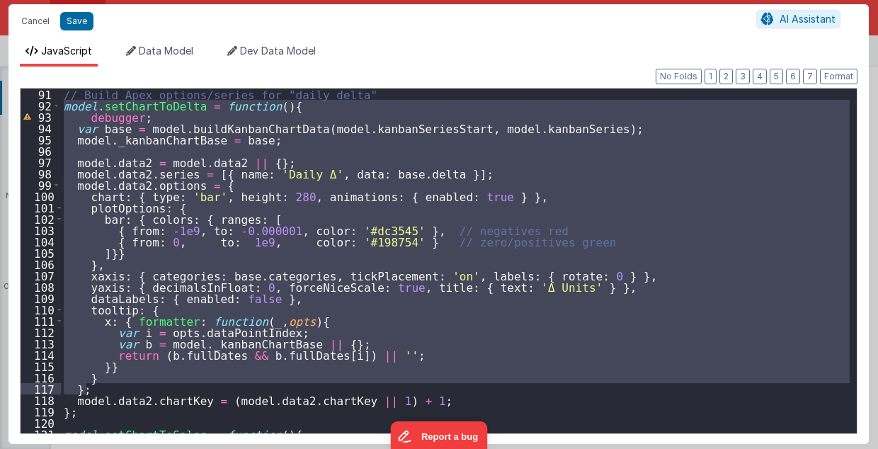
drag, startPoint x: 63, startPoint y: 106, endPoint x: 104, endPoint y: 387, distance: 284.1
click at [104, 387] on div "// Build Apex options/series for "daily delta" model . setChartToDelta = functi…" at bounding box center [455, 273] width 789 height 368
click at [65, 105] on div "// Build Apex options/series for "daily delta" model . setChartToDelta = functi…" at bounding box center [455, 261] width 789 height 345
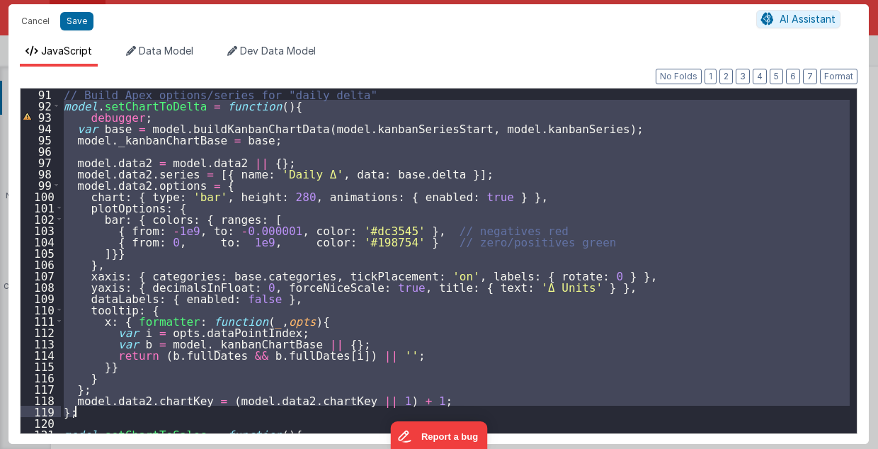
drag, startPoint x: 65, startPoint y: 105, endPoint x: 91, endPoint y: 416, distance: 311.9
click at [91, 416] on div "// Build Apex options/series for "daily delta" model . setChartToDelta = functi…" at bounding box center [455, 273] width 789 height 368
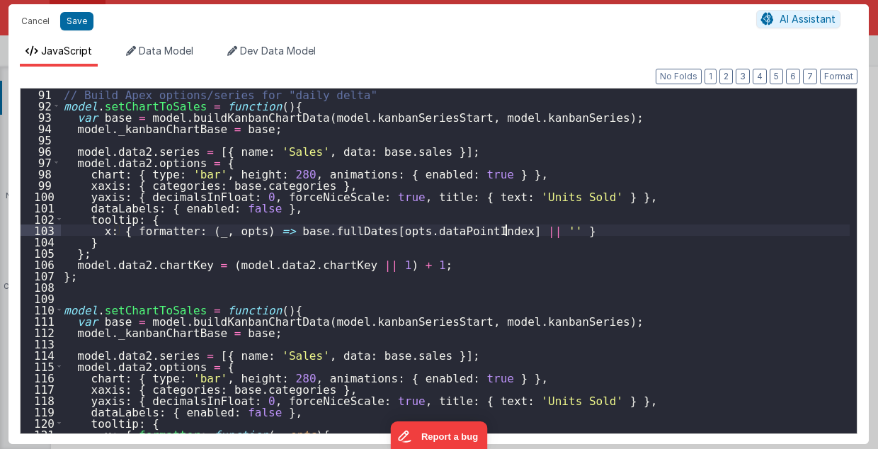
click at [667, 234] on div "// Build Apex options/series for "daily delta" model . setChartToSales = functi…" at bounding box center [455, 273] width 789 height 368
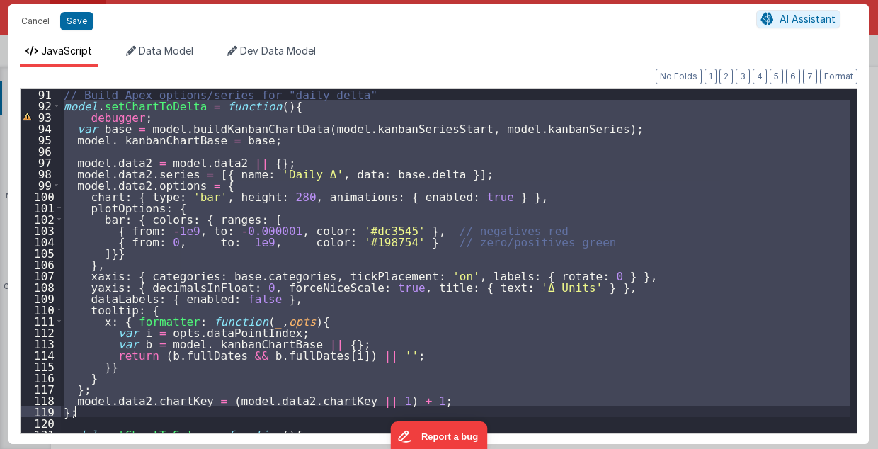
click at [667, 302] on div "// Build Apex options/series for "daily delta" model . setChartToDelta = functi…" at bounding box center [455, 261] width 789 height 345
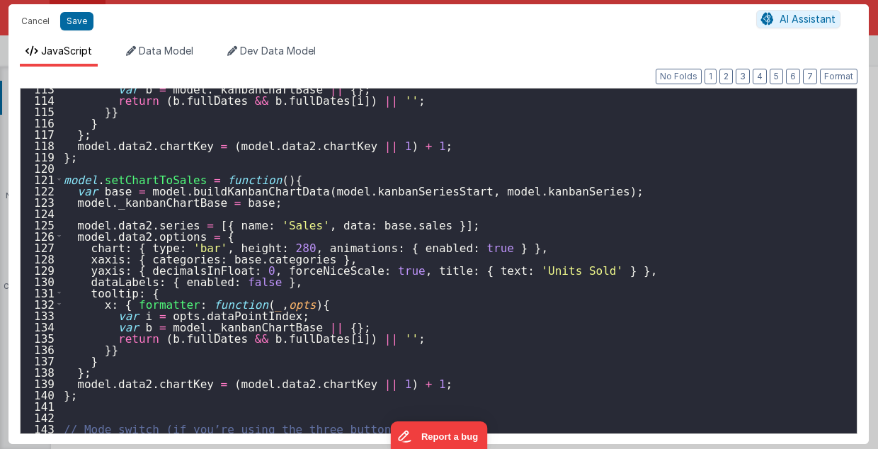
scroll to position [1274, 0]
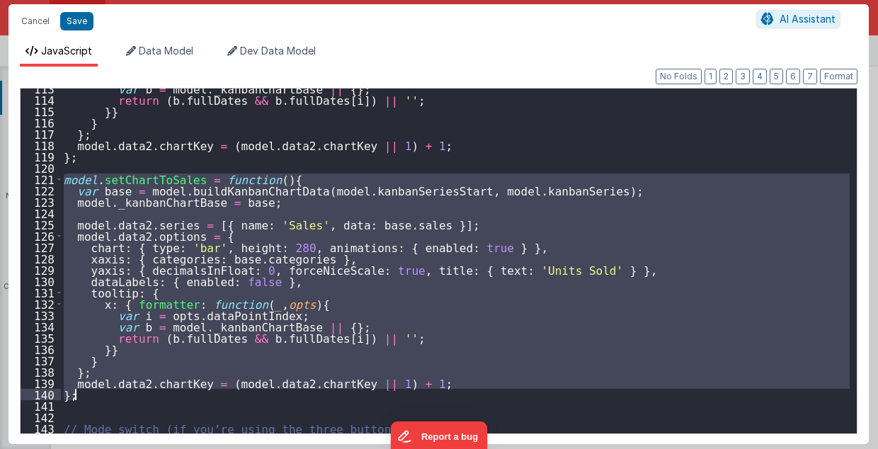
drag, startPoint x: 64, startPoint y: 177, endPoint x: 92, endPoint y: 396, distance: 221.3
click at [92, 396] on div "var b = model . _kanbanChartBase || { } ; return ( b . fullDates && b . fullDat…" at bounding box center [455, 267] width 789 height 368
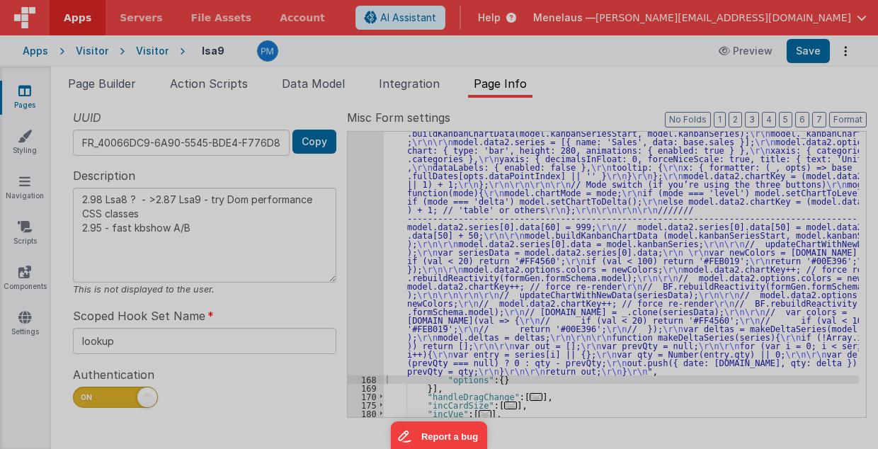
type textarea "2.98 Lsa8 ? - >2.87 Lsa9 - try Dom performance CSS classes 2.95 - fast kbshow A…"
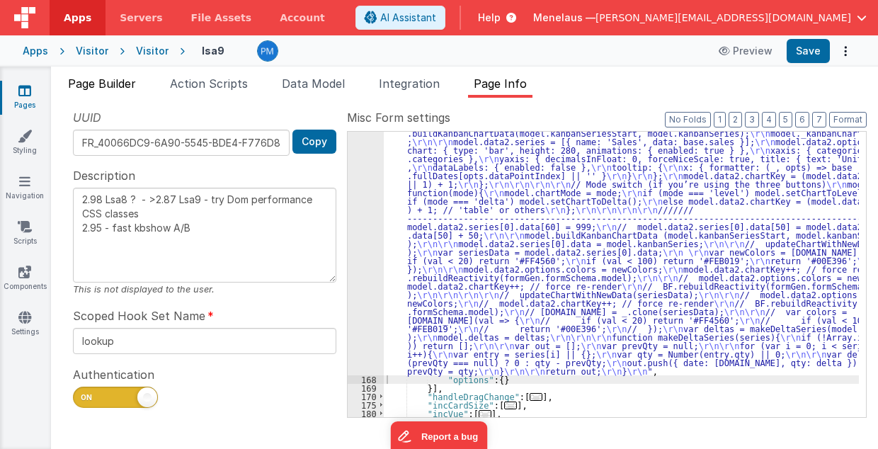
click at [97, 79] on span "Page Builder" at bounding box center [102, 83] width 68 height 14
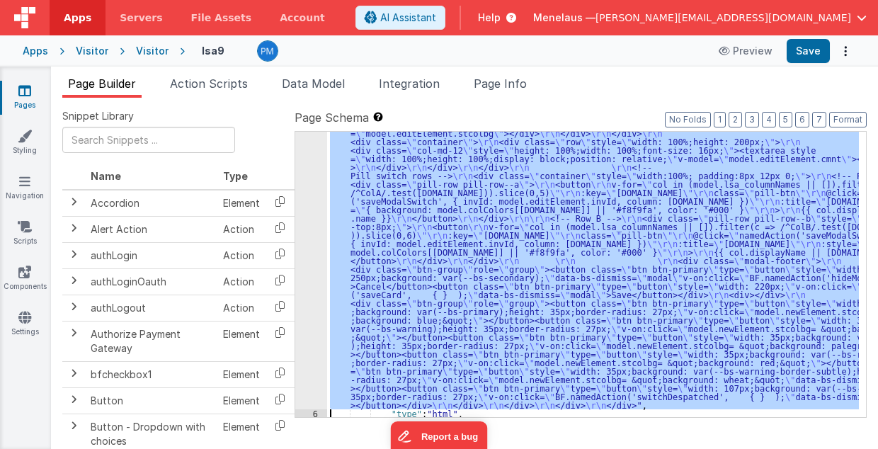
click at [303, 241] on div "5" at bounding box center [311, 111] width 32 height 595
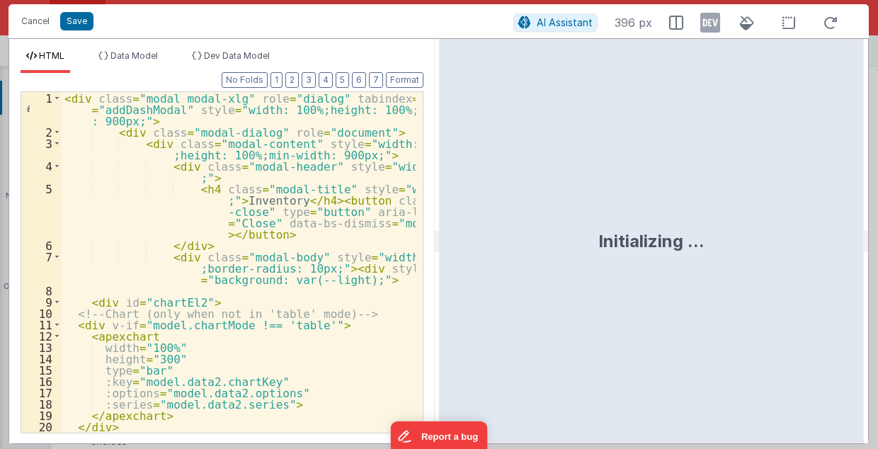
click at [378, 313] on div "< div class = "modal modal-xlg" role = "dialog" tabindex = "-1" id = "addDashMo…" at bounding box center [239, 285] width 355 height 387
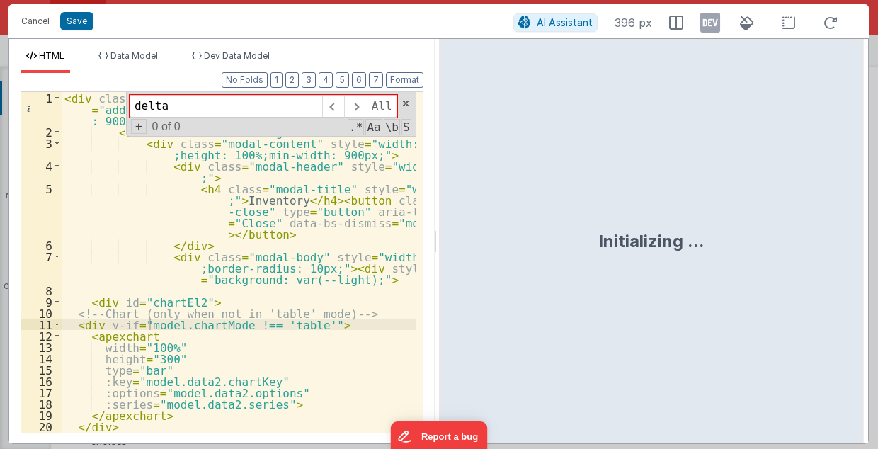
drag, startPoint x: 168, startPoint y: 110, endPoint x: 137, endPoint y: 105, distance: 30.7
click at [137, 105] on input "delta" at bounding box center [226, 106] width 193 height 23
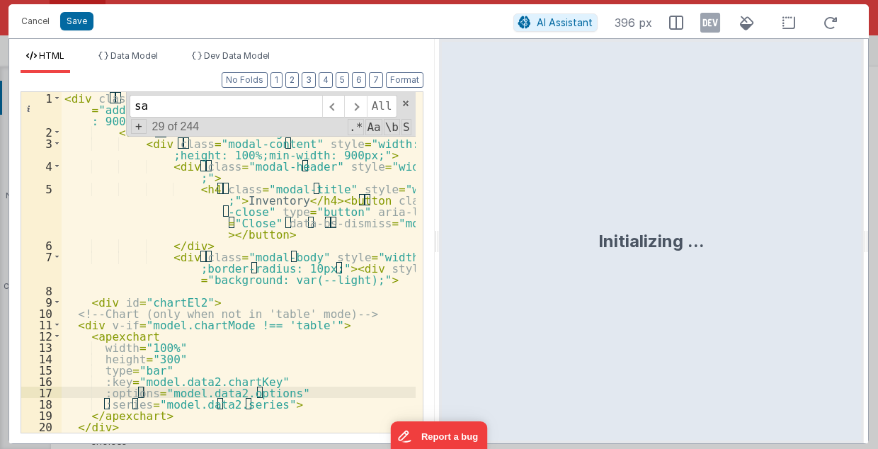
scroll to position [259, 0]
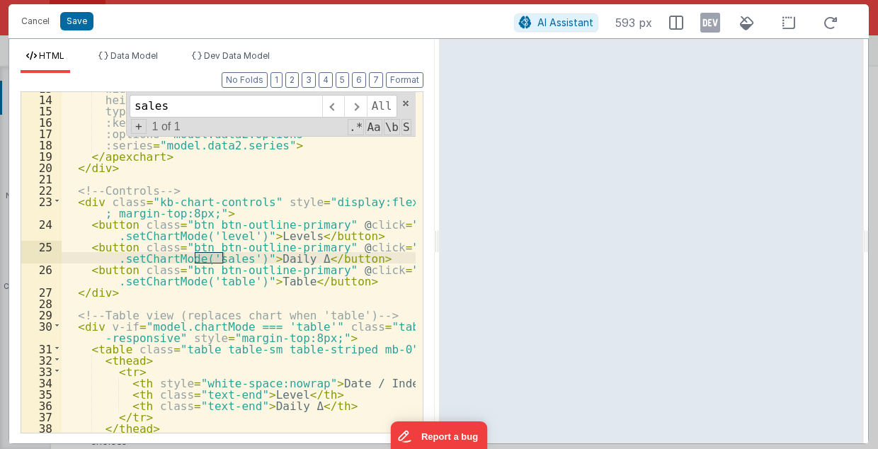
type input "sales"
click at [39, 21] on button "Cancel" at bounding box center [35, 21] width 42 height 20
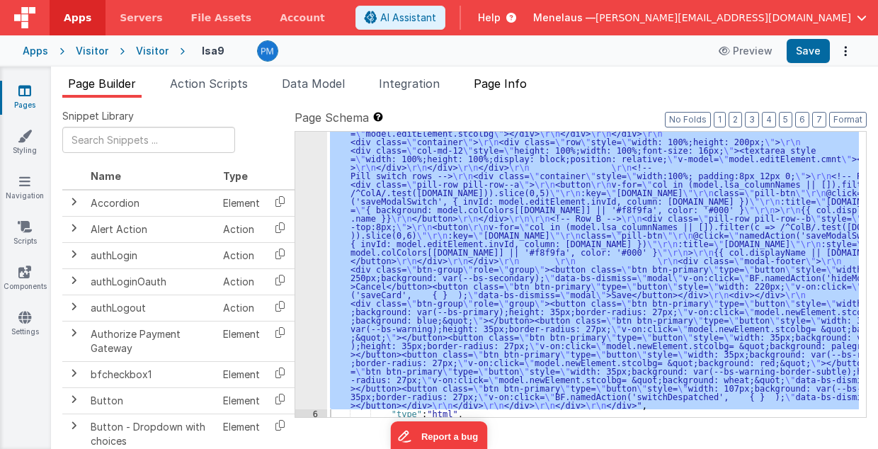
click at [519, 79] on span "Page Info" at bounding box center [500, 83] width 53 height 14
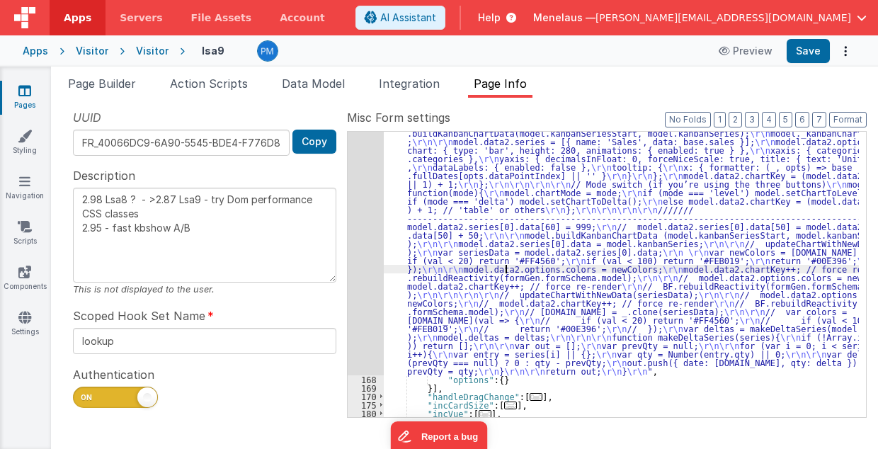
click at [504, 266] on div ""function" : "// GetSeries \r\n debugger; \r\n\r\n function updateChartWithNewD…" at bounding box center [622, 225] width 476 height 889
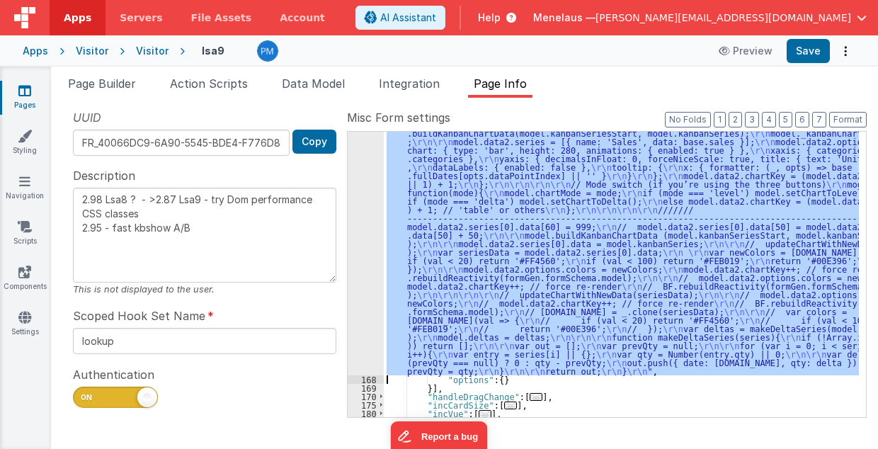
click at [358, 248] on div "167" at bounding box center [366, 78] width 36 height 595
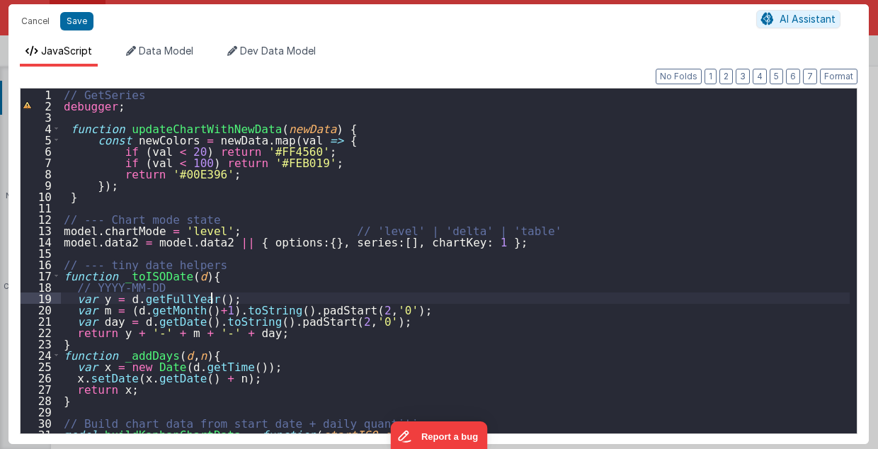
click at [661, 300] on div "// GetSeries debugger ; function updateChartWithNewData ( newData ) { const new…" at bounding box center [455, 273] width 789 height 368
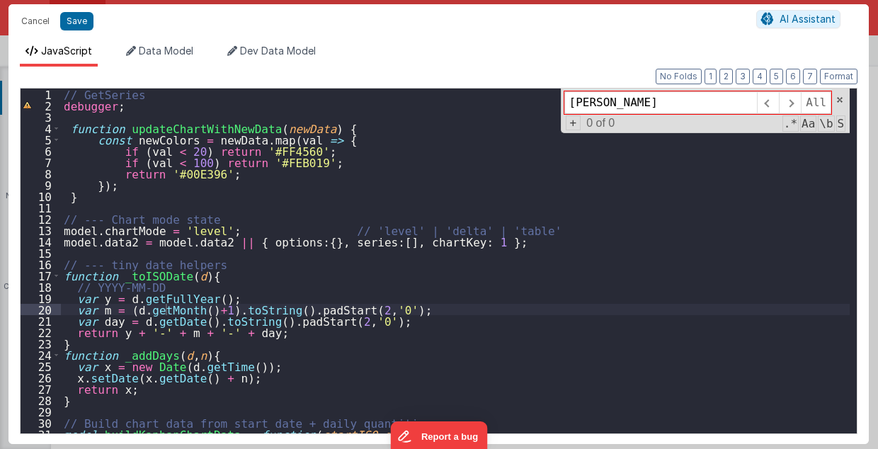
type input "normal"
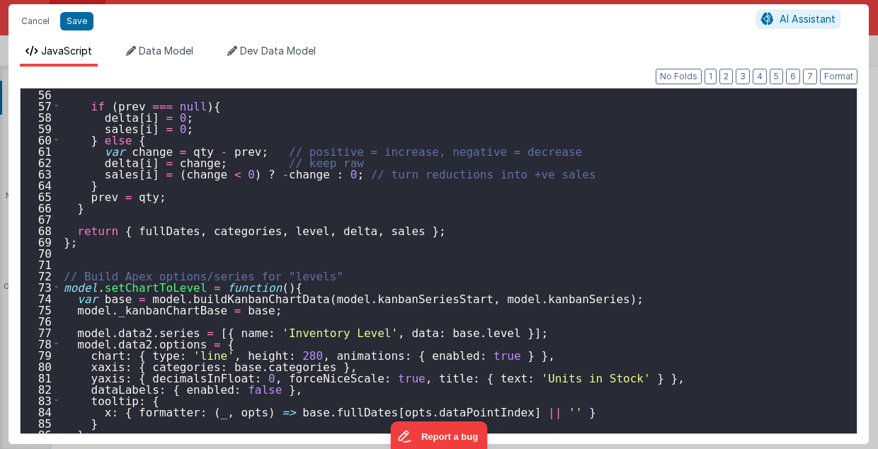
scroll to position [623, 0]
click at [37, 22] on button "Cancel" at bounding box center [35, 21] width 42 height 20
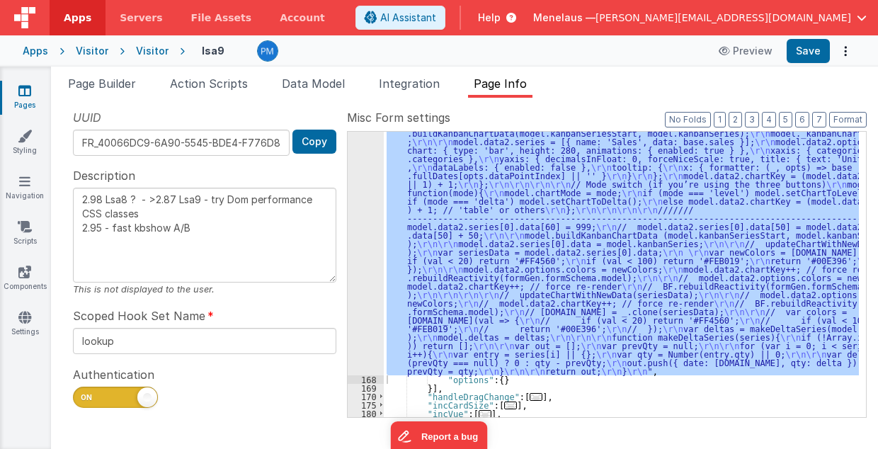
click at [651, 221] on div ""function" : "// GetSeries \r\n debugger; \r\n\r\n function updateChartWithNewD…" at bounding box center [621, 274] width 475 height 285
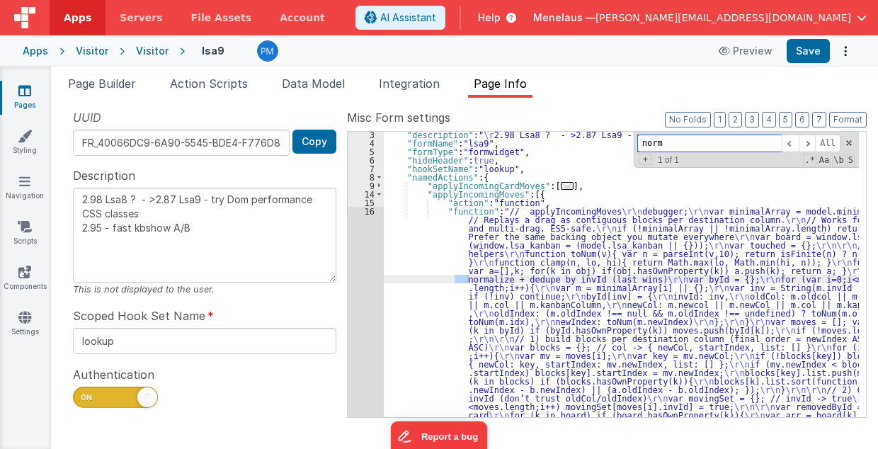
scroll to position [18, 0]
drag, startPoint x: 685, startPoint y: 142, endPoint x: 717, endPoint y: 144, distance: 32.6
click at [717, 144] on input "normalizeseries" at bounding box center [709, 144] width 144 height 18
type input "normalize"
click at [756, 120] on button "3" at bounding box center [752, 120] width 14 height 16
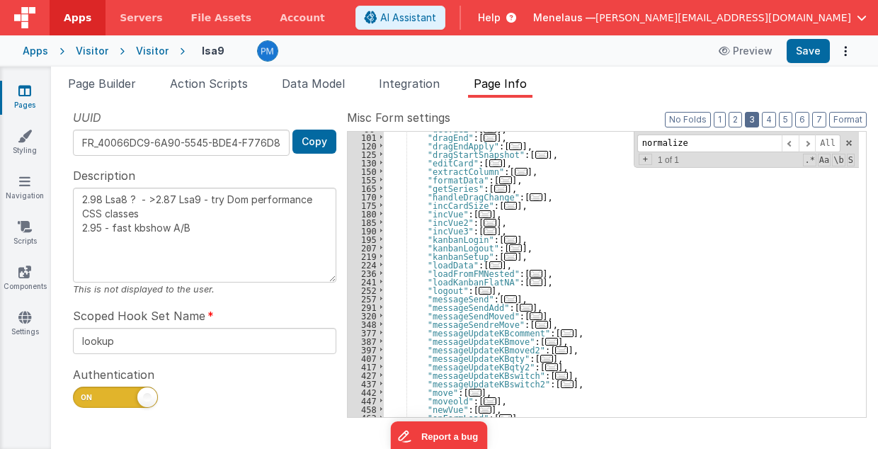
scroll to position [132, 0]
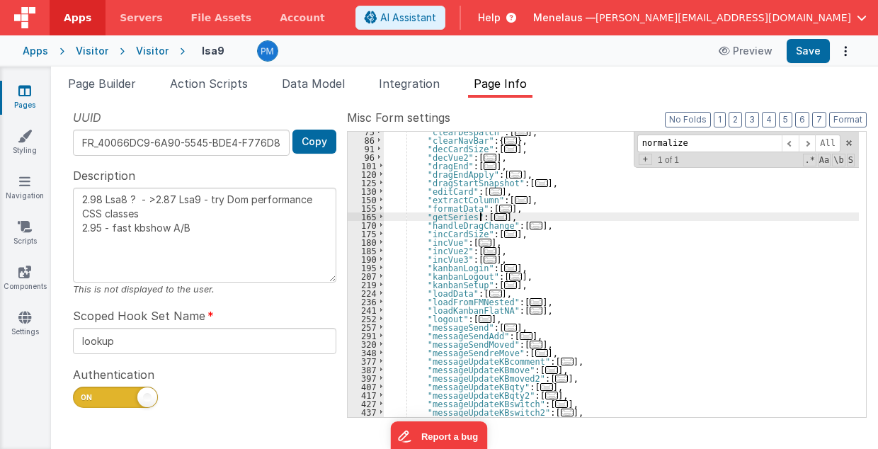
click at [494, 215] on span "..." at bounding box center [500, 217] width 13 height 8
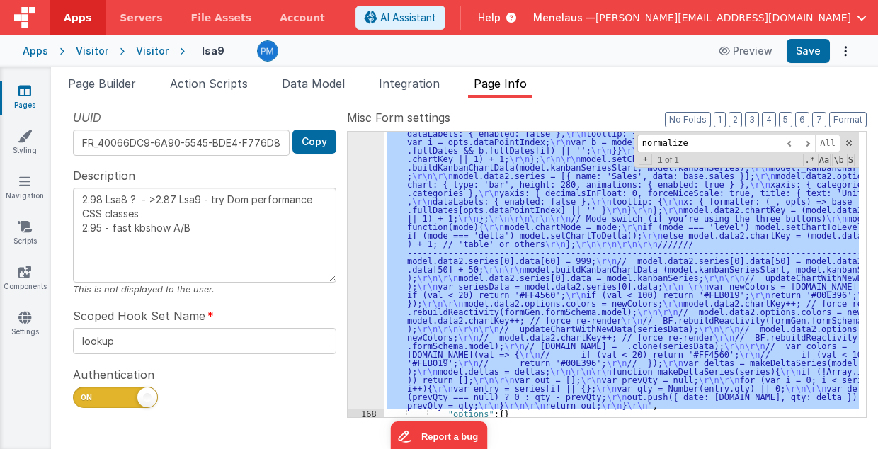
click at [367, 333] on div "167" at bounding box center [366, 111] width 36 height 595
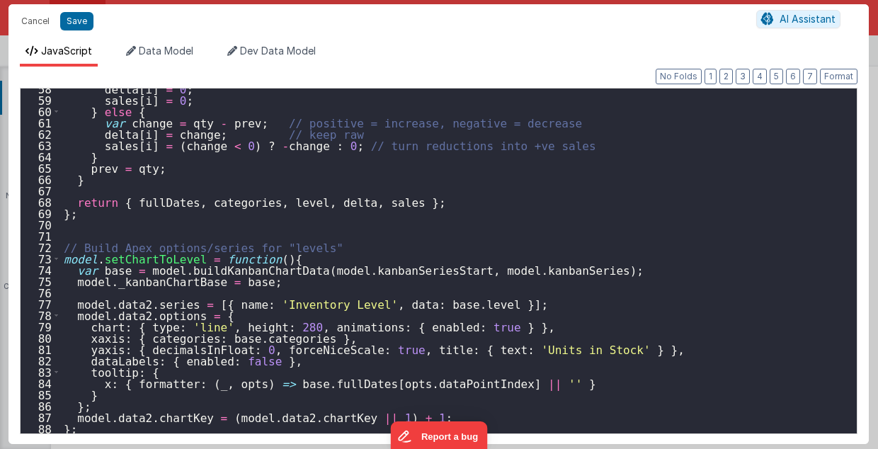
scroll to position [680, 0]
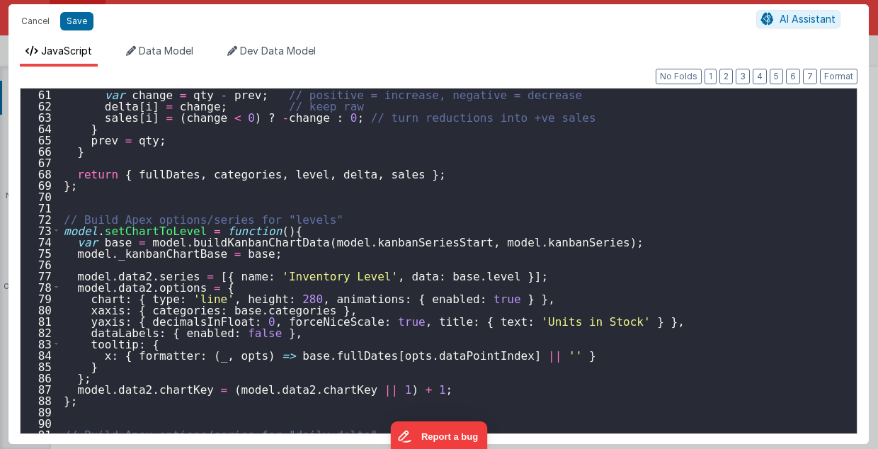
click at [277, 229] on div "var change = qty - prev ; // positive = increase, negative = decrease delta [ i…" at bounding box center [455, 273] width 789 height 368
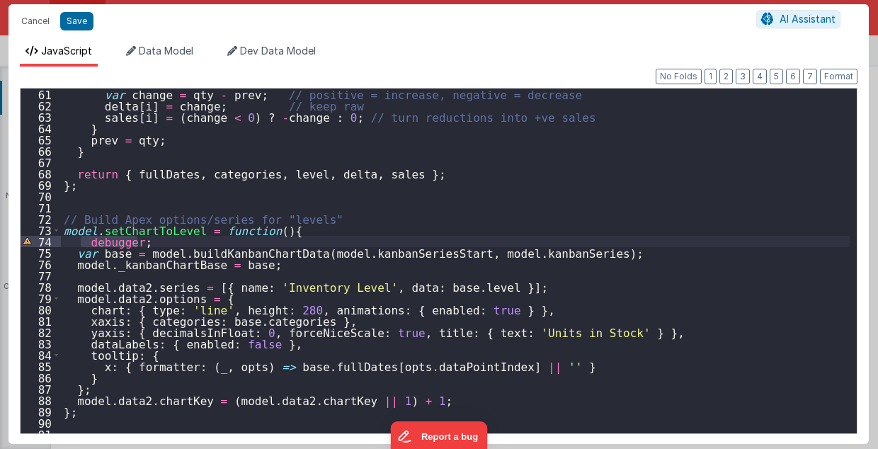
drag, startPoint x: 80, startPoint y: 241, endPoint x: 144, endPoint y: 241, distance: 64.4
click at [144, 241] on div "var change = qty - prev ; // positive = increase, negative = decrease delta [ i…" at bounding box center [455, 273] width 789 height 368
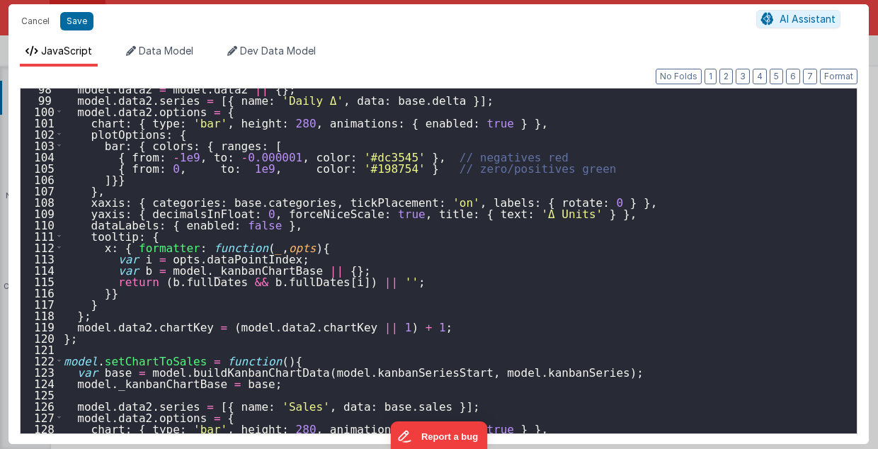
scroll to position [1133, 0]
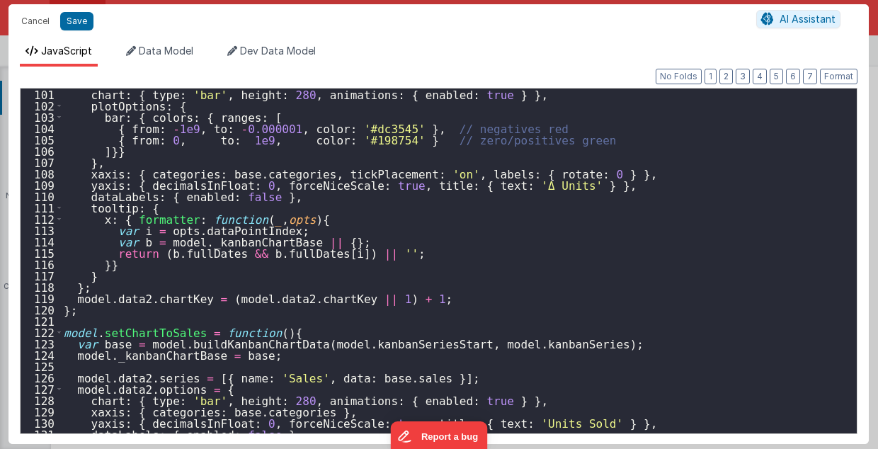
click at [265, 334] on div "chart : { type : 'bar' , height : 280 , animations : { enabled : true } } , plo…" at bounding box center [455, 273] width 789 height 368
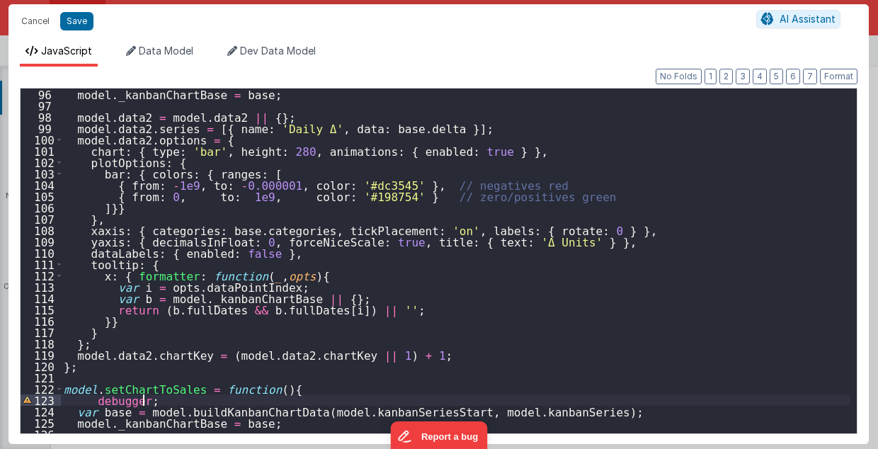
scroll to position [1076, 0]
click at [72, 21] on button "Save" at bounding box center [76, 21] width 33 height 18
type textarea "2.98 Lsa8 ? - >2.87 Lsa9 - try Dom performance CSS classes 2.95 - fast kbshow A…"
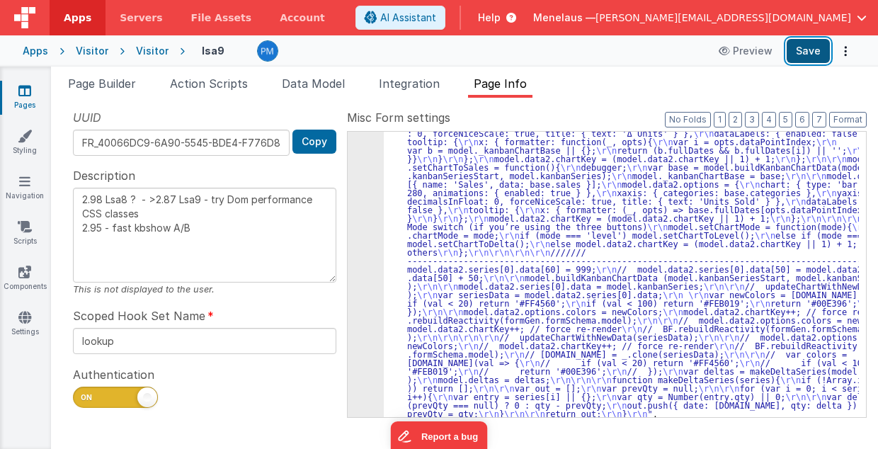
click at [816, 50] on button "Save" at bounding box center [808, 51] width 43 height 24
click at [632, 253] on div ""function" : "// GetSeries \r\n debugger; \r\n\r\n function updateChartWithNewD…" at bounding box center [622, 263] width 476 height 898
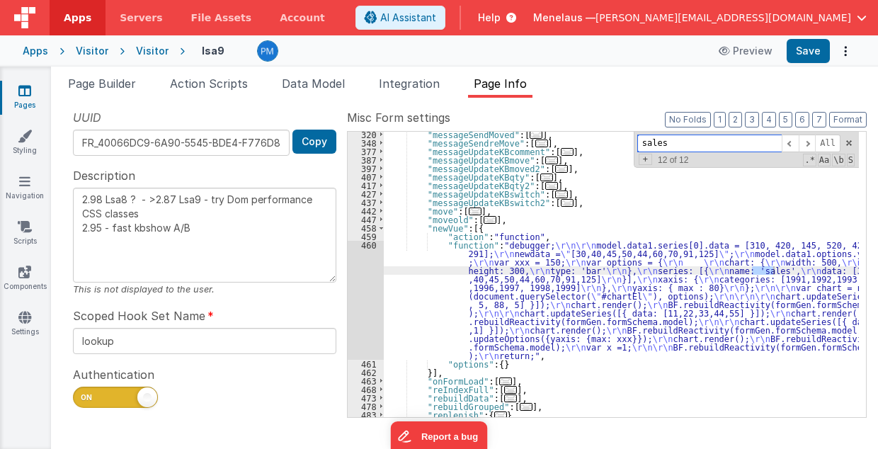
scroll to position [171, 0]
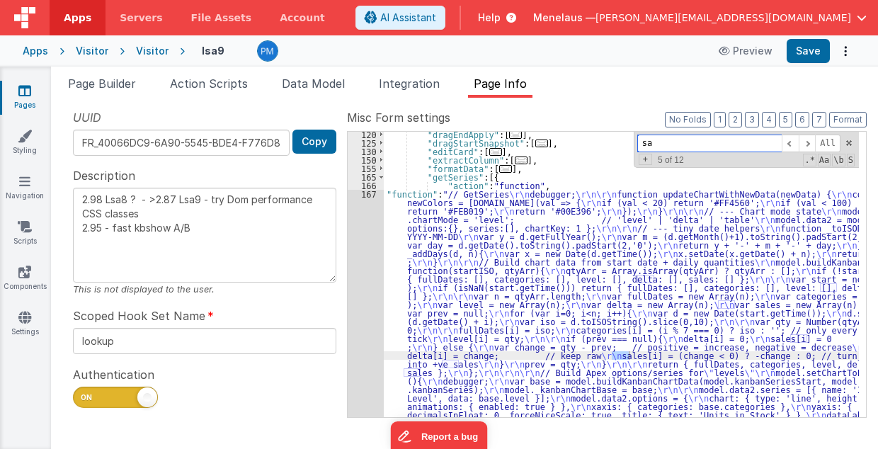
type input "s"
type input "delta"
click at [811, 140] on span at bounding box center [807, 144] width 17 height 18
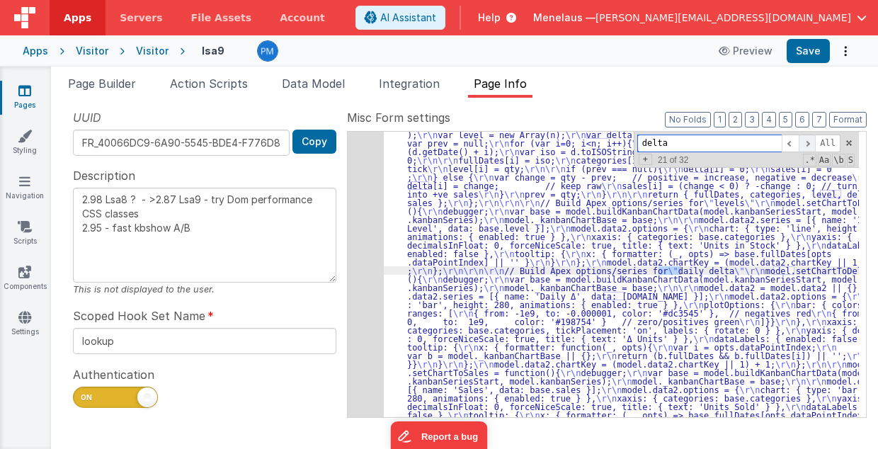
scroll to position [341, 0]
click at [811, 140] on span at bounding box center [807, 144] width 17 height 18
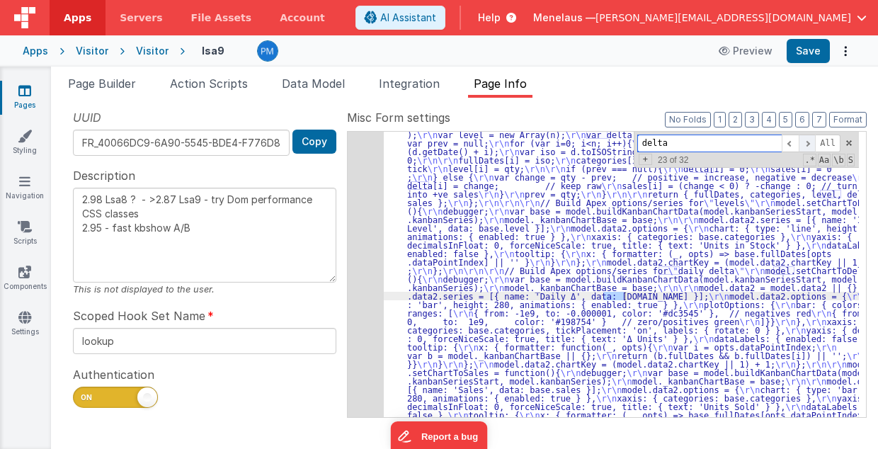
click at [811, 140] on span at bounding box center [807, 144] width 17 height 18
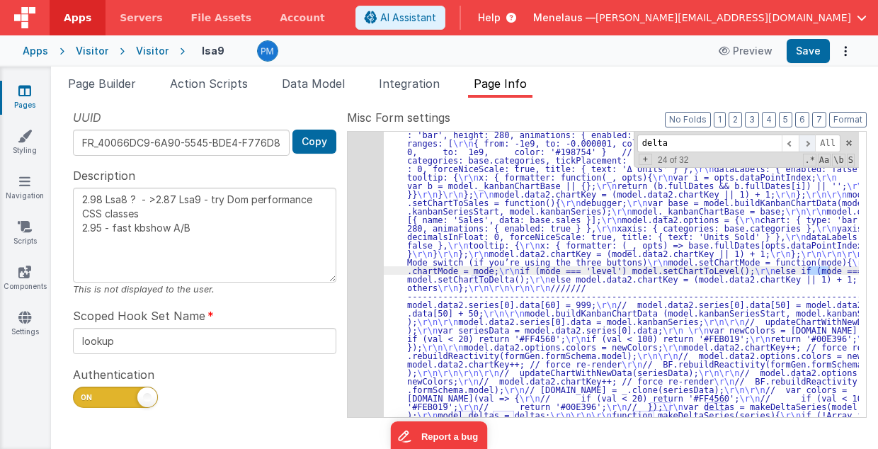
scroll to position [511, 0]
click at [811, 140] on span at bounding box center [807, 144] width 17 height 18
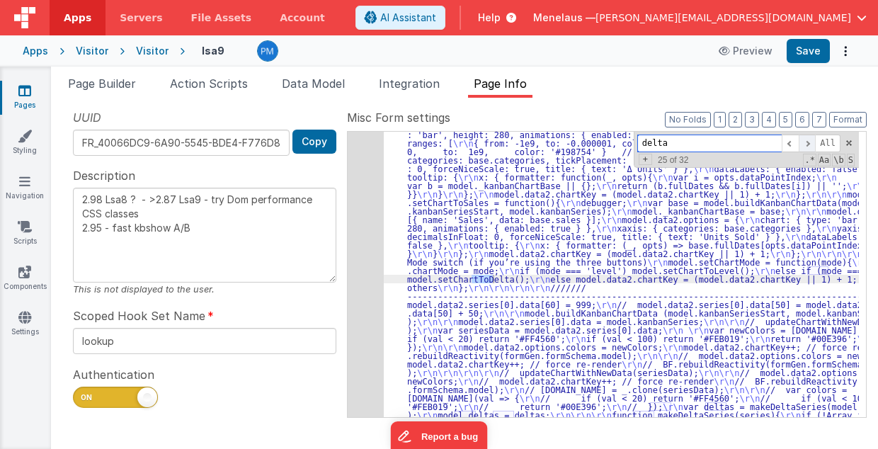
click at [811, 140] on span at bounding box center [807, 144] width 17 height 18
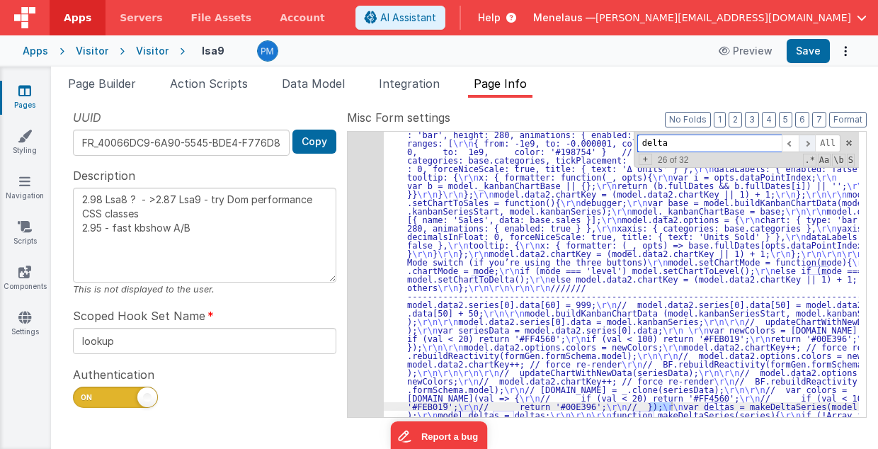
click at [811, 140] on span at bounding box center [807, 144] width 17 height 18
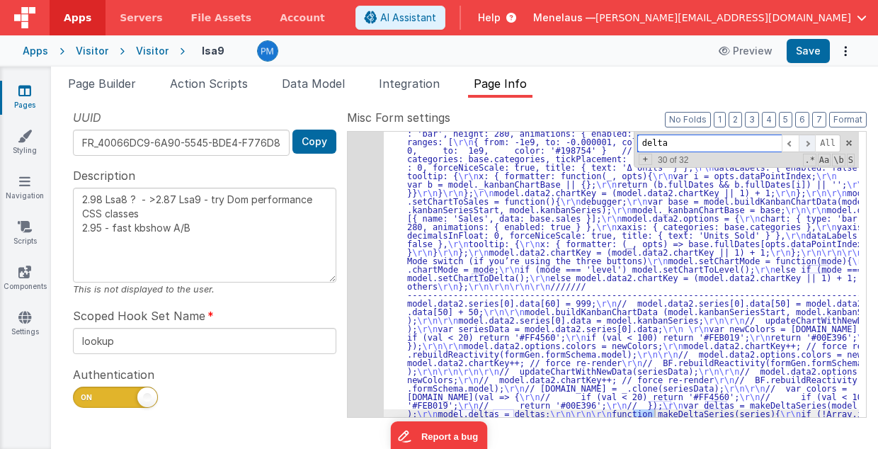
click at [811, 140] on span at bounding box center [807, 144] width 17 height 18
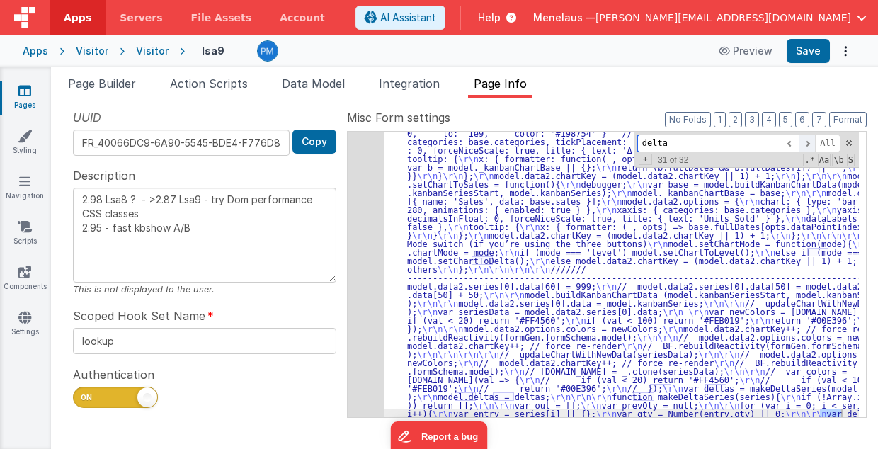
click at [811, 140] on span at bounding box center [807, 144] width 17 height 18
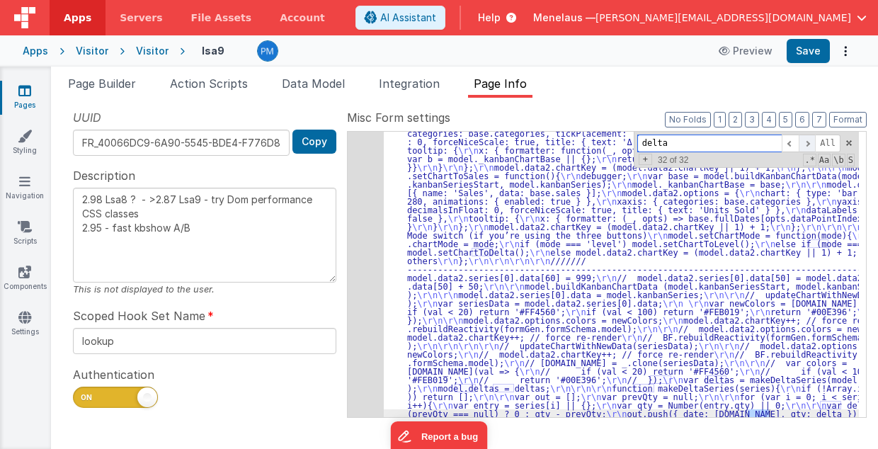
click at [811, 140] on span at bounding box center [807, 144] width 17 height 18
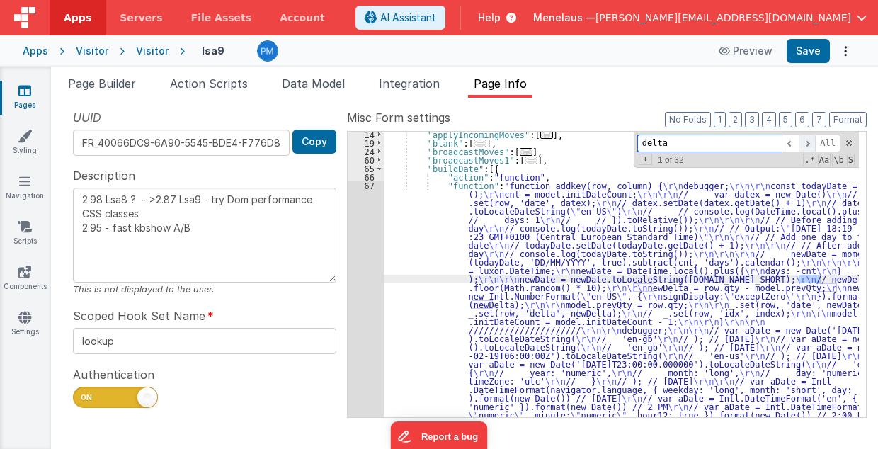
scroll to position [78, 0]
click at [811, 140] on span at bounding box center [807, 144] width 17 height 18
click at [811, 139] on span at bounding box center [807, 144] width 17 height 18
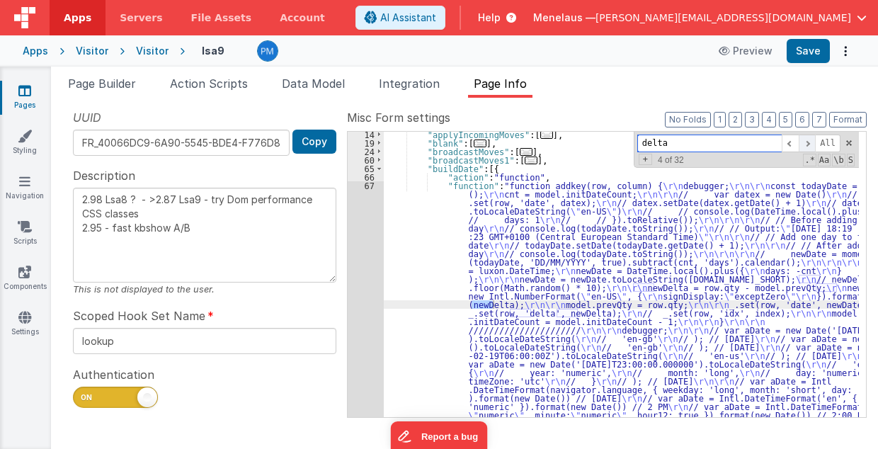
click at [811, 139] on span at bounding box center [807, 144] width 17 height 18
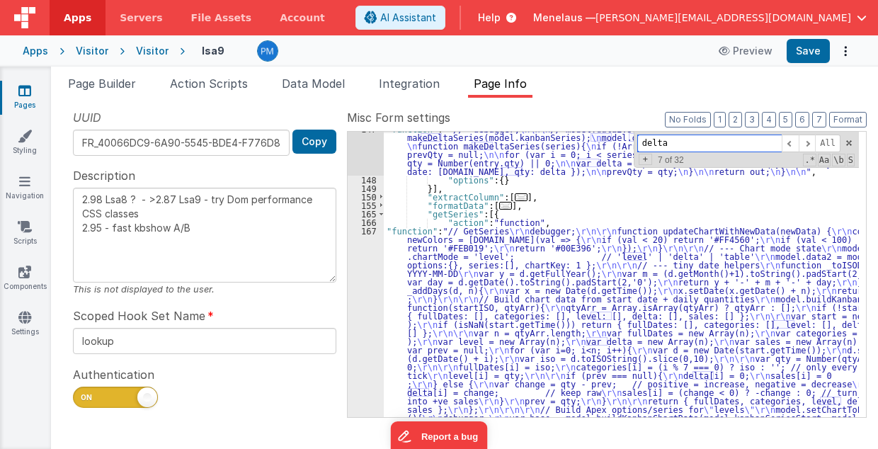
scroll to position [942, 0]
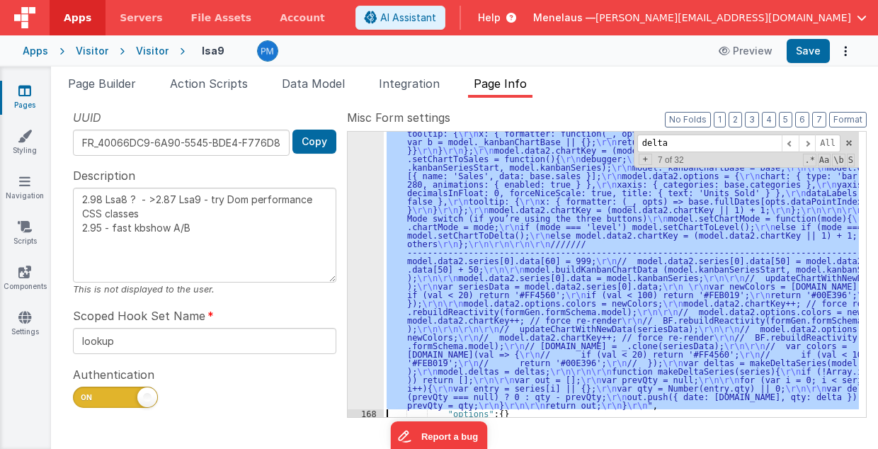
click at [368, 269] on div "167 168 169 170 175 180 181 182 183 184 185 190 195 207" at bounding box center [366, 255] width 36 height 898
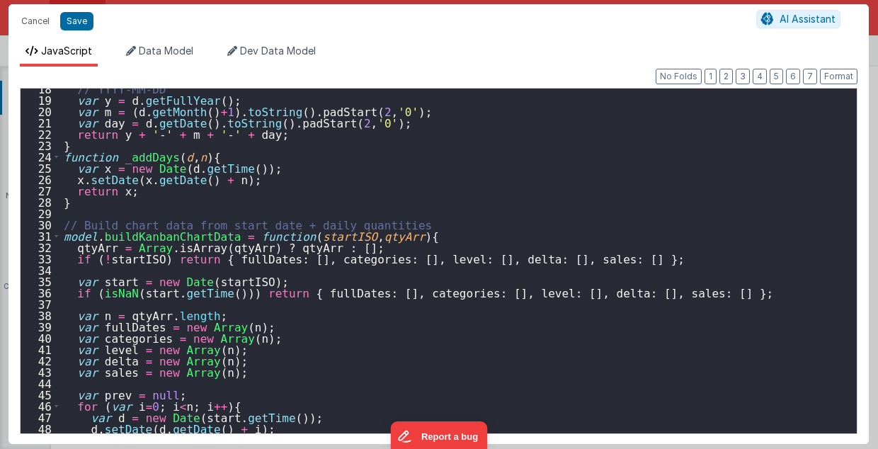
scroll to position [198, 0]
click at [399, 234] on div "// YYYY-MM-DD var y = d . getFullYear ( ) ; var m = ( d . getMonth ( ) + 1 ) . …" at bounding box center [455, 267] width 789 height 368
click at [44, 21] on button "Cancel" at bounding box center [35, 21] width 42 height 20
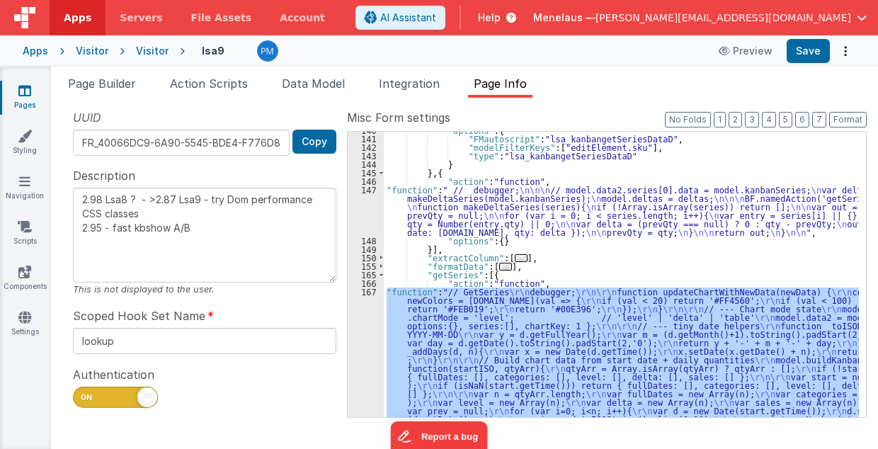
scroll to position [881, 0]
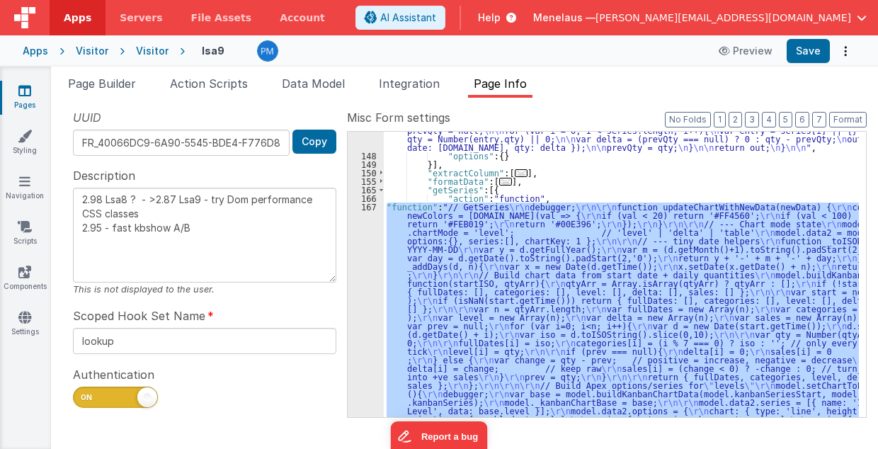
click at [542, 297] on div ""function" : " // debugger; \n\n\n // model.data2.series[0].data = model.kanban…" at bounding box center [621, 274] width 475 height 285
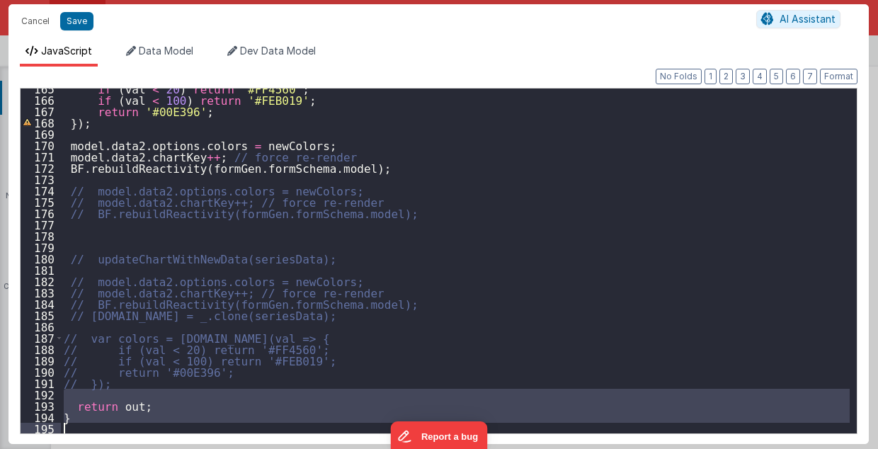
scroll to position [1864, 0]
drag, startPoint x: 64, startPoint y: 183, endPoint x: 251, endPoint y: 425, distance: 305.9
click at [251, 425] on div "if ( val < 20 ) return '#FF4560' ; if ( val < 100 ) return '#FEB019' ; return '…" at bounding box center [455, 267] width 789 height 368
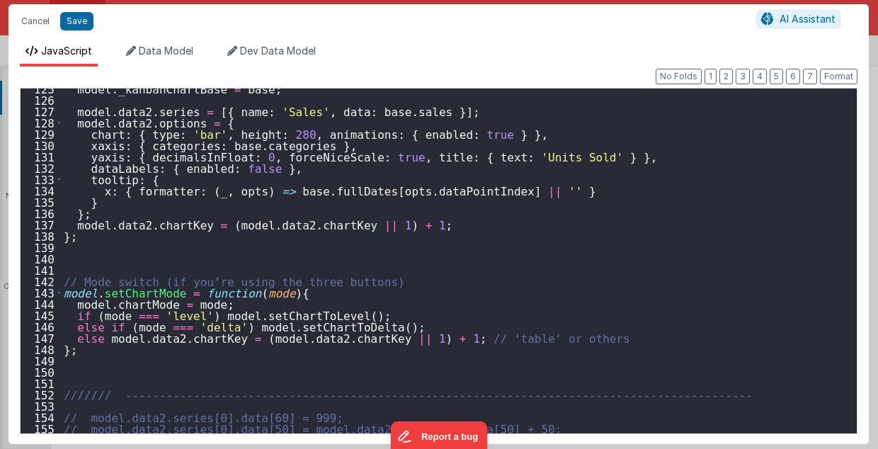
scroll to position [1410, 0]
click at [280, 293] on div "model . _kanbanChartBase = base ; model . data2 . series = [{ name : 'Sales' , …" at bounding box center [455, 267] width 789 height 368
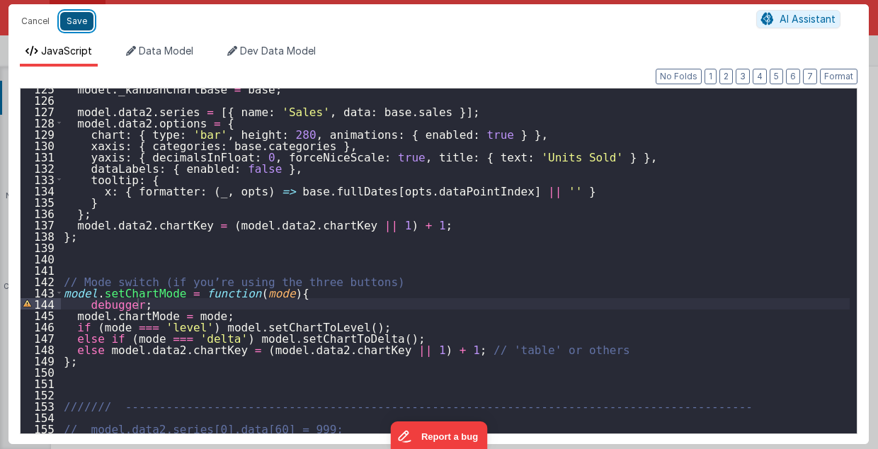
click at [72, 19] on button "Save" at bounding box center [76, 21] width 33 height 18
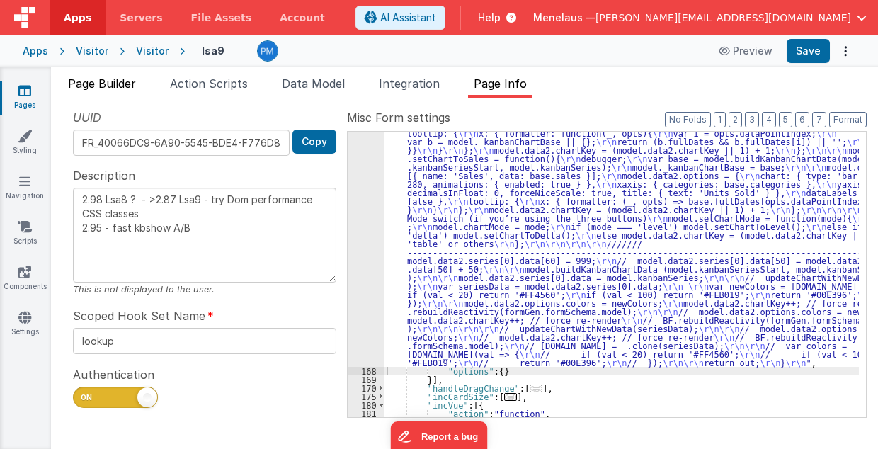
click at [124, 84] on span "Page Builder" at bounding box center [102, 83] width 68 height 14
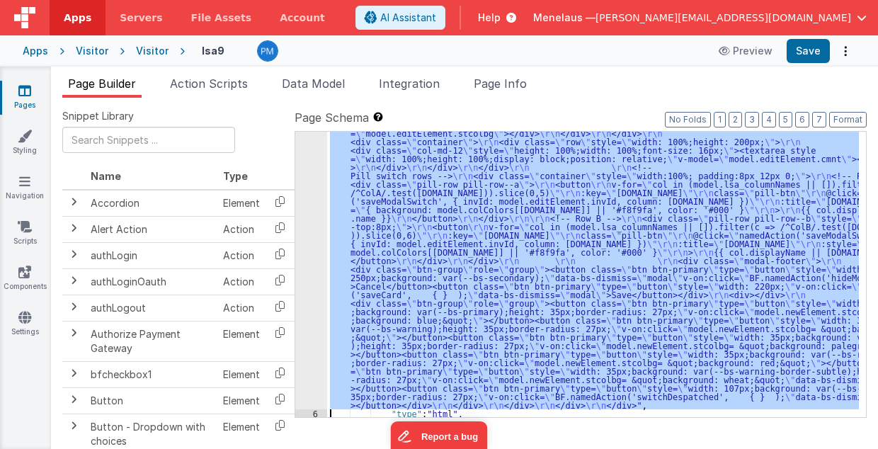
click at [315, 267] on div "5" at bounding box center [311, 111] width 32 height 595
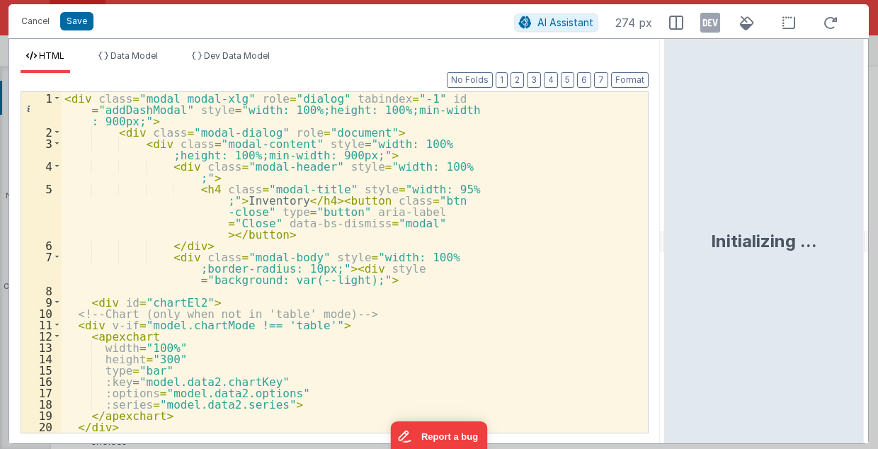
drag, startPoint x: 438, startPoint y: 244, endPoint x: 666, endPoint y: 251, distance: 228.8
click at [666, 251] on html "Cancel Save AI Assistant 274 px HTML Data Model Dev Data Model Format 7 6 5 4 3…" at bounding box center [439, 224] width 878 height 449
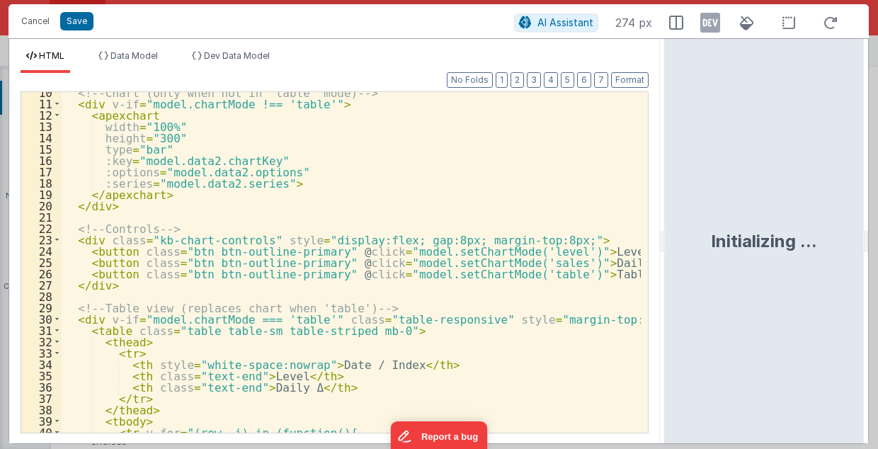
scroll to position [170, 0]
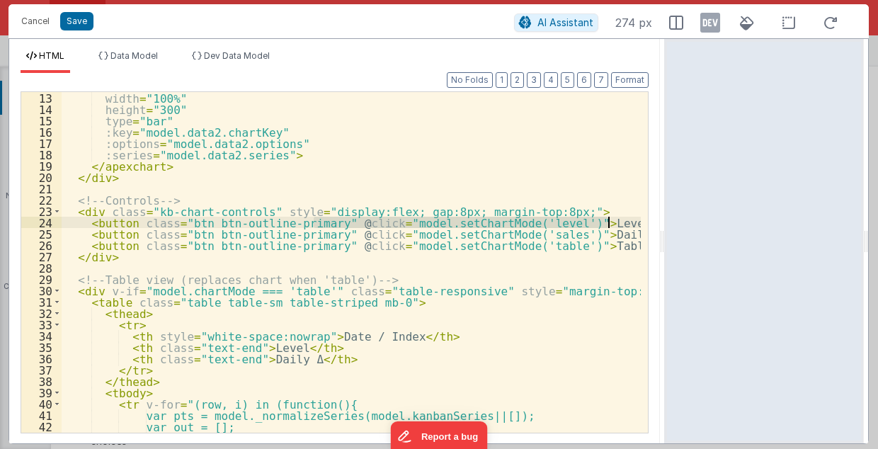
drag, startPoint x: 313, startPoint y: 219, endPoint x: 611, endPoint y: 224, distance: 298.1
click at [611, 224] on div "width = "100%" height = "300" type = "bar" :key = "model.data2.chartKey" :optio…" at bounding box center [352, 274] width 580 height 365
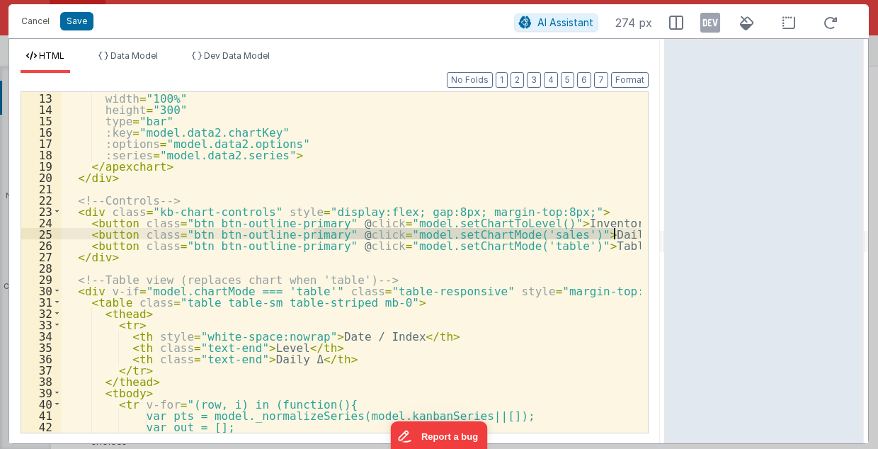
drag, startPoint x: 312, startPoint y: 233, endPoint x: 620, endPoint y: 233, distance: 308.0
click at [620, 233] on div "width = "100%" height = "300" type = "bar" :key = "model.data2.chartKey" :optio…" at bounding box center [352, 274] width 580 height 365
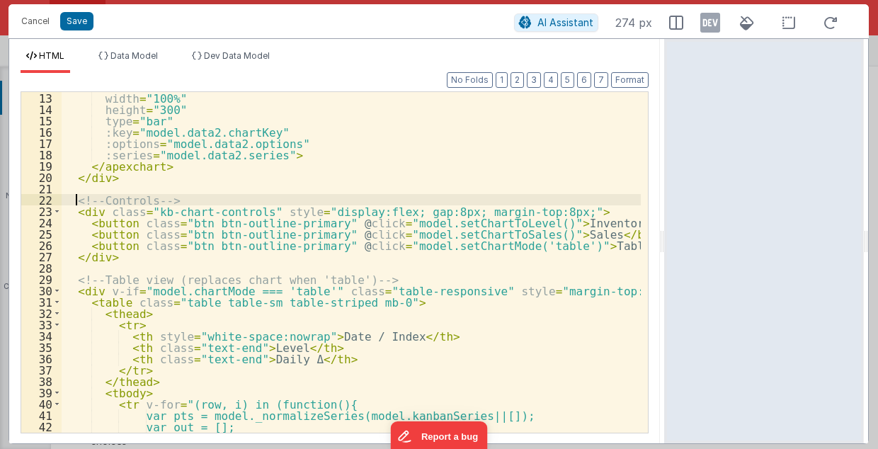
click at [76, 199] on div "width = "100%" height = "300" type = "bar" :key = "model.data2.chartKey" :optio…" at bounding box center [352, 274] width 580 height 365
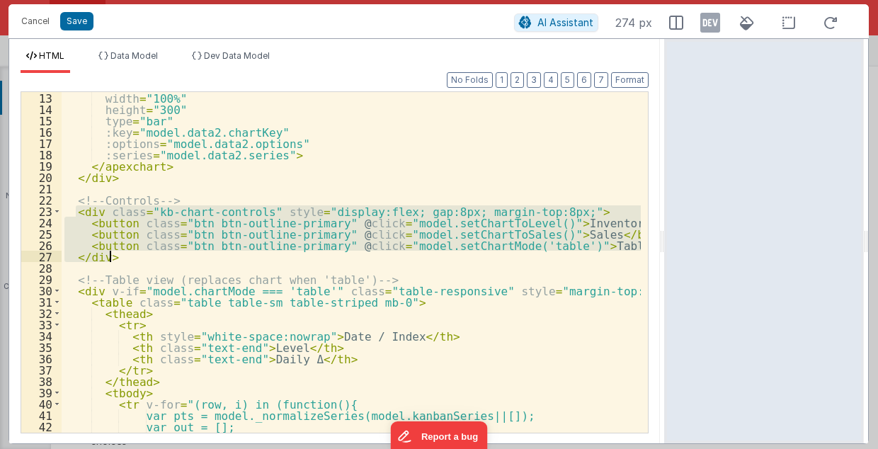
drag, startPoint x: 75, startPoint y: 210, endPoint x: 109, endPoint y: 256, distance: 57.8
click at [109, 256] on div "width = "100%" height = "300" type = "bar" :key = "model.data2.chartKey" :optio…" at bounding box center [352, 274] width 580 height 365
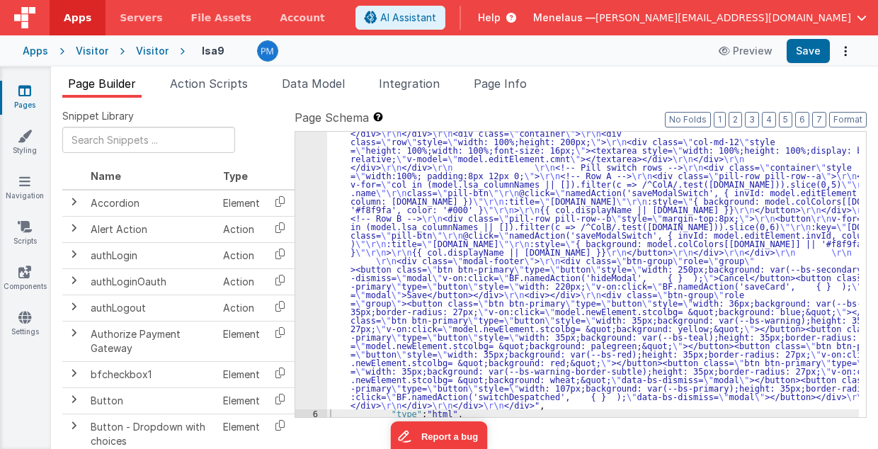
click at [485, 251] on div ""html" : "<div class= \" modal modal-xlg \" role= \" dialog \" tabindex= \" -1 …" at bounding box center [593, 258] width 532 height 889
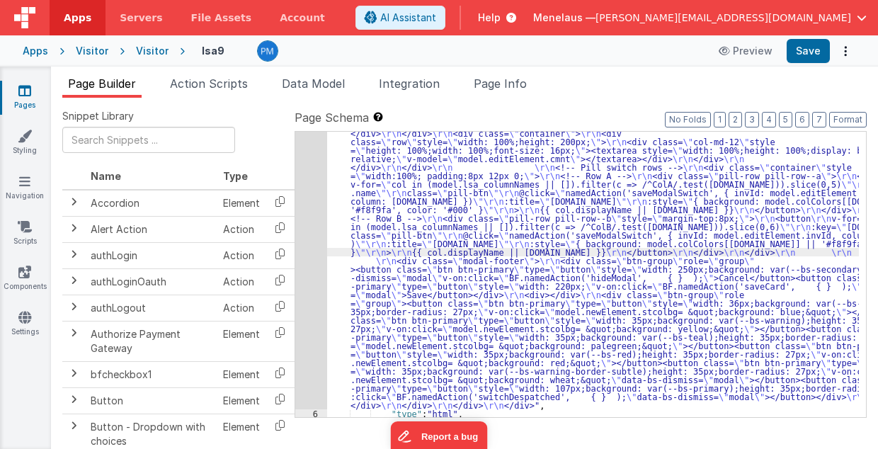
click at [313, 256] on div "5" at bounding box center [311, 111] width 32 height 595
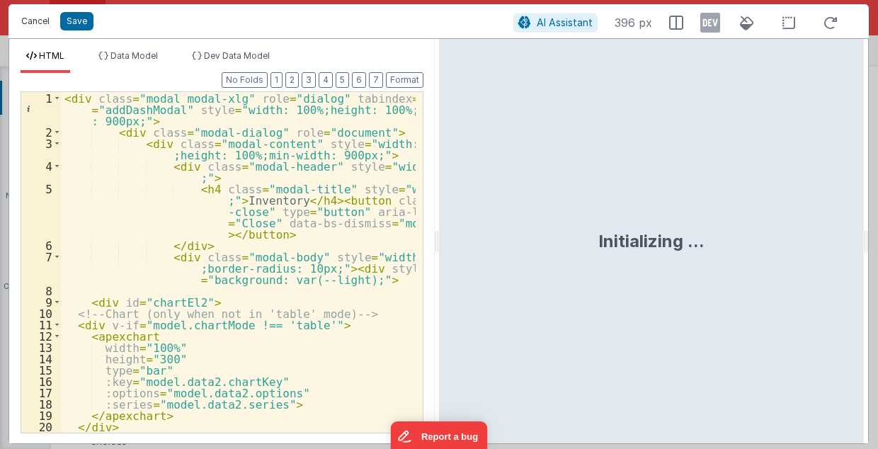
click at [41, 22] on button "Cancel" at bounding box center [35, 21] width 42 height 20
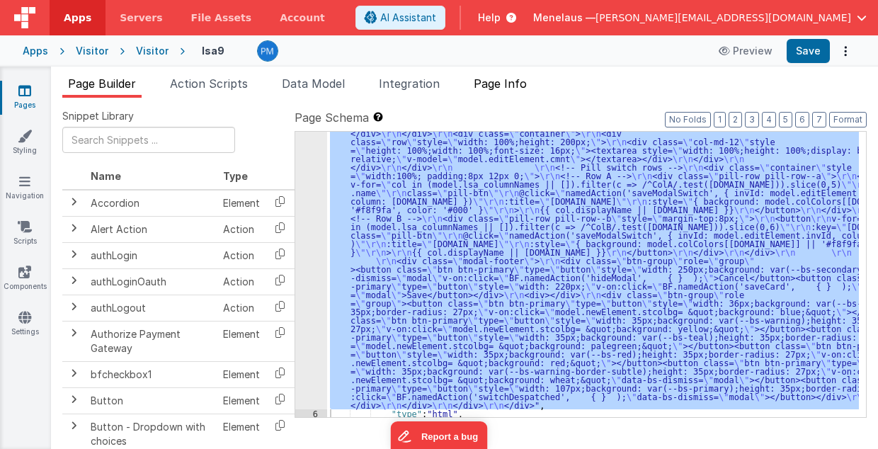
click at [490, 81] on span "Page Info" at bounding box center [500, 83] width 53 height 14
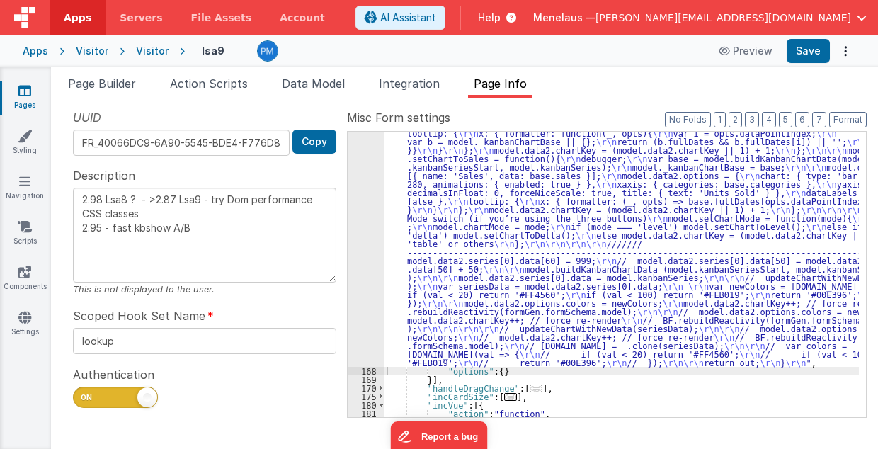
click at [507, 192] on div ""function" : "// GetSeries \r\n debugger; \r\n\r\n function updateChartWithNewD…" at bounding box center [622, 340] width 476 height 1068
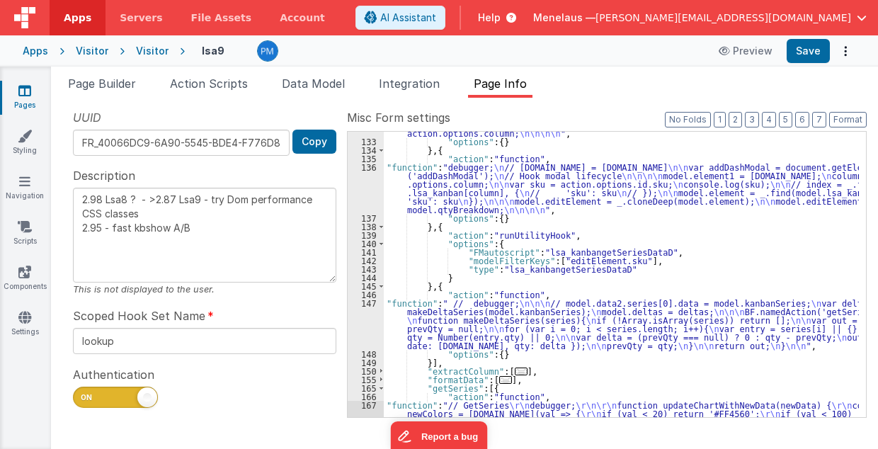
scroll to position [739, 0]
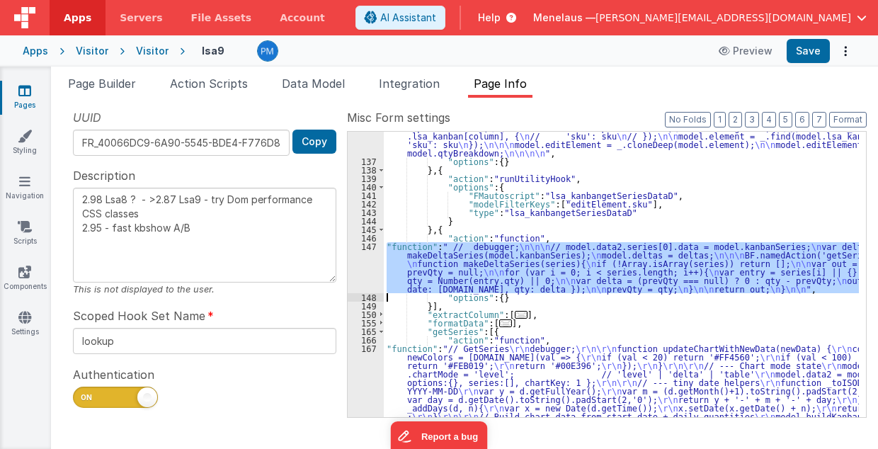
click at [365, 271] on div "147" at bounding box center [366, 267] width 36 height 51
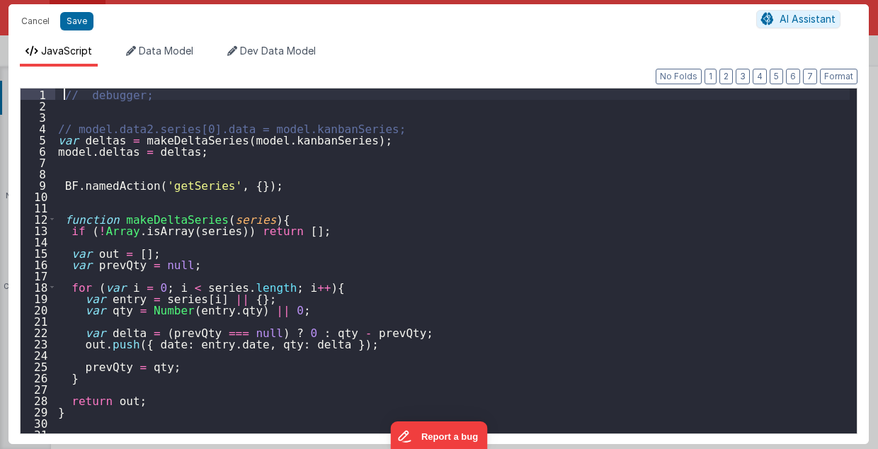
click at [63, 97] on div "// debugger; // model.data2.series[0].data = model.kanbanSeries; var deltas = m…" at bounding box center [452, 273] width 795 height 368
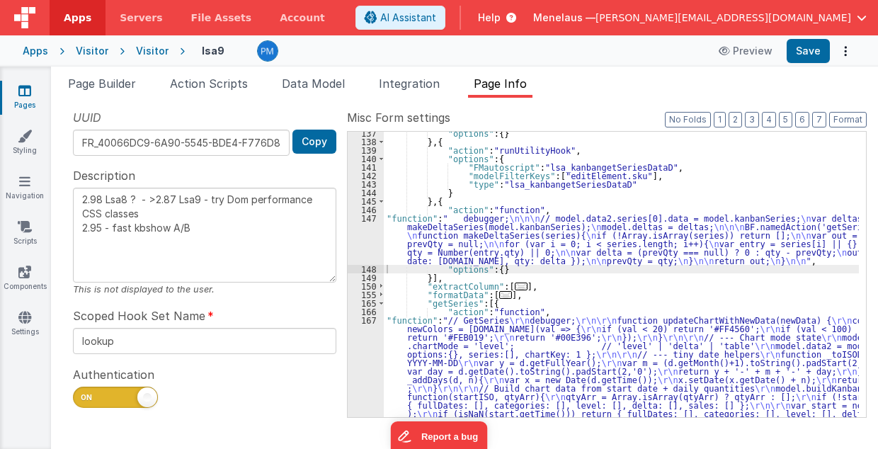
scroll to position [796, 0]
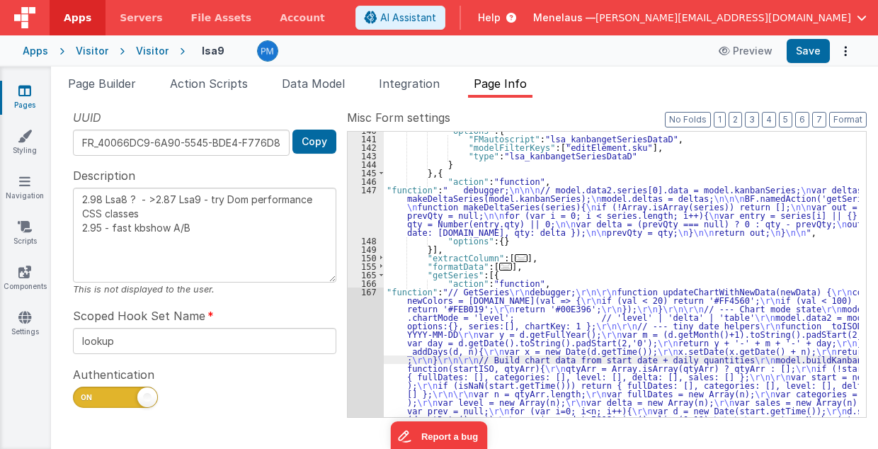
scroll to position [1235, 0]
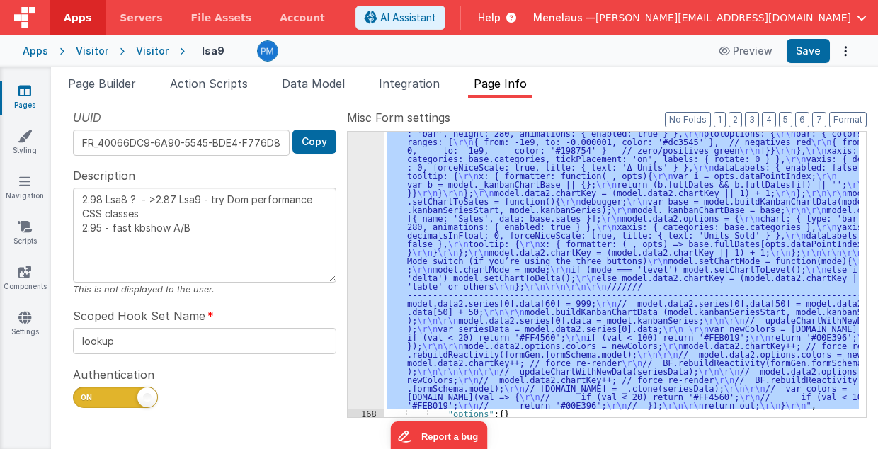
click at [368, 350] on div "167" at bounding box center [366, 128] width 36 height 561
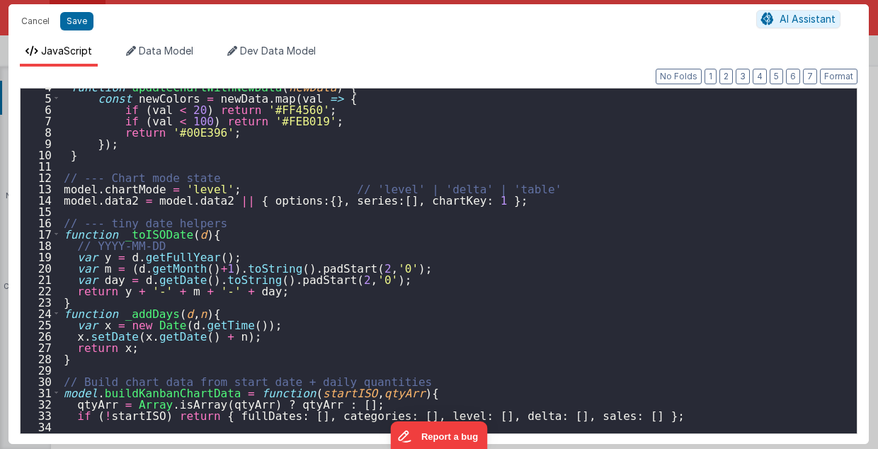
scroll to position [0, 0]
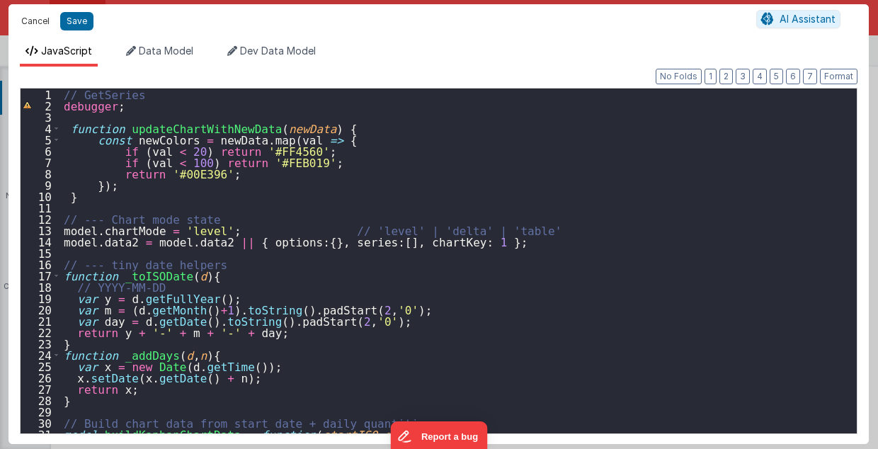
click at [19, 23] on button "Cancel" at bounding box center [35, 21] width 42 height 20
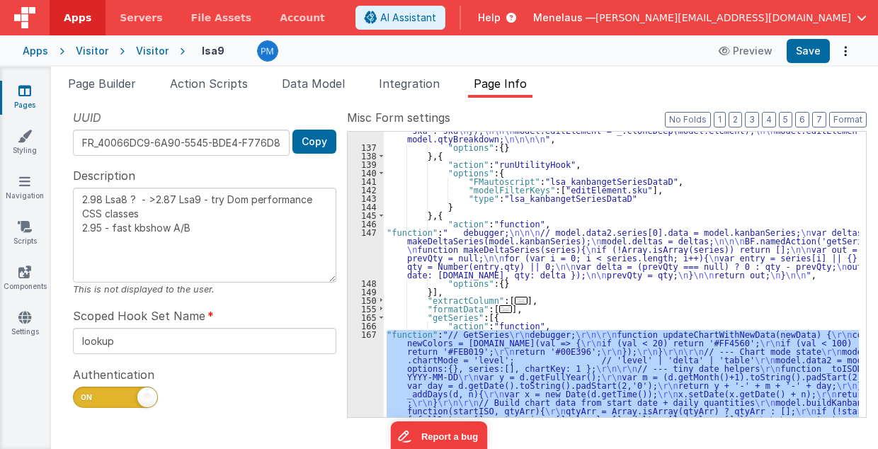
scroll to position [753, 0]
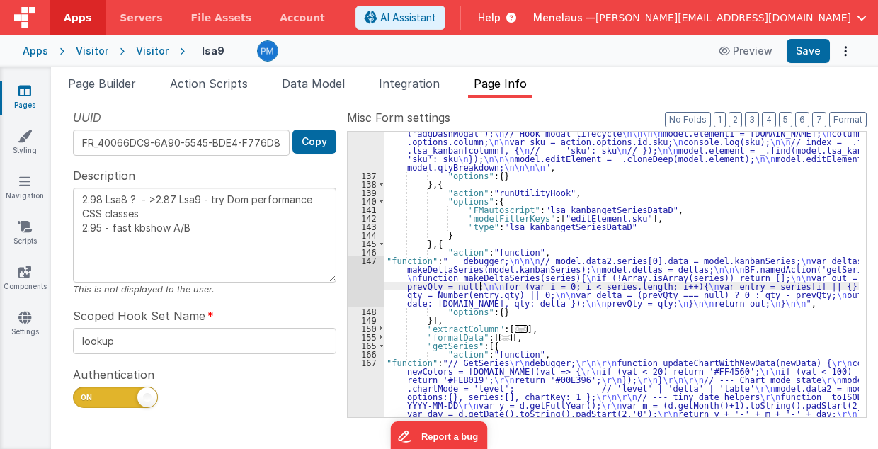
scroll to position [697, 0]
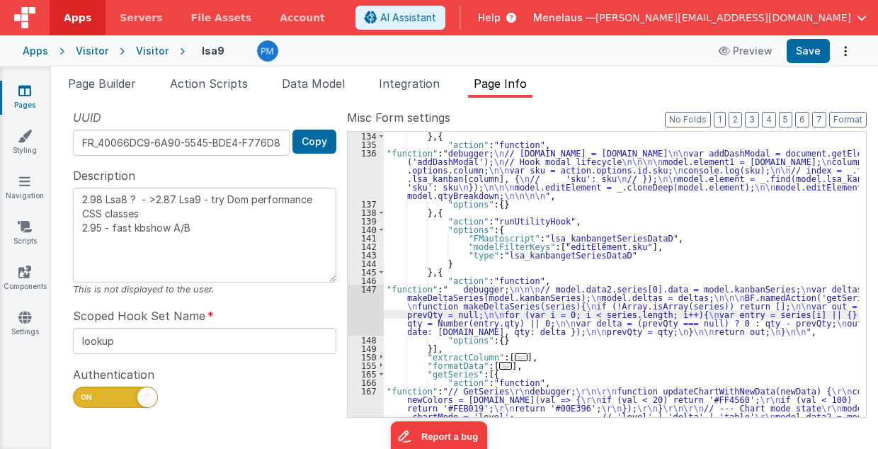
click at [367, 315] on div "147" at bounding box center [366, 310] width 36 height 51
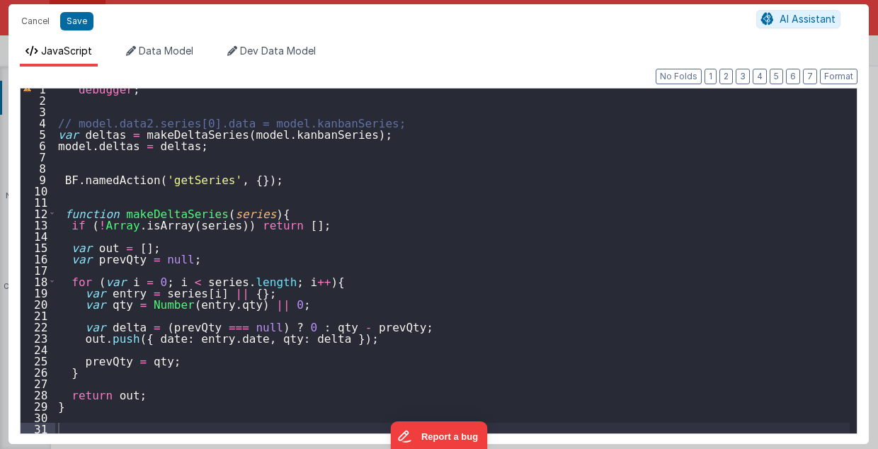
scroll to position [6, 0]
click at [55, 132] on div "debugger ; // model.data2.series[0].data = model.kanbanSeries; var deltas = mak…" at bounding box center [452, 267] width 795 height 368
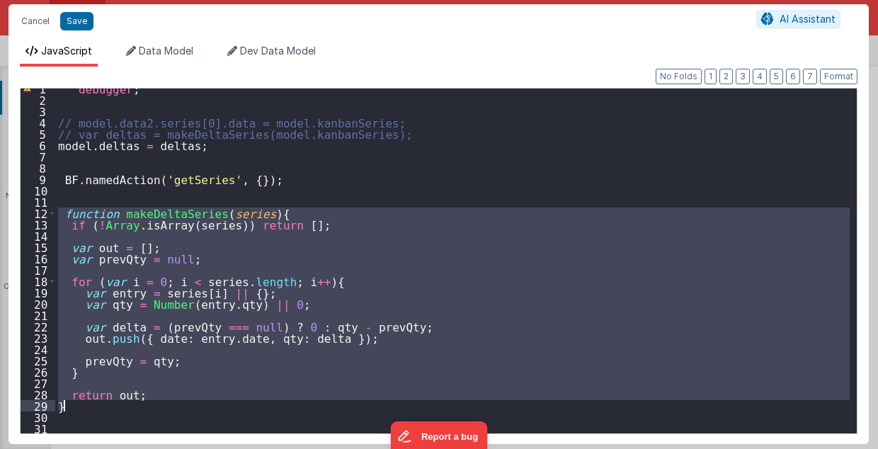
drag, startPoint x: 59, startPoint y: 212, endPoint x: 93, endPoint y: 404, distance: 194.9
click at [93, 404] on div "debugger ; // model.data2.series[0].data = model.kanbanSeries; // var deltas = …" at bounding box center [452, 267] width 795 height 368
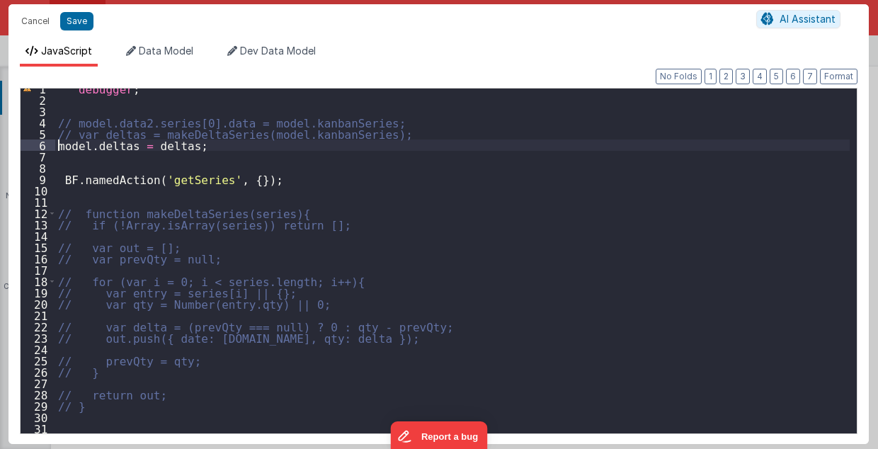
click at [57, 149] on div "debugger ; // model.data2.series[0].data = model.kanbanSeries; // var deltas = …" at bounding box center [452, 267] width 795 height 368
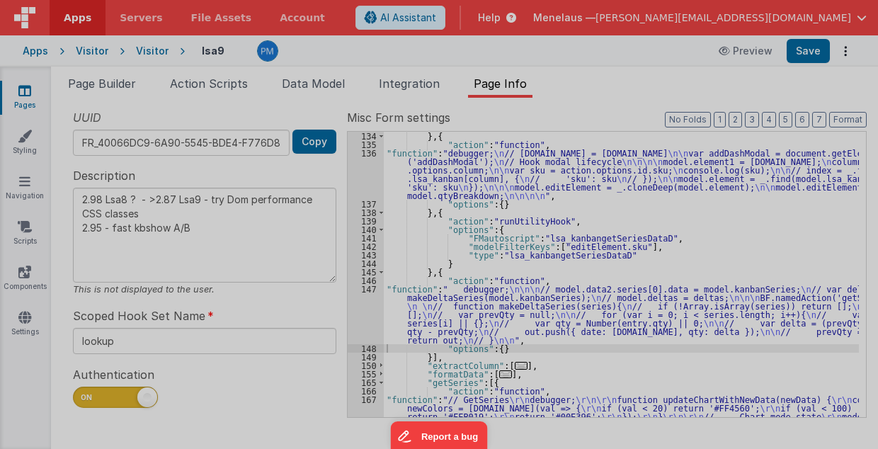
type textarea "2.98 Lsa8 ? - >2.87 Lsa9 - try Dom performance CSS classes 2.95 - fast kbshow A…"
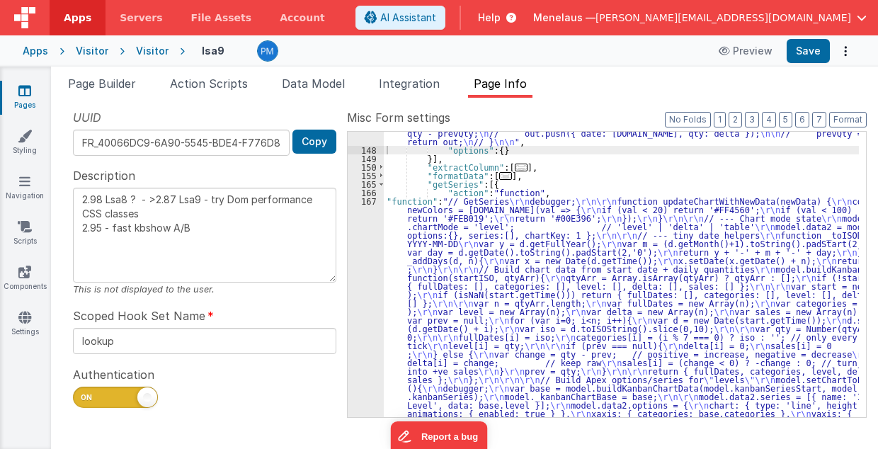
scroll to position [895, 0]
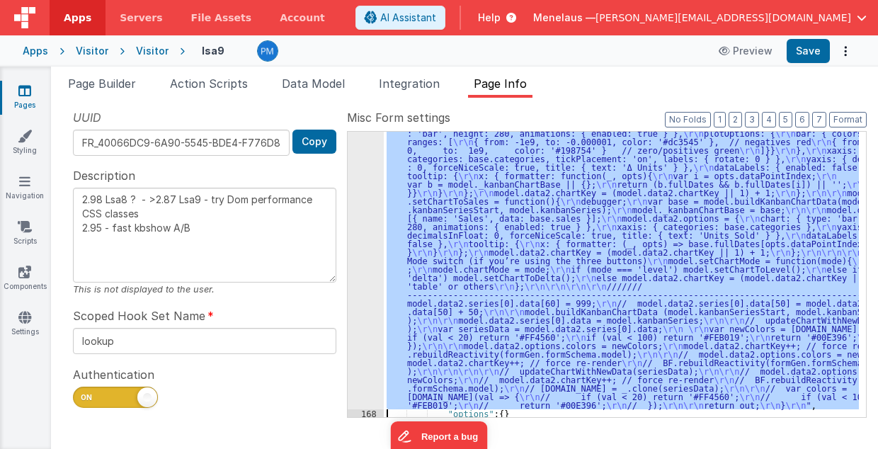
click at [365, 279] on div "167 168 169 170 175 180 181 182 183 184 185 190 195" at bounding box center [366, 275] width 36 height 855
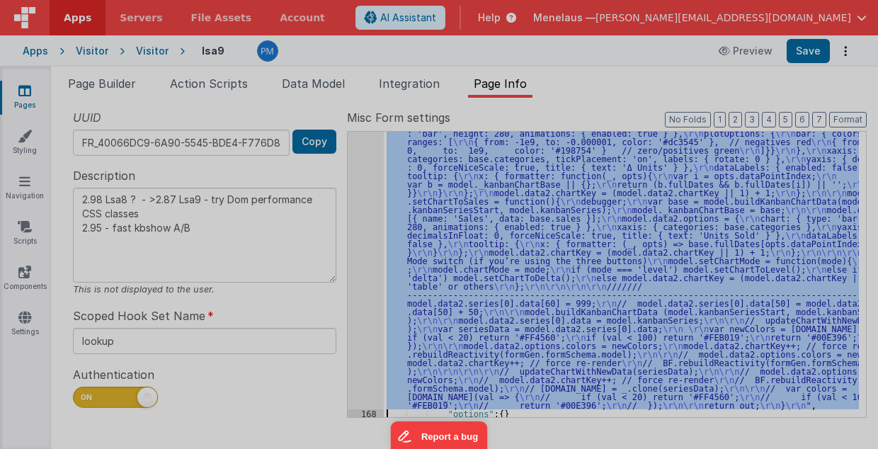
scroll to position [1243, 0]
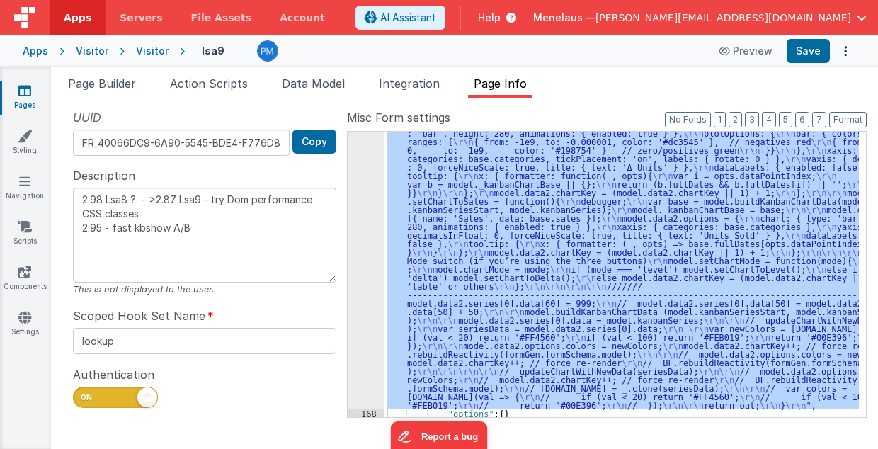
click at [531, 225] on div ""function" : "// GetSeries \r\n debugger; \r\n\r\n function updateChartWithNewD…" at bounding box center [621, 274] width 475 height 285
click at [367, 253] on div "167" at bounding box center [366, 128] width 36 height 561
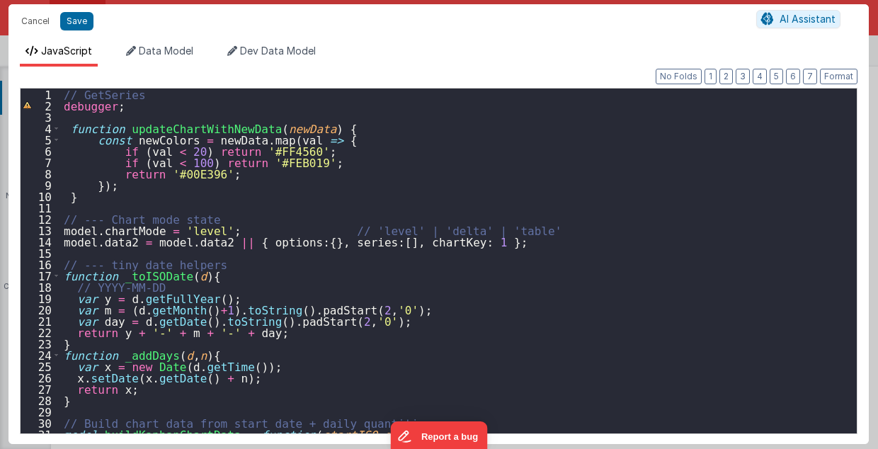
scroll to position [0, 0]
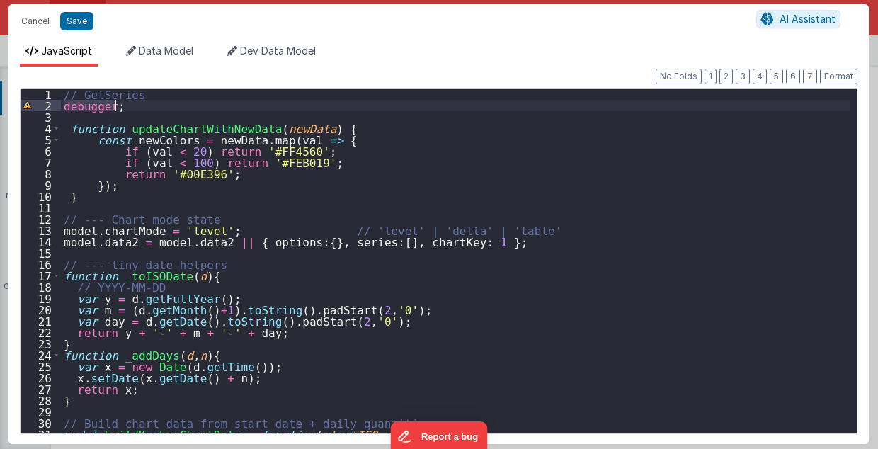
drag, startPoint x: 62, startPoint y: 101, endPoint x: 122, endPoint y: 107, distance: 60.4
click at [122, 107] on div "// GetSeries debugger ; function updateChartWithNewData ( newData ) { const new…" at bounding box center [455, 273] width 789 height 368
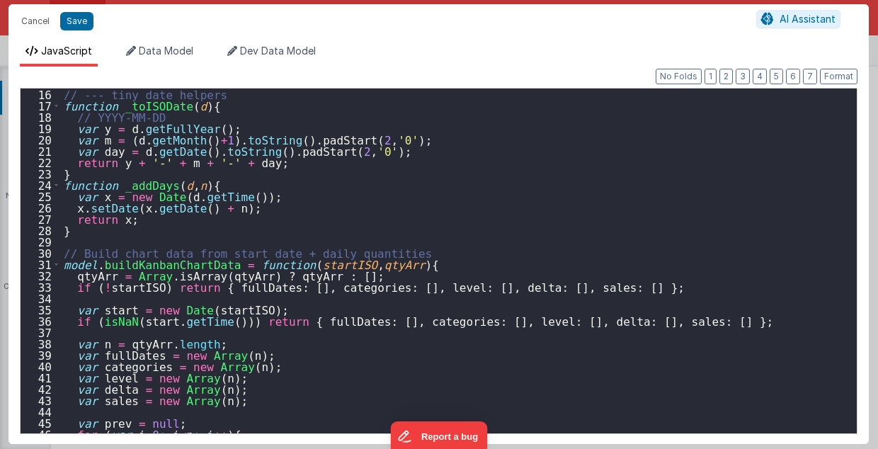
scroll to position [170, 0]
click at [383, 263] on div "// --- tiny date helpers function _toISODate ( d ) { // YYYY-MM-DD var y = d . …" at bounding box center [455, 273] width 789 height 368
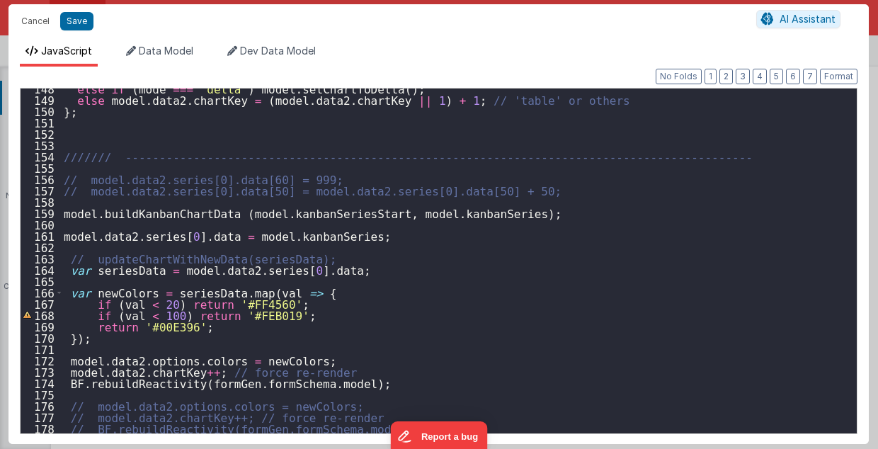
scroll to position [1671, 0]
click at [184, 205] on div "else if ( mode === 'delta' ) model . setChartToDelta ( ) ; else model . data2 .…" at bounding box center [455, 267] width 789 height 368
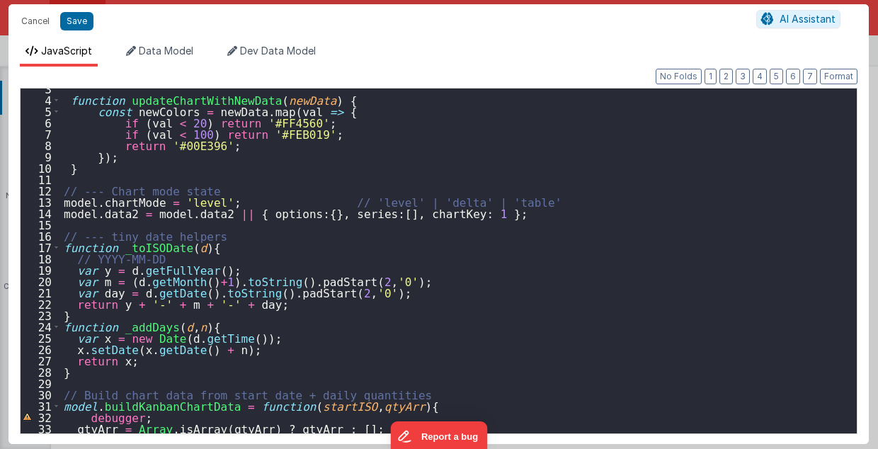
scroll to position [0, 0]
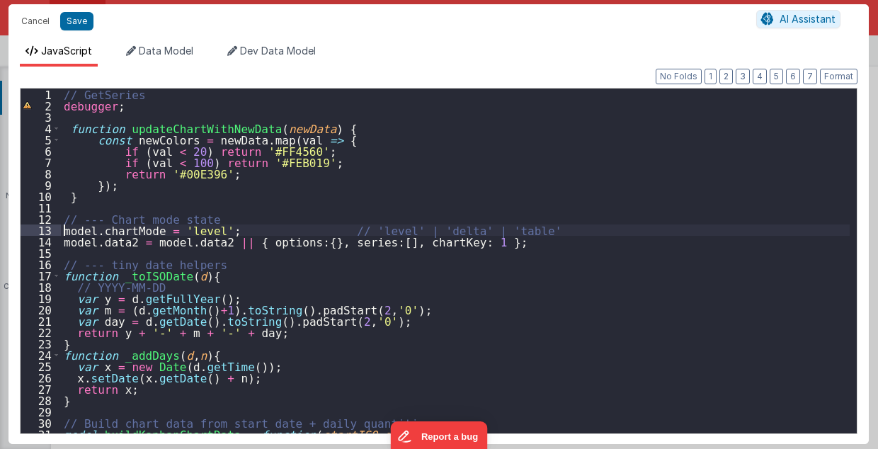
click at [63, 229] on div "// GetSeries debugger ; function updateChartWithNewData ( newData ) { const new…" at bounding box center [455, 273] width 789 height 368
click at [61, 229] on div "// GetSeries debugger ; function updateChartWithNewData ( newData ) { const new…" at bounding box center [455, 273] width 789 height 368
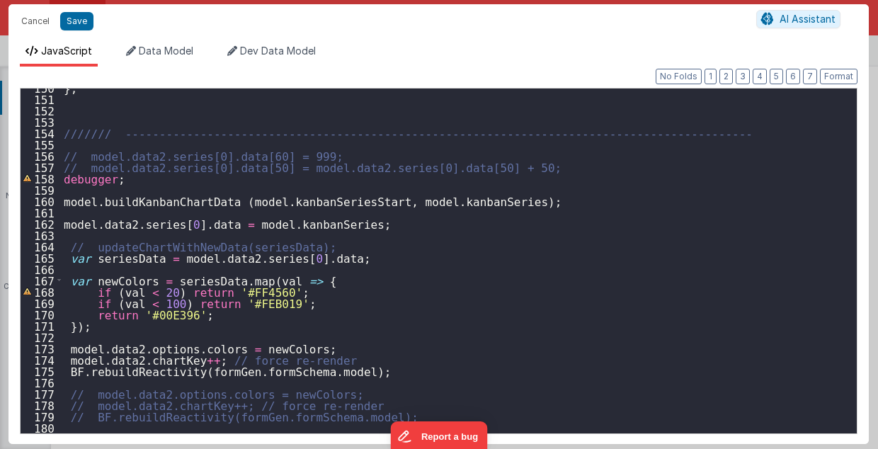
scroll to position [1636, 0]
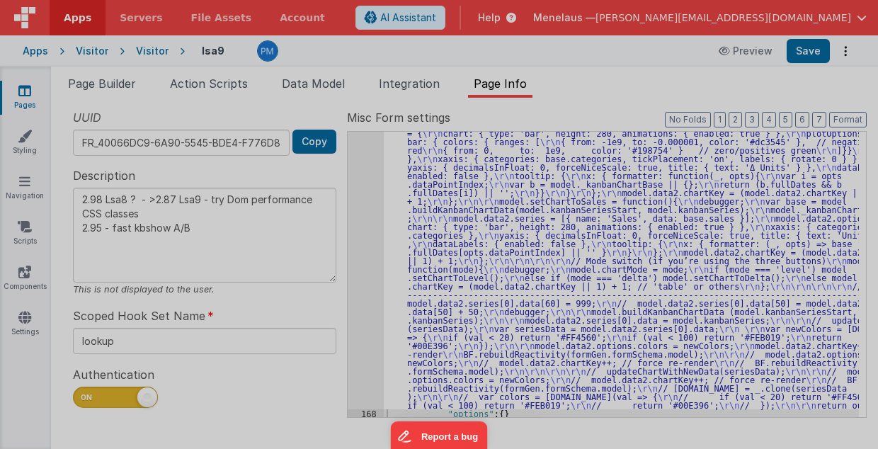
type textarea "2.98 Lsa8 ? - >2.87 Lsa9 - try Dom performance CSS classes 2.95 - fast kbshow A…"
